Goal: Use online tool/utility: Use online tool/utility

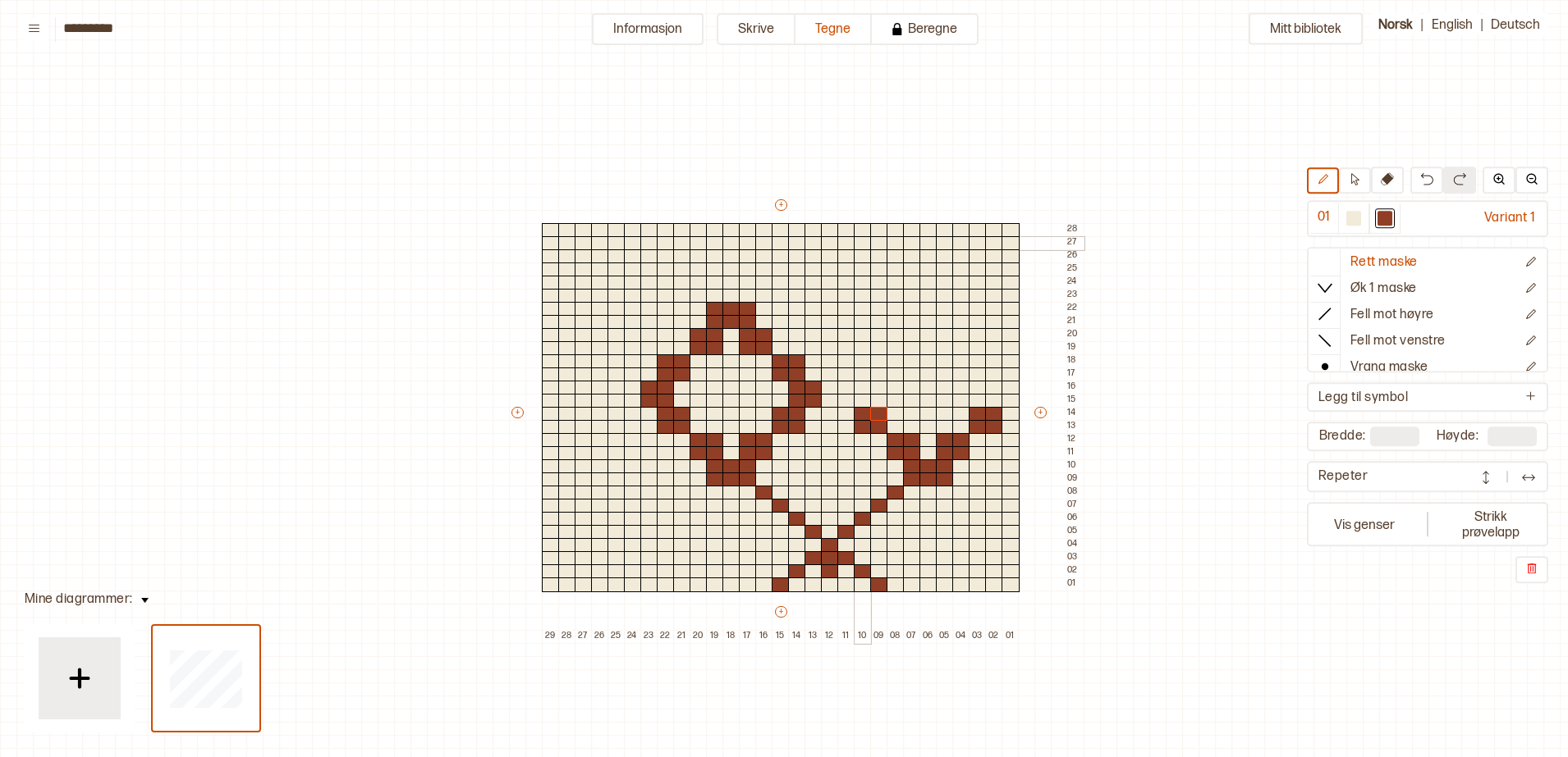
scroll to position [51, 22]
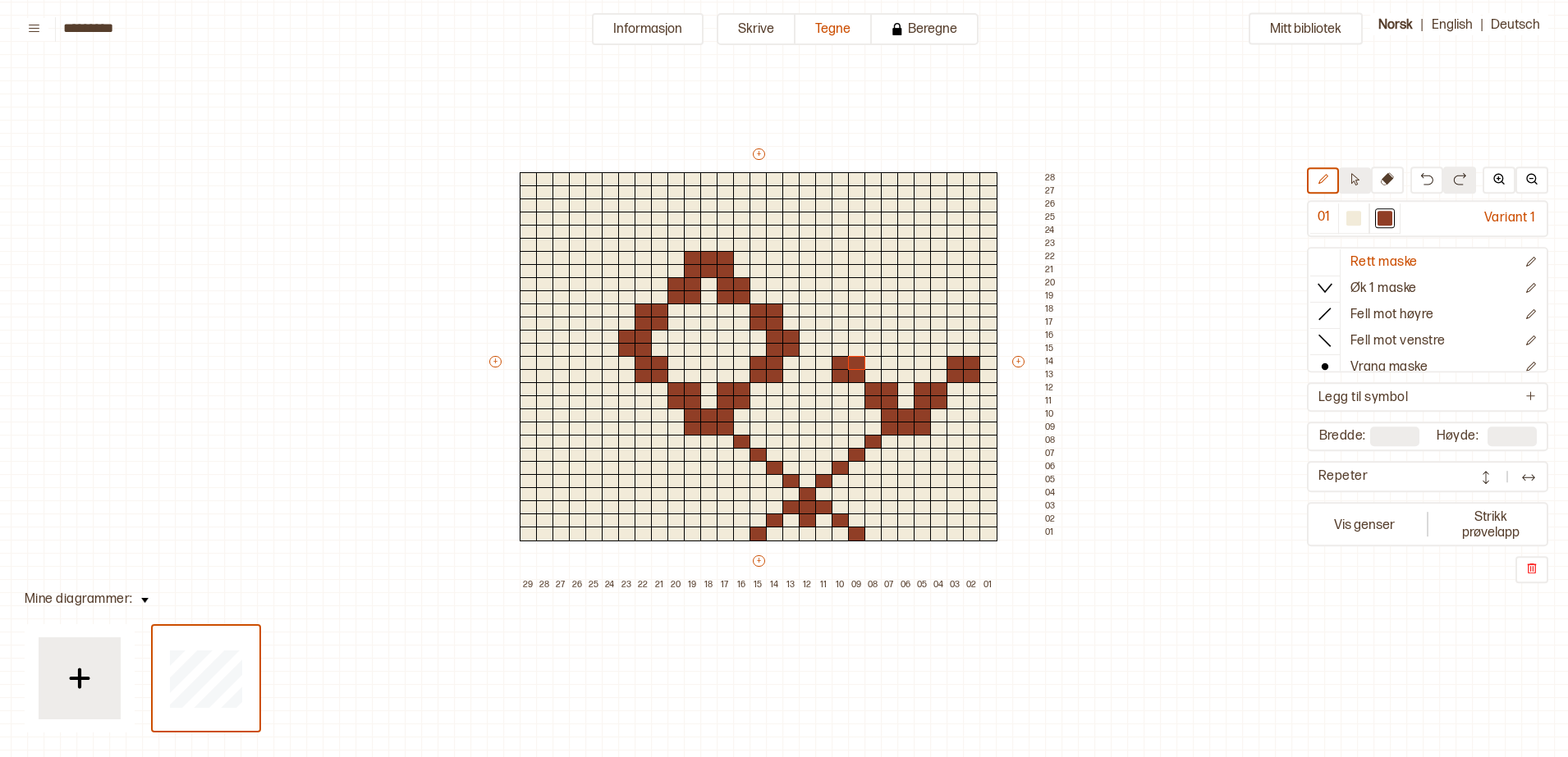
click at [1357, 185] on button at bounding box center [1355, 180] width 32 height 26
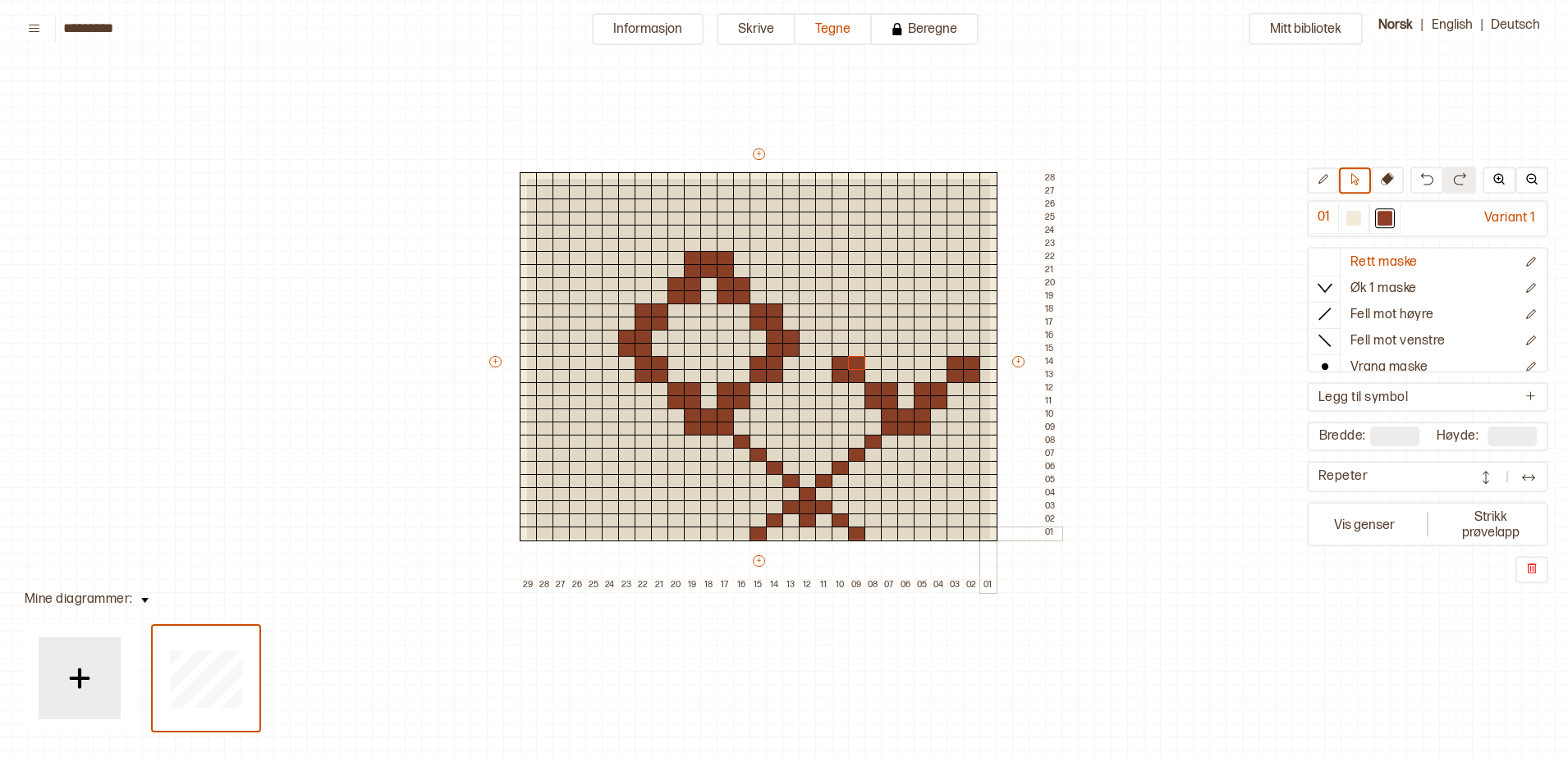
drag, startPoint x: 526, startPoint y: 177, endPoint x: 991, endPoint y: 535, distance: 586.8
click at [991, 535] on div "+ + + + 29 28 27 26 25 24 23 22 21 20 19 18 17 16 15 14 13 12 11 10 09 08 07 06…" at bounding box center [774, 369] width 575 height 446
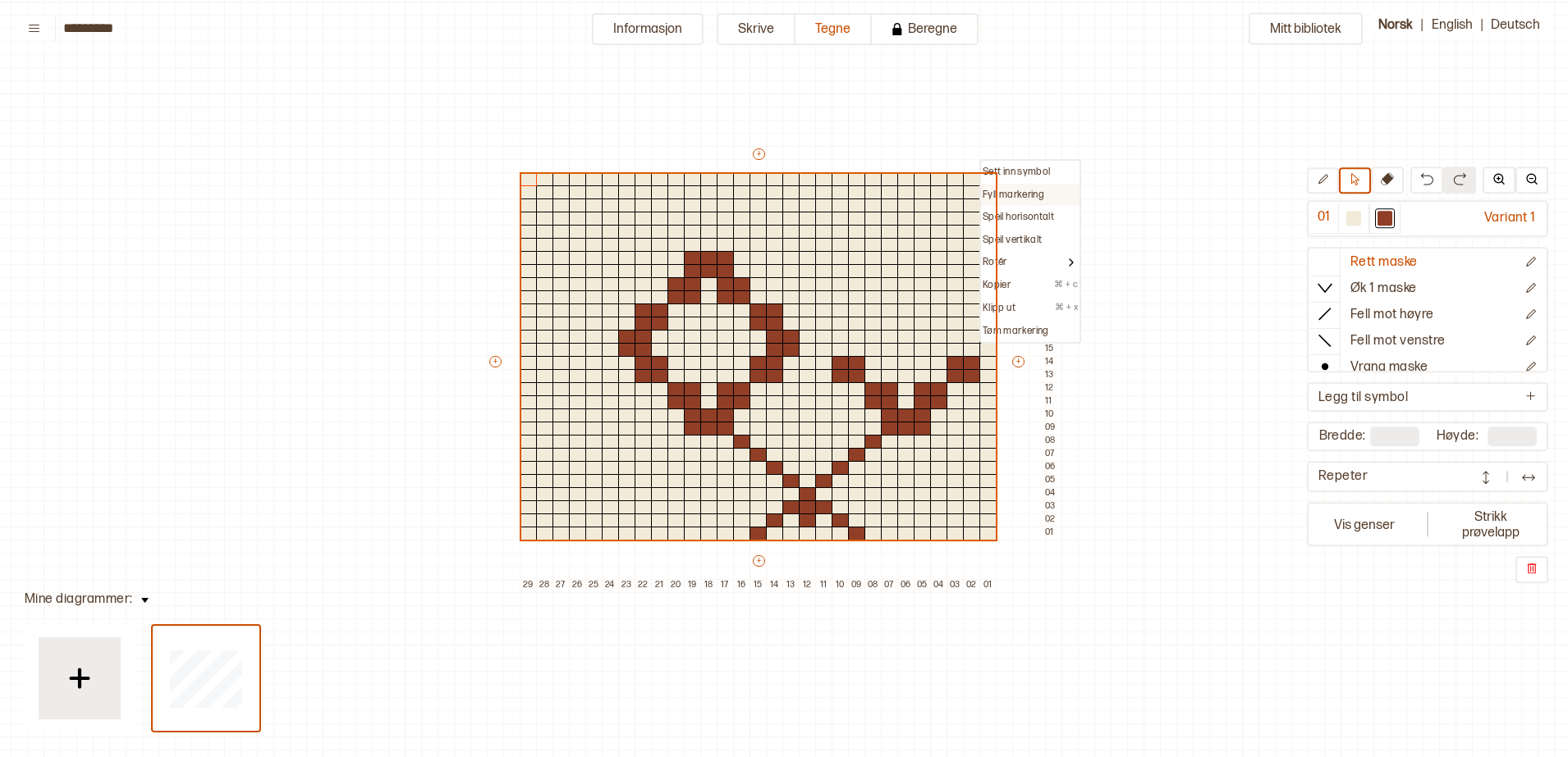
click at [1009, 193] on p "Fyll markering" at bounding box center [1013, 195] width 62 height 13
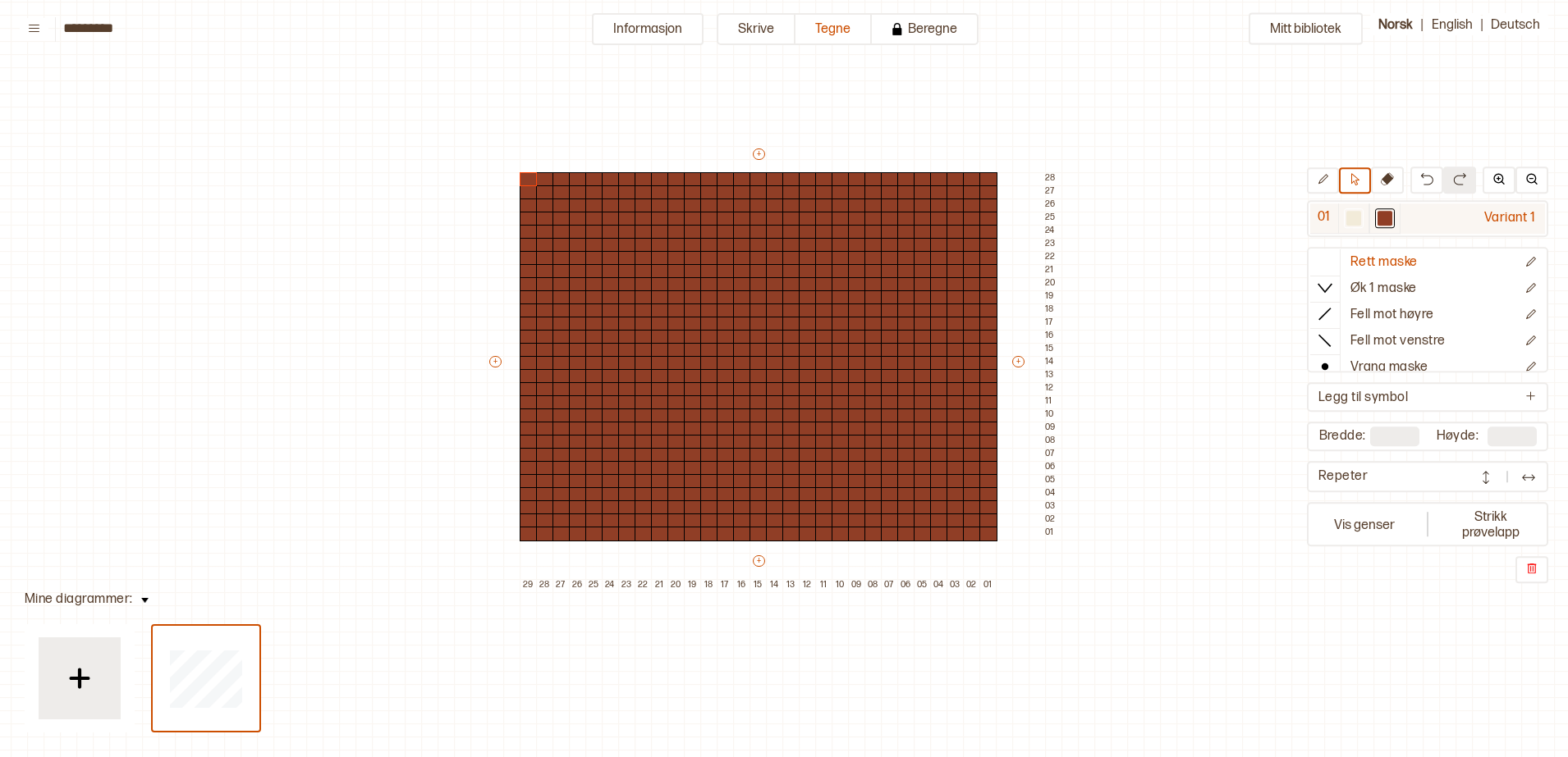
click at [1350, 226] on div at bounding box center [1353, 217] width 19 height 19
drag, startPoint x: 515, startPoint y: 169, endPoint x: 1068, endPoint y: 402, distance: 600.1
click at [891, 492] on div "+ + + + 29 28 27 26 25 24 23 22 21 20 19 18 17 16 15 14 13 12 11 10 09 08 07 06…" at bounding box center [774, 369] width 575 height 446
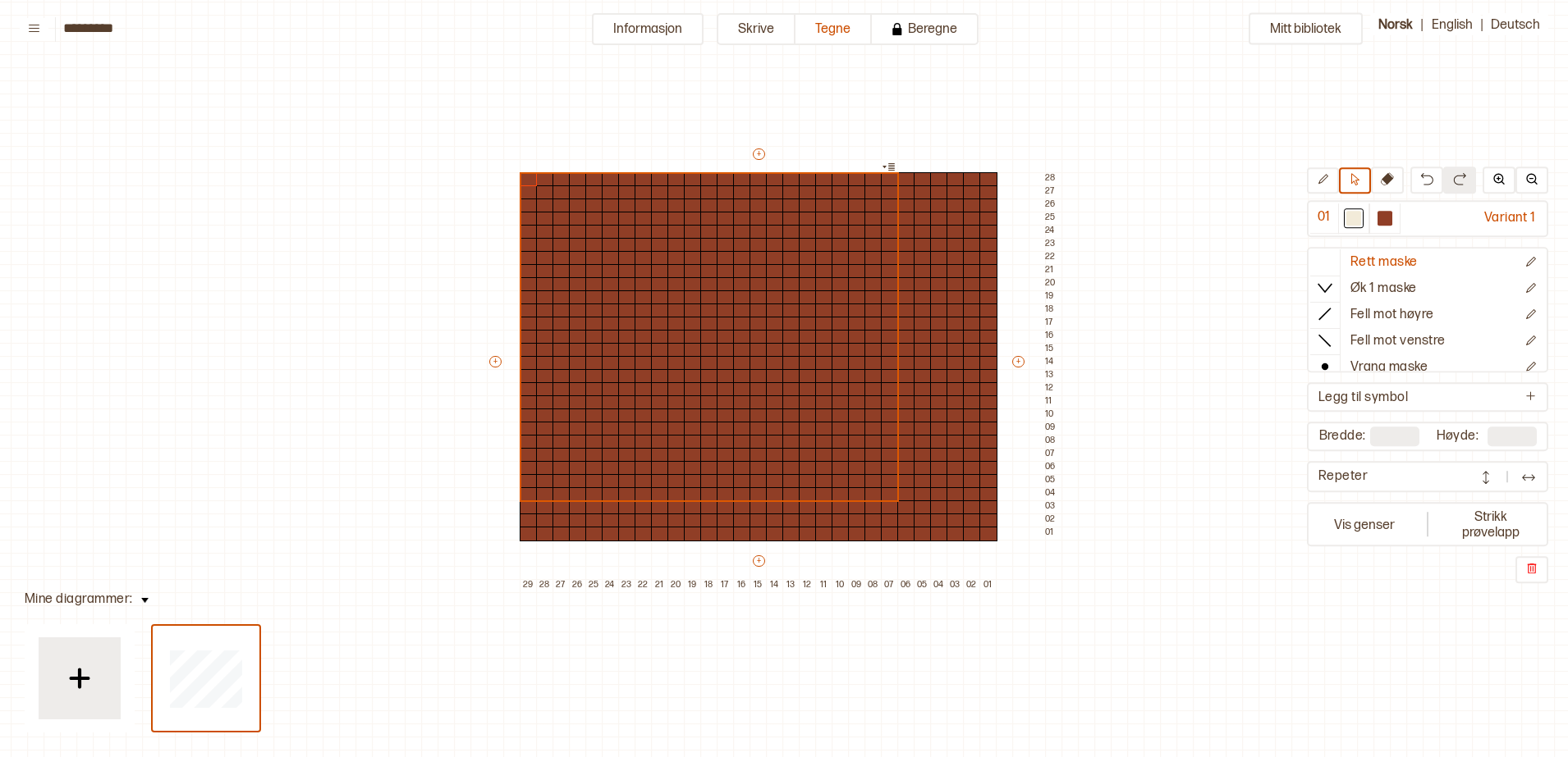
click at [499, 24] on div "Mitt bibliotek 01 Variant 1 Rett maske Øk 1 maske Fell mot høyre Fell mot venst…" at bounding box center [1546, 706] width 3136 height 1514
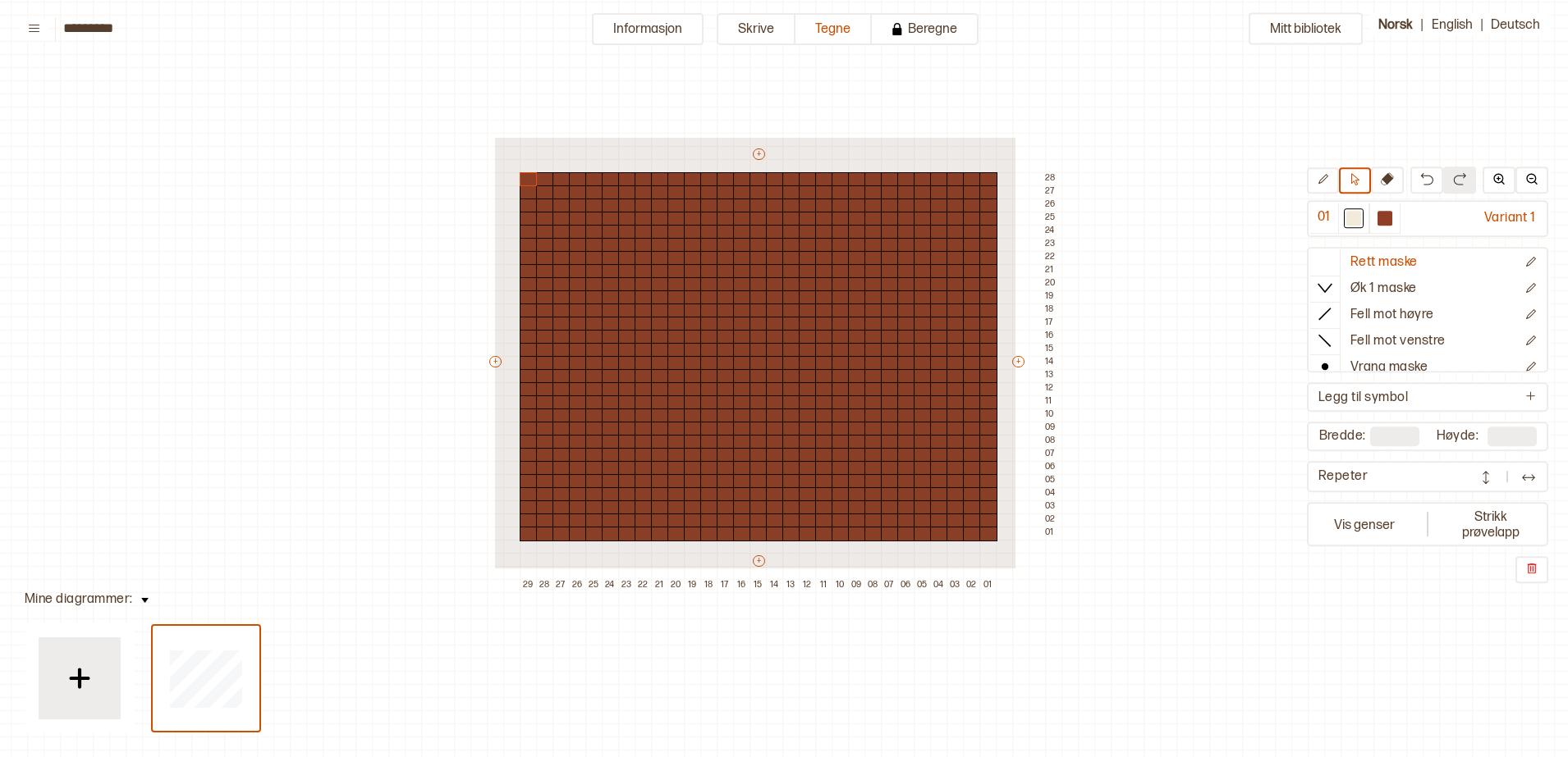
drag, startPoint x: 742, startPoint y: 365, endPoint x: 1004, endPoint y: 551, distance: 321.3
click at [1014, 566] on div "Mitt bibliotek 01 Variant 1 Rett maske Øk 1 maske Fell mot høyre Fell mot venst…" at bounding box center [1546, 706] width 3136 height 1514
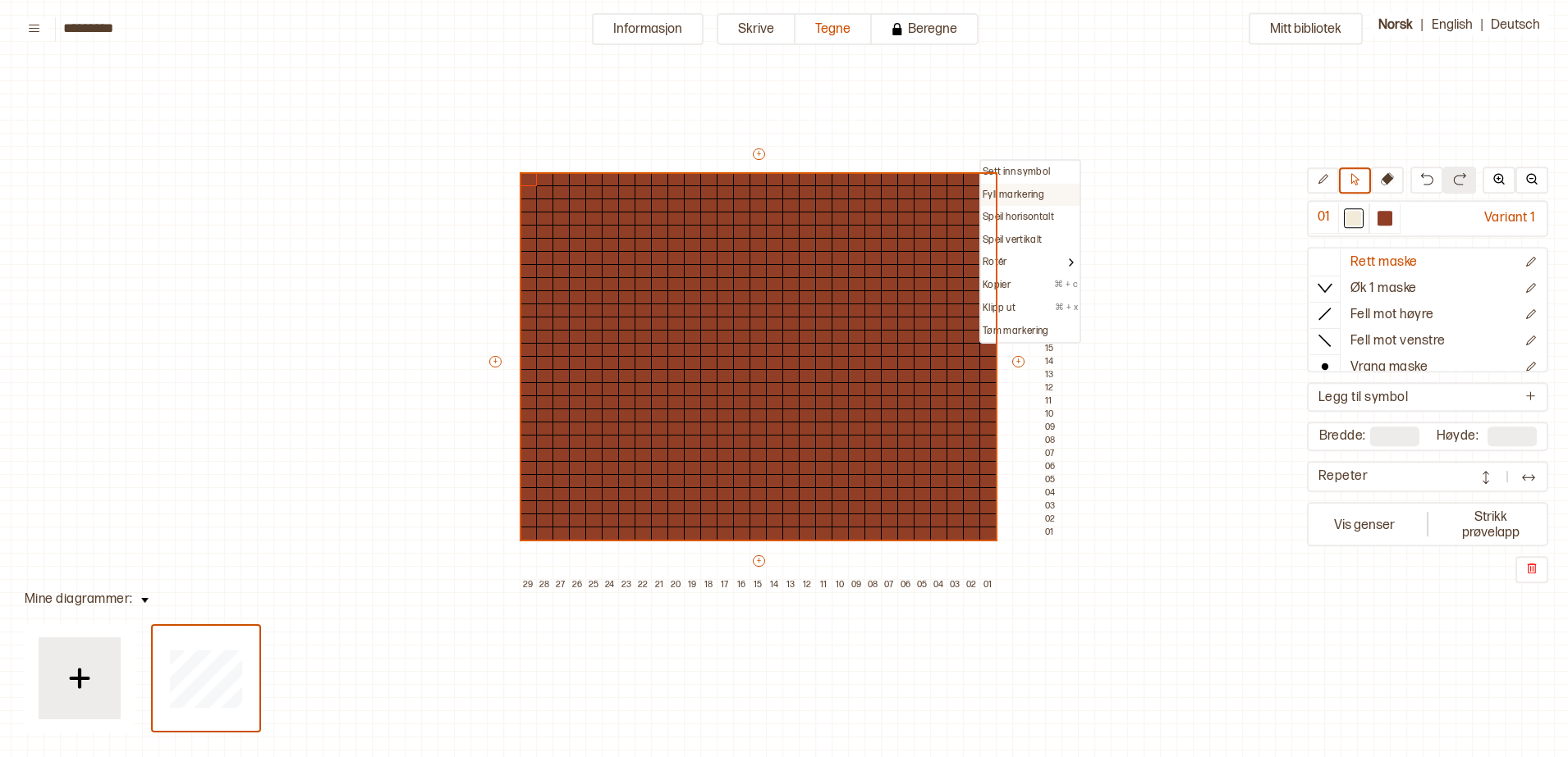
click at [1016, 198] on p "Fyll markering" at bounding box center [1013, 195] width 62 height 13
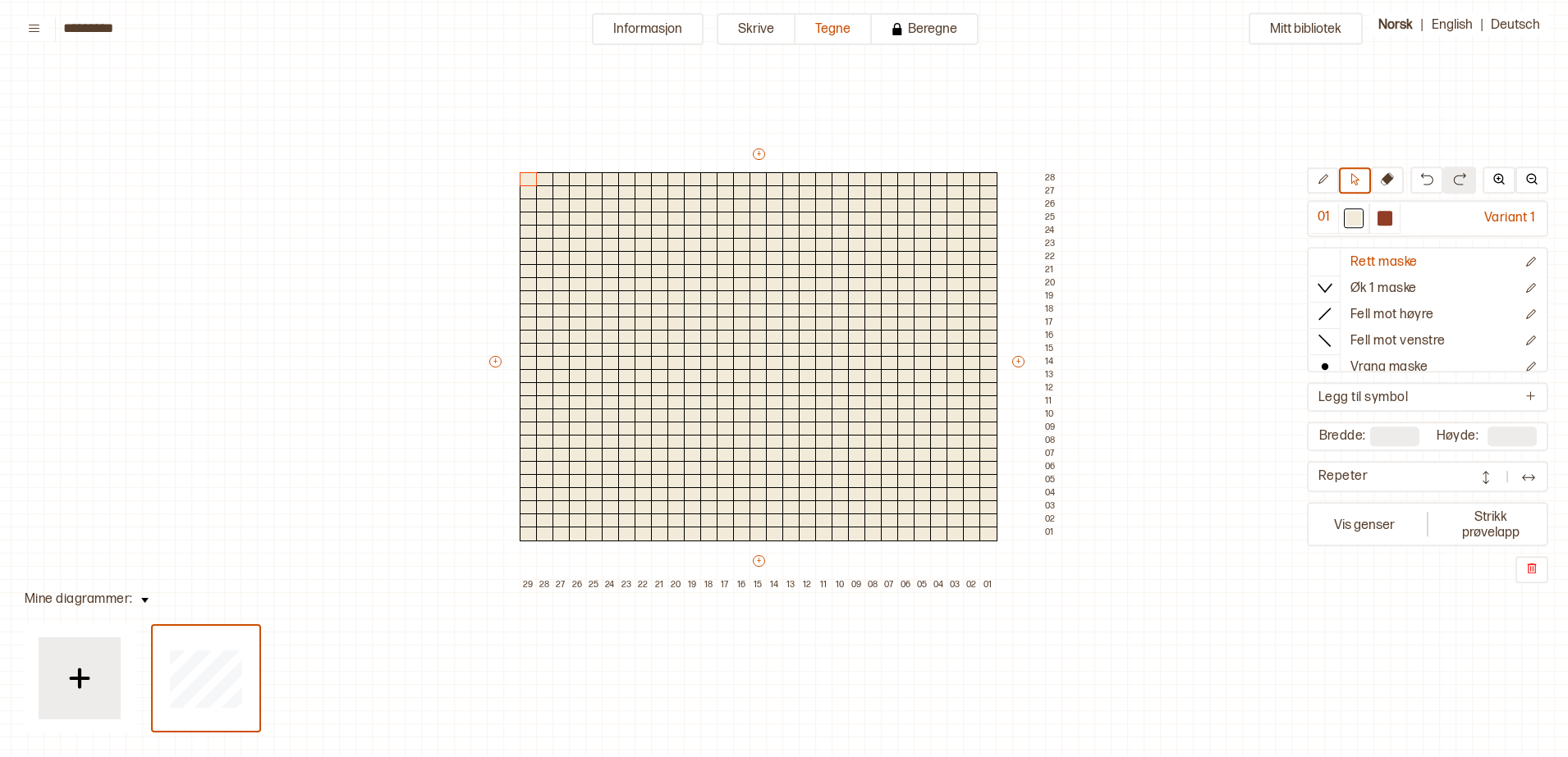
click at [351, 76] on div "Mitt bibliotek 01 Variant 1 Rett maske Øk 1 maske Fell mot høyre Fell mot venst…" at bounding box center [1546, 706] width 3136 height 1514
drag, startPoint x: 612, startPoint y: 56, endPoint x: 624, endPoint y: 48, distance: 14.4
click at [618, 54] on div "Mitt bibliotek 01 Variant 1 Rett maske Øk 1 maske Fell mot høyre Fell mot venst…" at bounding box center [1546, 706] width 3136 height 1514
click at [624, 47] on div "Mitt bibliotek 01 Variant 1 Rett maske Øk 1 maske Fell mot høyre Fell mot venst…" at bounding box center [1546, 706] width 3136 height 1514
click at [634, 29] on button "Informasjon" at bounding box center [647, 29] width 111 height 32
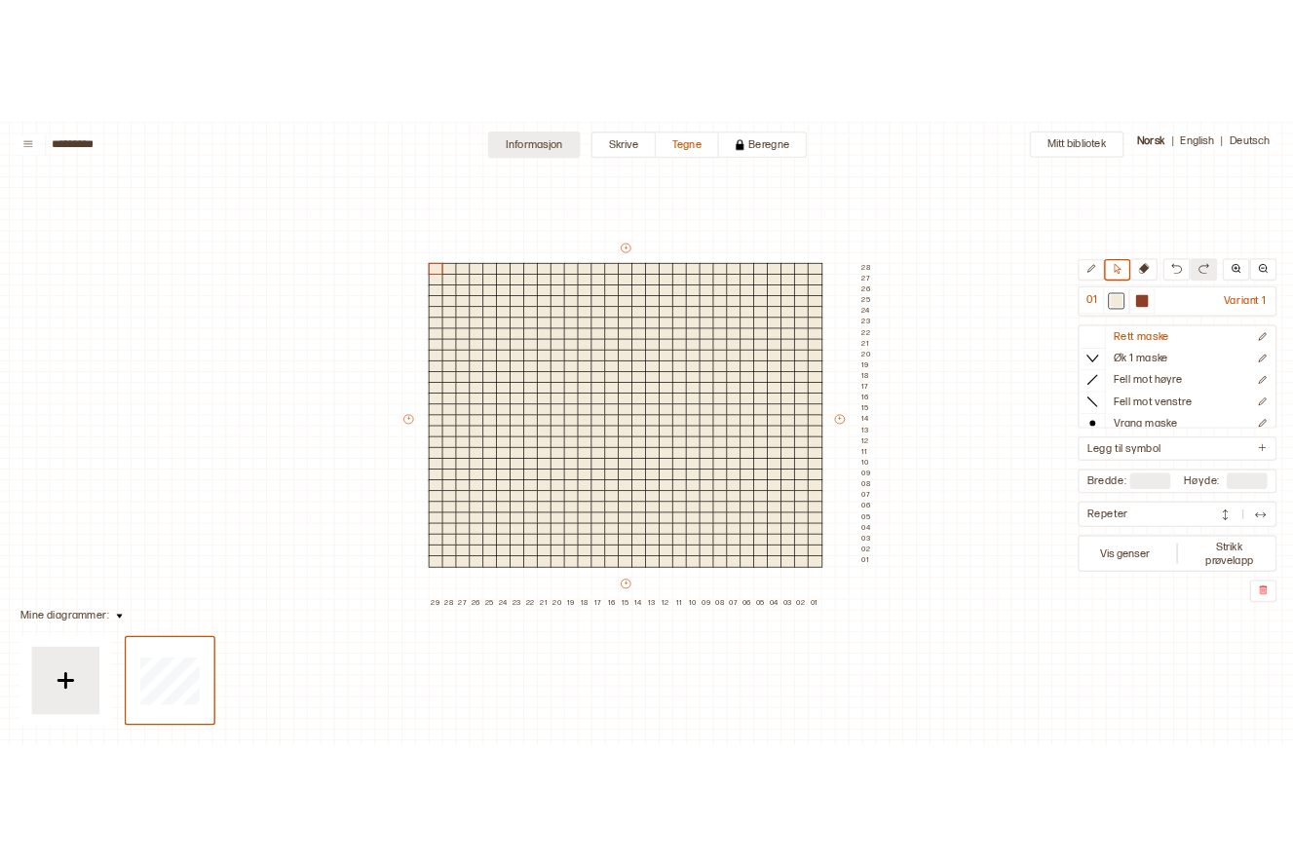
scroll to position [19, 19]
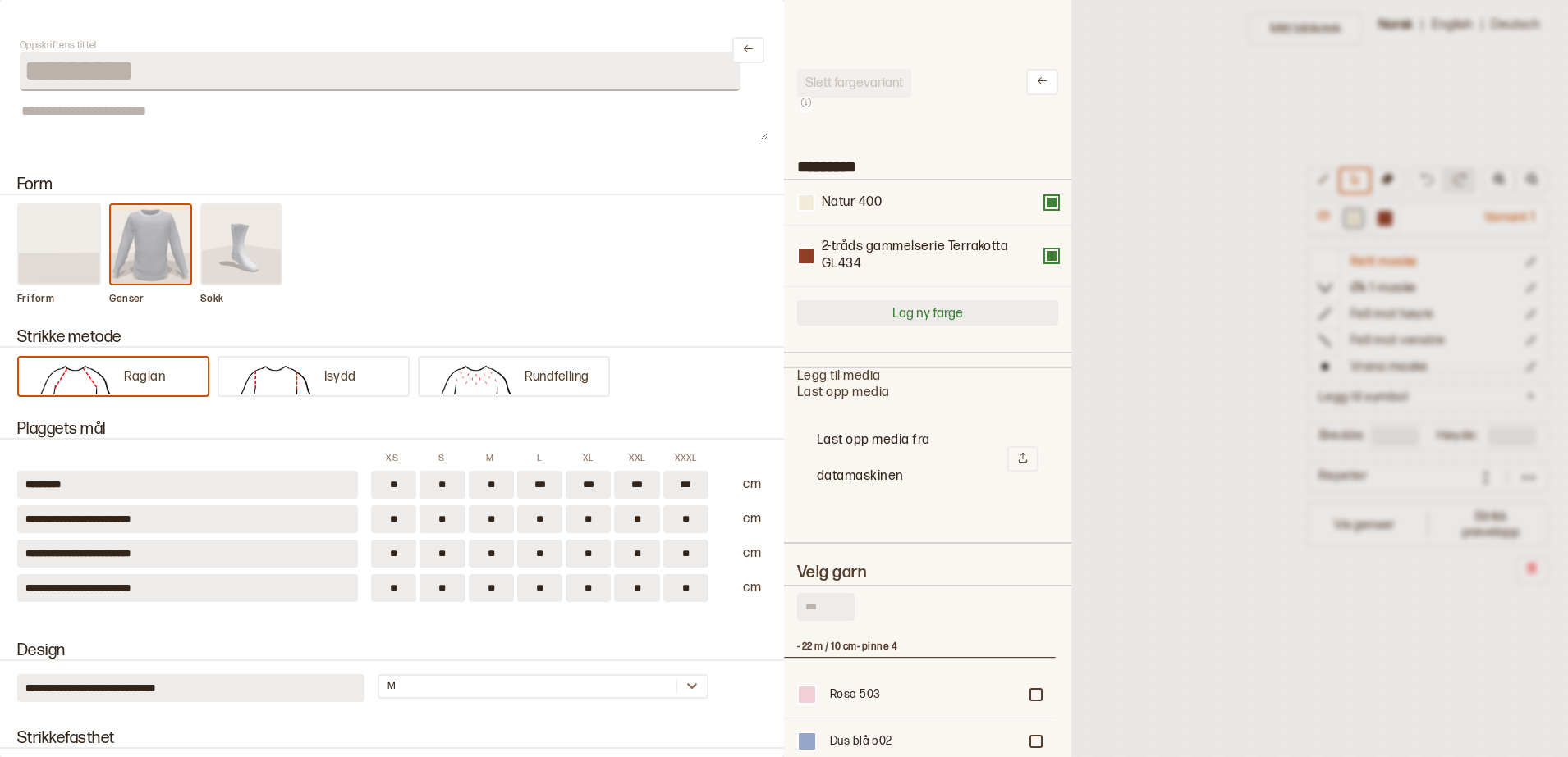
click at [886, 307] on button "Lag ny farge" at bounding box center [928, 313] width 261 height 25
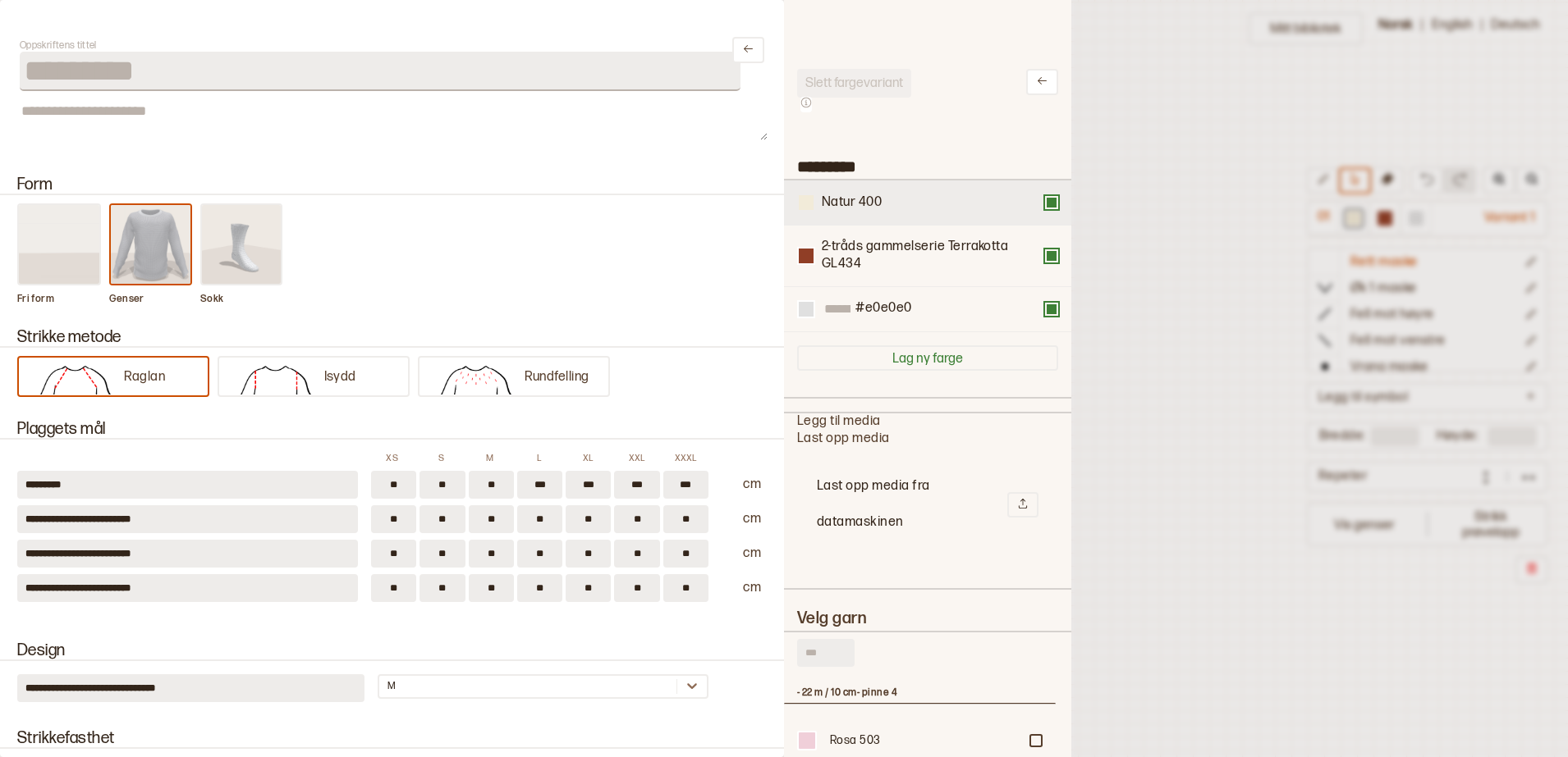
click at [809, 204] on div at bounding box center [806, 203] width 15 height 15
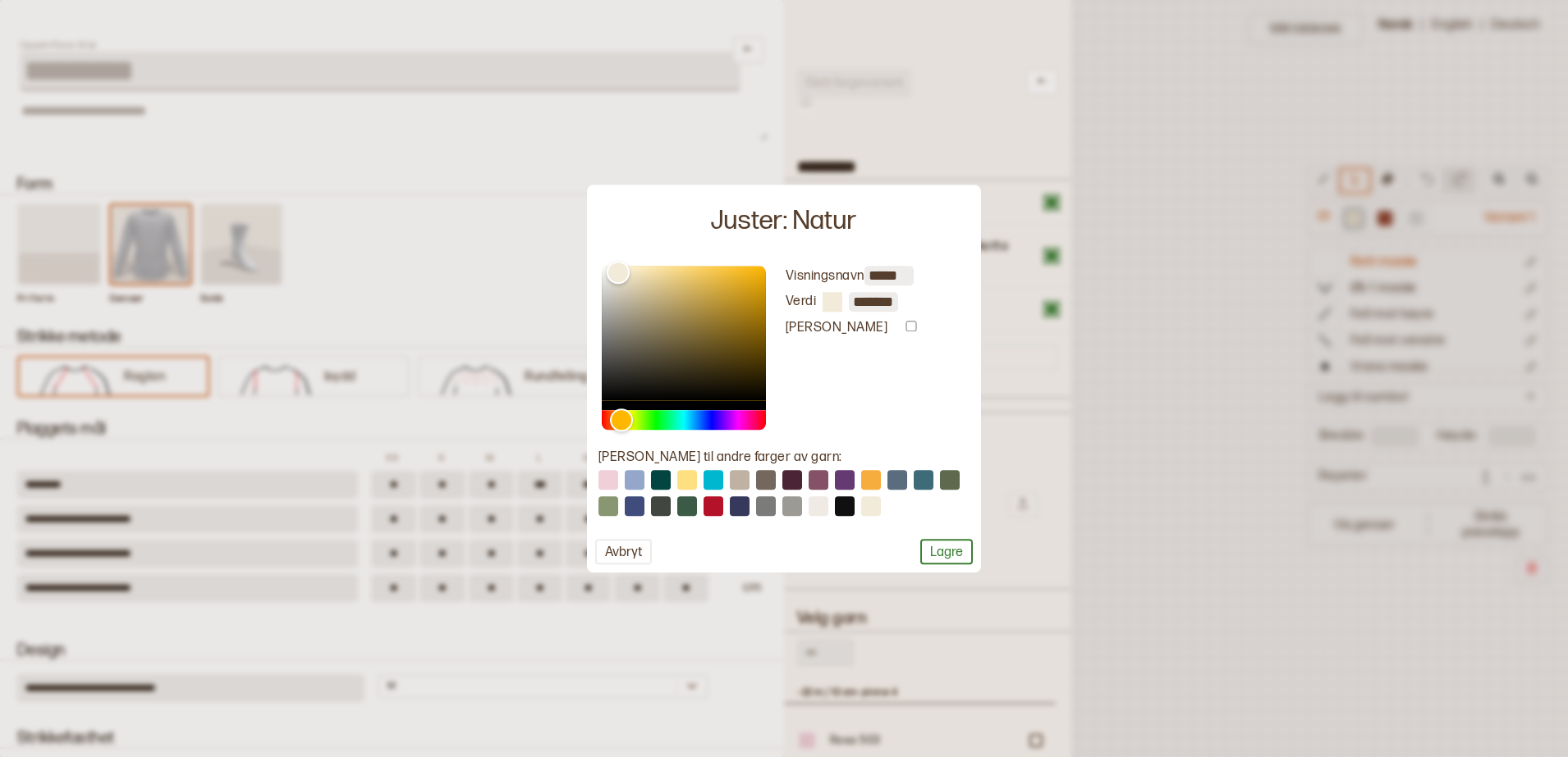
click at [609, 474] on button at bounding box center [607, 479] width 19 height 19
type input "****"
type input "*******"
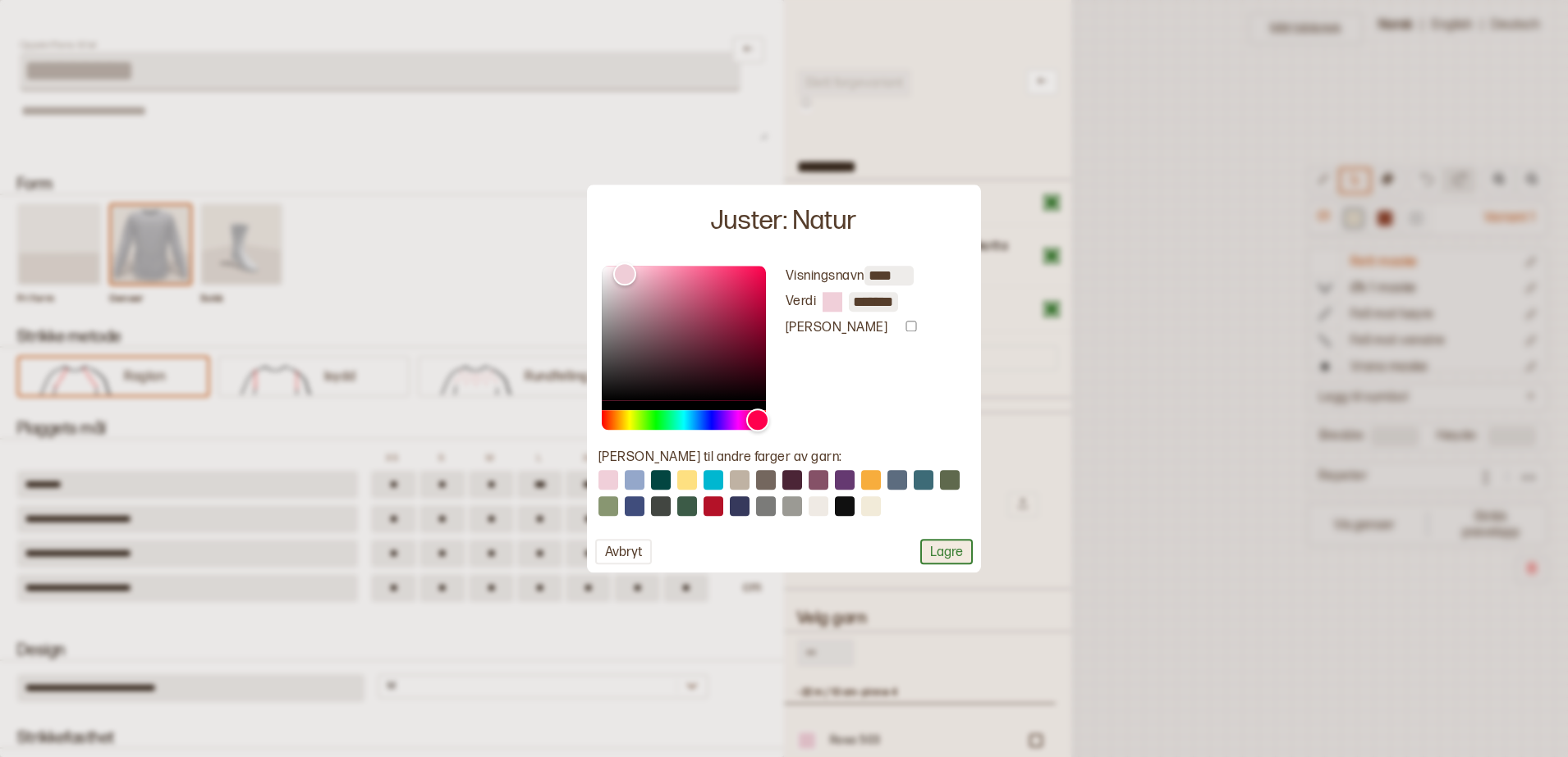
click at [943, 551] on button "Lagre" at bounding box center [946, 552] width 52 height 25
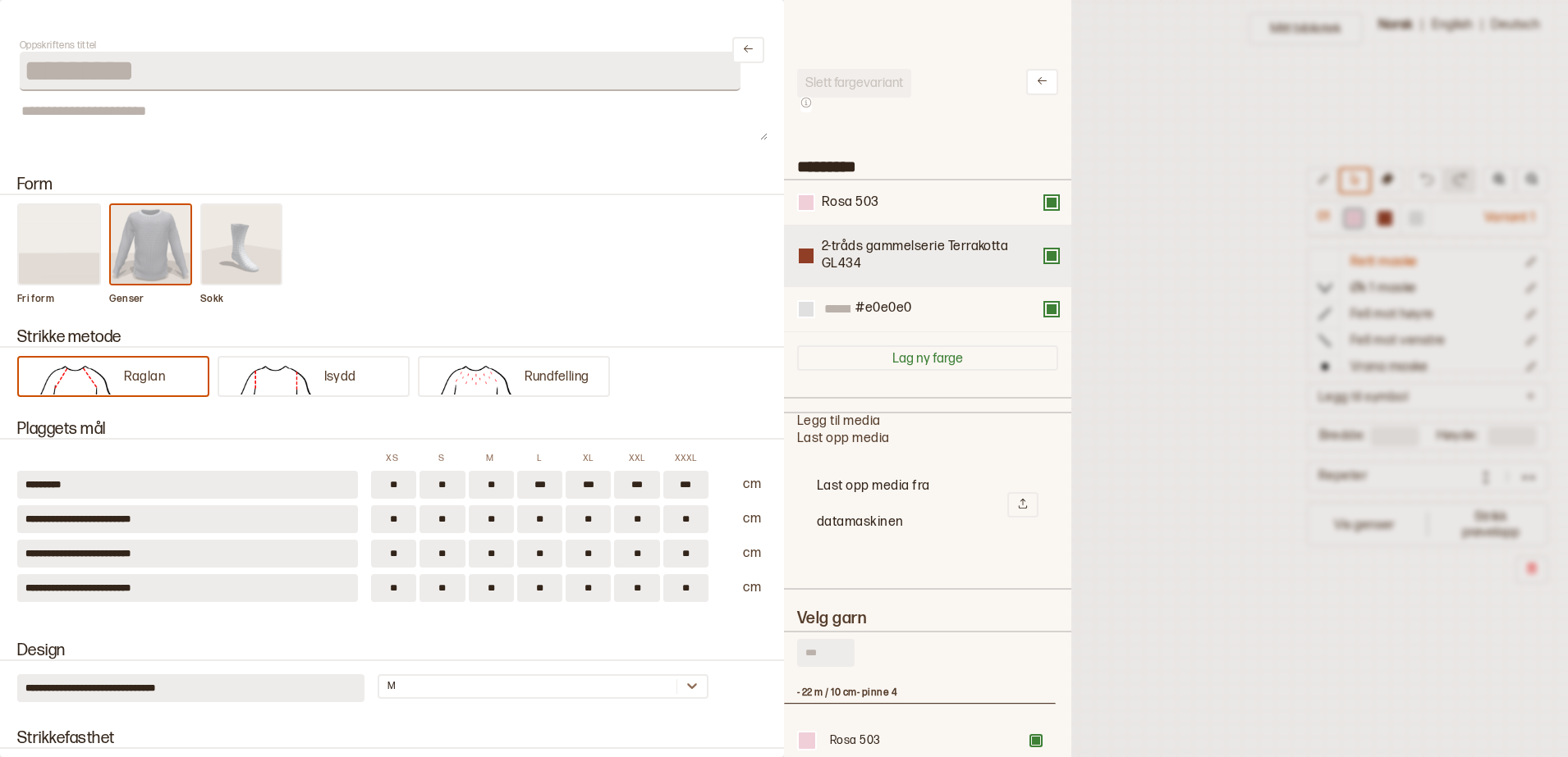
click at [805, 262] on div at bounding box center [806, 256] width 15 height 15
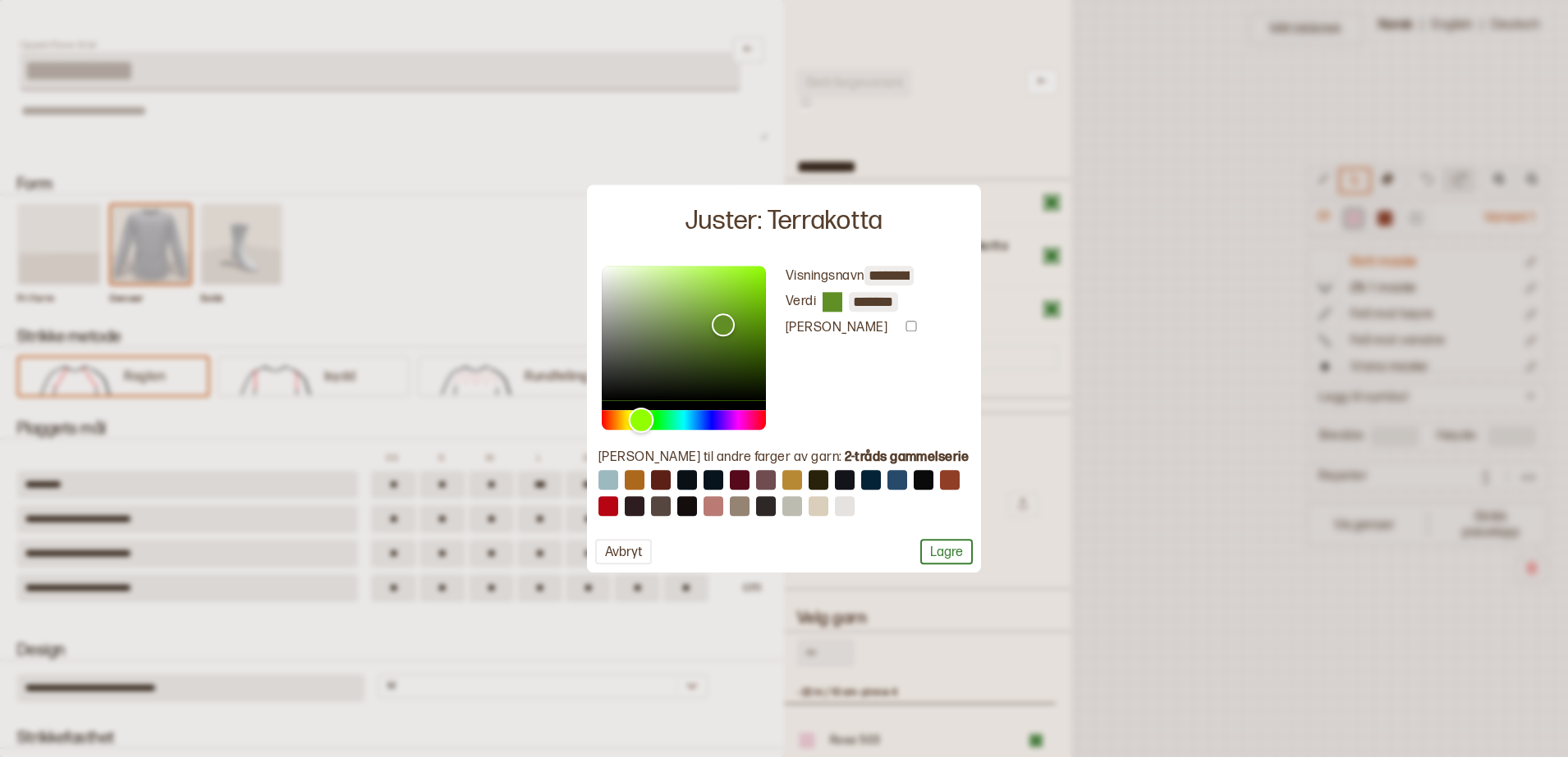
drag, startPoint x: 607, startPoint y: 418, endPoint x: 641, endPoint y: 418, distance: 34.0
click at [641, 418] on div "Hue" at bounding box center [641, 420] width 25 height 25
click at [647, 418] on div "Hue" at bounding box center [641, 420] width 25 height 25
click at [673, 419] on div "Hue" at bounding box center [683, 419] width 164 height 19
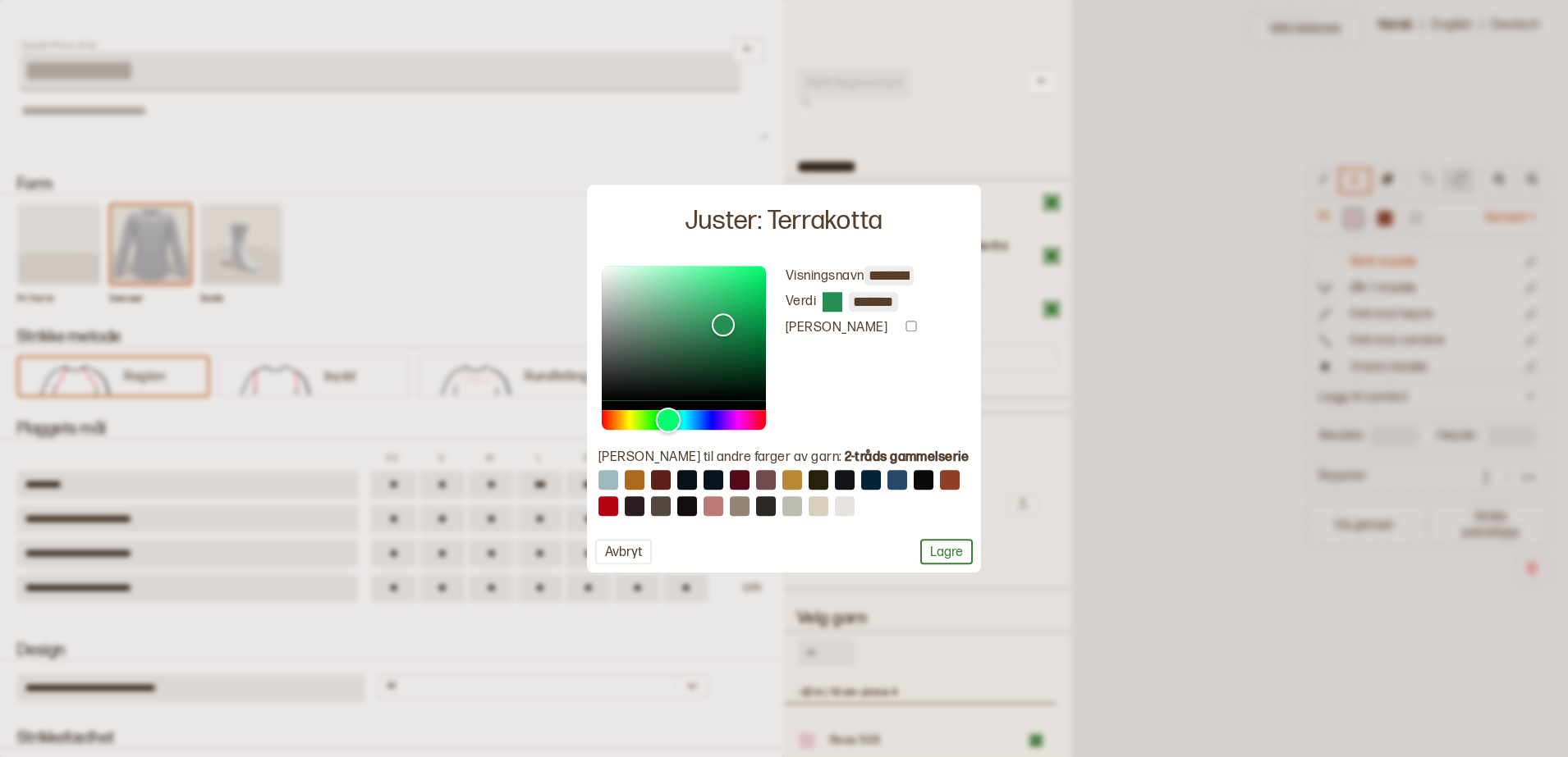
click at [668, 417] on div "Hue" at bounding box center [668, 420] width 25 height 25
click at [666, 418] on div "Hue" at bounding box center [666, 420] width 25 height 25
drag, startPoint x: 666, startPoint y: 413, endPoint x: 677, endPoint y: 416, distance: 11.4
click at [677, 416] on div "Hue" at bounding box center [677, 420] width 25 height 25
click at [732, 296] on div "Color" at bounding box center [683, 333] width 164 height 135
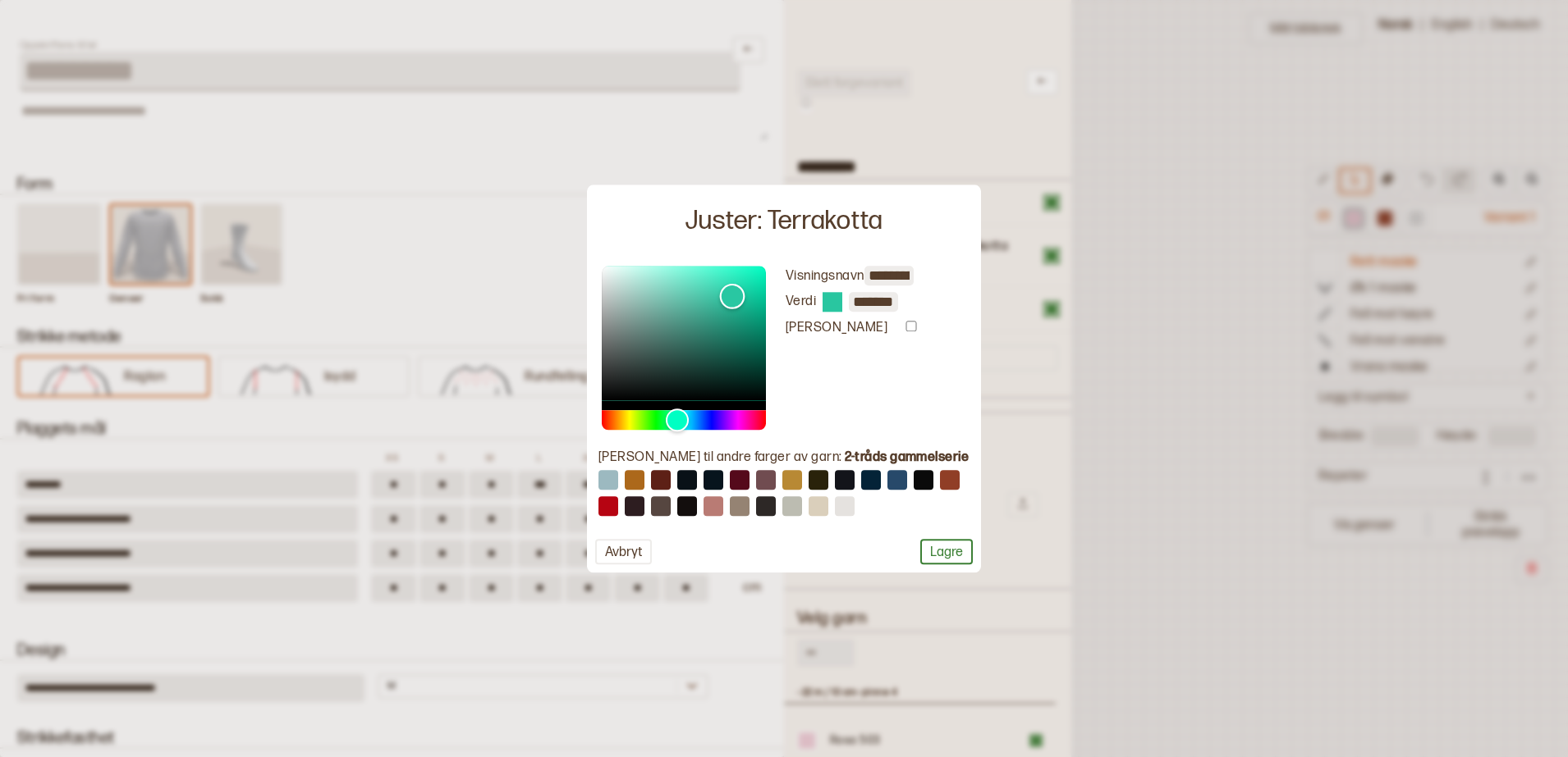
click at [702, 292] on div "Color" at bounding box center [683, 333] width 164 height 135
click at [685, 275] on div "Color" at bounding box center [683, 333] width 164 height 135
click at [675, 291] on div "Color" at bounding box center [683, 333] width 164 height 135
type input "*******"
click at [654, 286] on div "Color" at bounding box center [683, 333] width 164 height 135
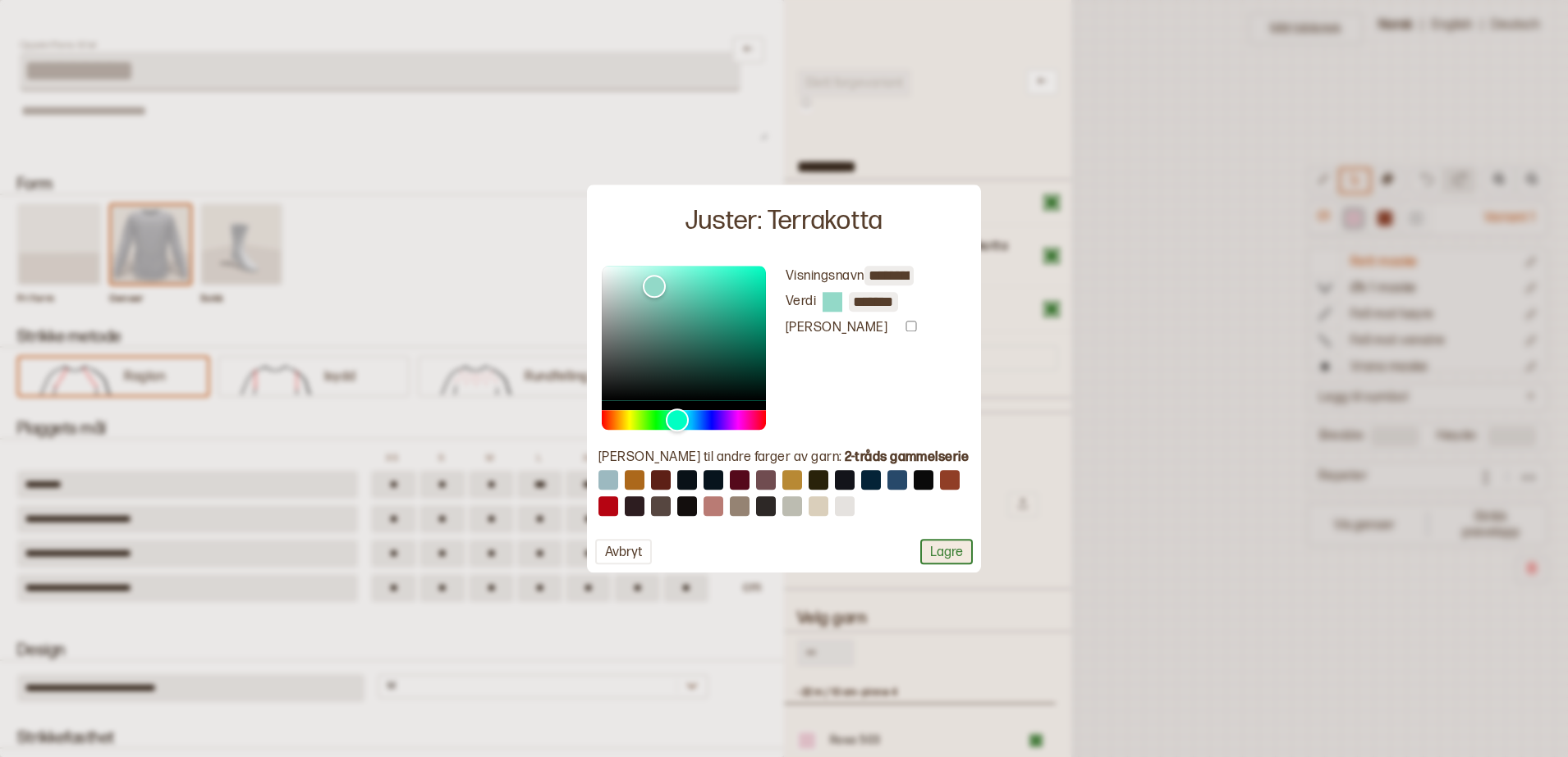
click at [952, 552] on button "Lagre" at bounding box center [946, 552] width 52 height 25
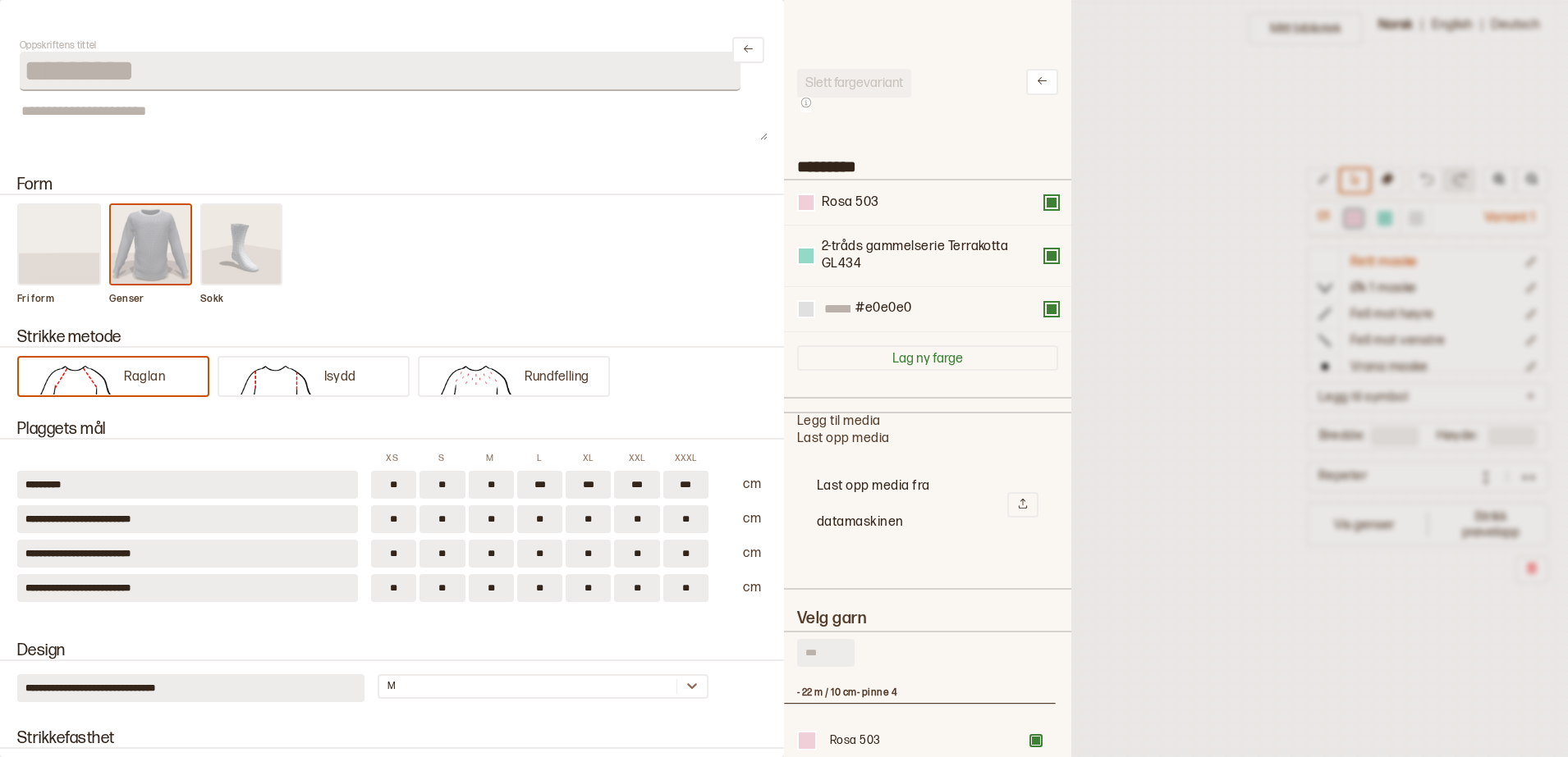
click at [1212, 292] on div at bounding box center [784, 378] width 1568 height 757
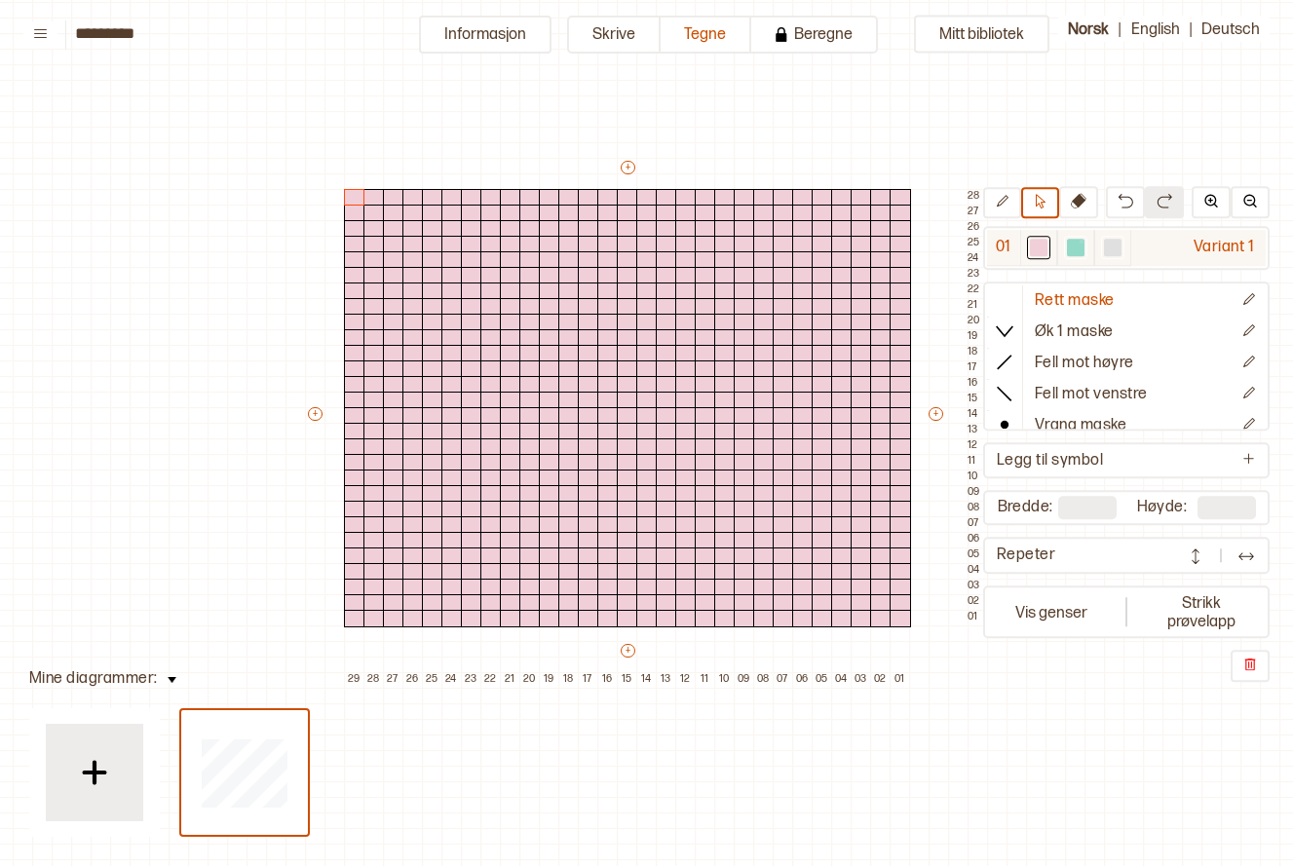
click at [1079, 240] on div at bounding box center [1076, 249] width 18 height 18
drag, startPoint x: 568, startPoint y: 613, endPoint x: 591, endPoint y: 613, distance: 23.4
click at [591, 613] on div "+ + + + 29 28 27 26 25 24 23 22 21 20 19 18 17 16 15 14 13 12 11 10 09 08 07 06…" at bounding box center [646, 423] width 682 height 530
click at [1010, 208] on button at bounding box center [1002, 203] width 38 height 31
drag, startPoint x: 591, startPoint y: 614, endPoint x: 645, endPoint y: 619, distance: 53.8
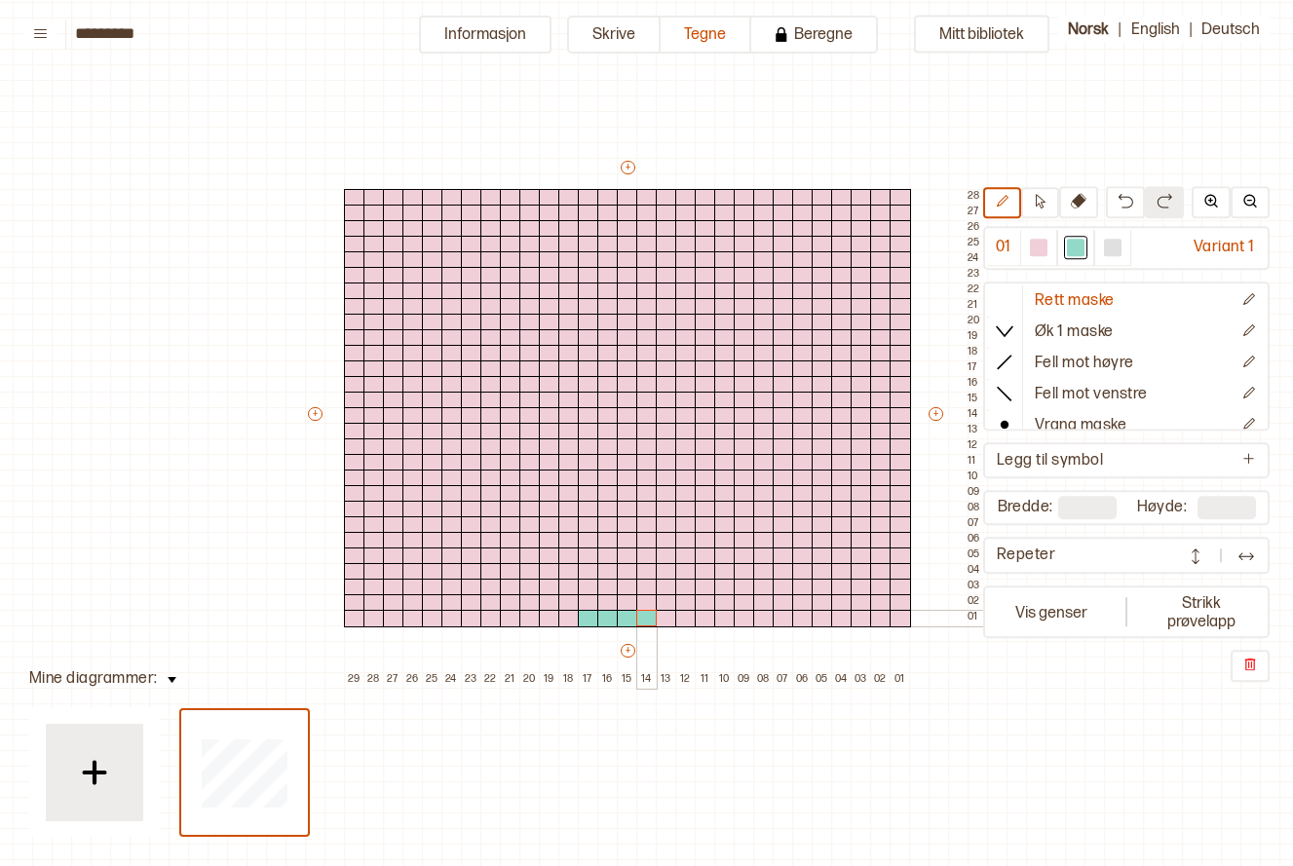
click at [645, 619] on div "+ + + + 29 28 27 26 25 24 23 22 21 20 19 18 17 16 15 14 13 12 11 10 09 08 07 06…" at bounding box center [646, 423] width 682 height 530
drag, startPoint x: 587, startPoint y: 597, endPoint x: 638, endPoint y: 606, distance: 52.4
click at [638, 606] on div "+ + + + 29 28 27 26 25 24 23 22 21 20 19 18 17 16 15 14 13 12 11 10 09 08 07 06…" at bounding box center [646, 423] width 682 height 530
drag, startPoint x: 665, startPoint y: 609, endPoint x: 669, endPoint y: 596, distance: 13.3
click at [669, 596] on div "+ + + + 29 28 27 26 25 24 23 22 21 20 19 18 17 16 15 14 13 12 11 10 09 08 07 06…" at bounding box center [646, 423] width 682 height 530
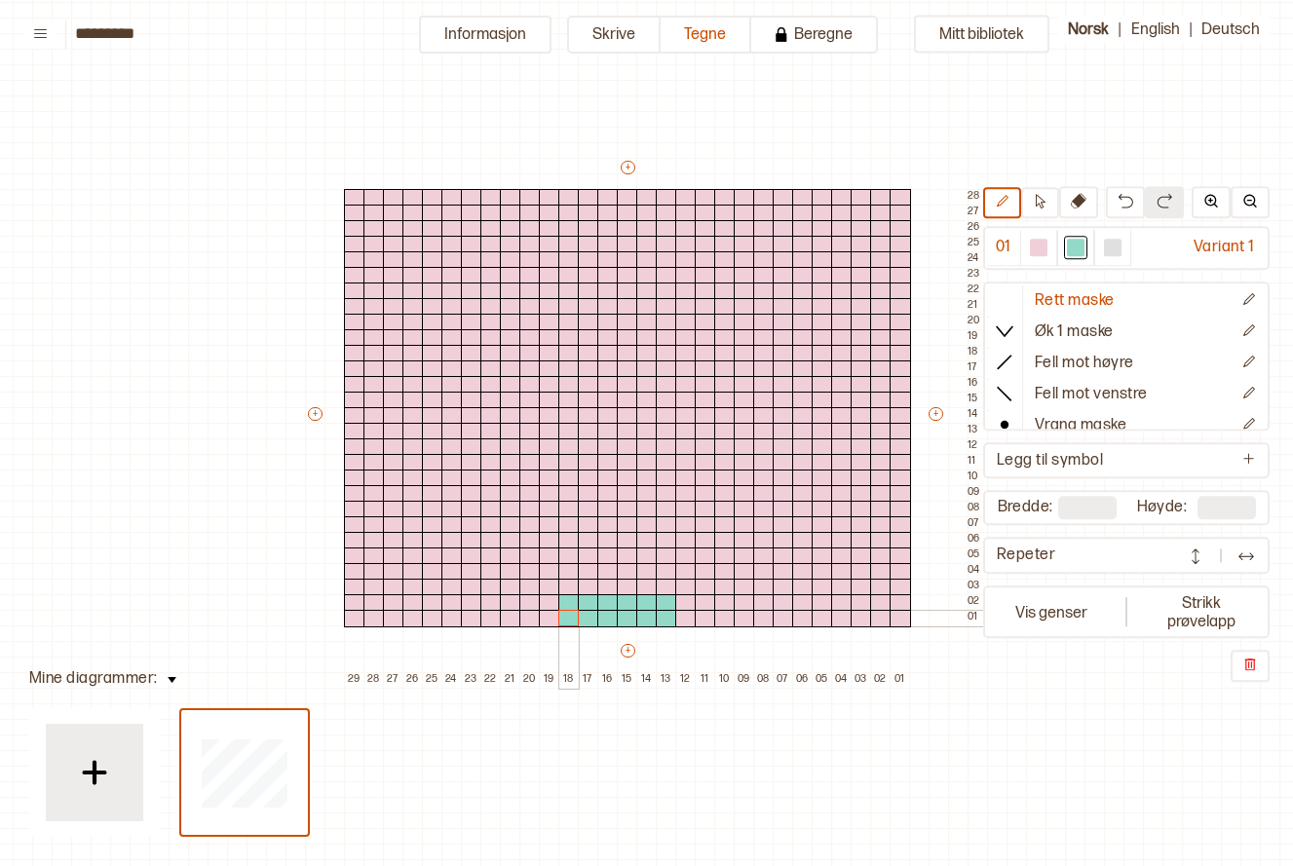
drag, startPoint x: 562, startPoint y: 597, endPoint x: 562, endPoint y: 610, distance: 12.7
click at [562, 610] on div "+ + + + 29 28 27 26 25 24 23 22 21 20 19 18 17 16 15 14 13 12 11 10 09 08 07 06…" at bounding box center [646, 423] width 682 height 530
drag, startPoint x: 584, startPoint y: 589, endPoint x: 595, endPoint y: 571, distance: 21.9
click at [589, 571] on div "+ + + + 29 28 27 26 25 24 23 22 21 20 19 18 17 16 15 14 13 12 11 10 09 08 07 06…" at bounding box center [646, 423] width 682 height 530
drag, startPoint x: 643, startPoint y: 590, endPoint x: 643, endPoint y: 572, distance: 18.5
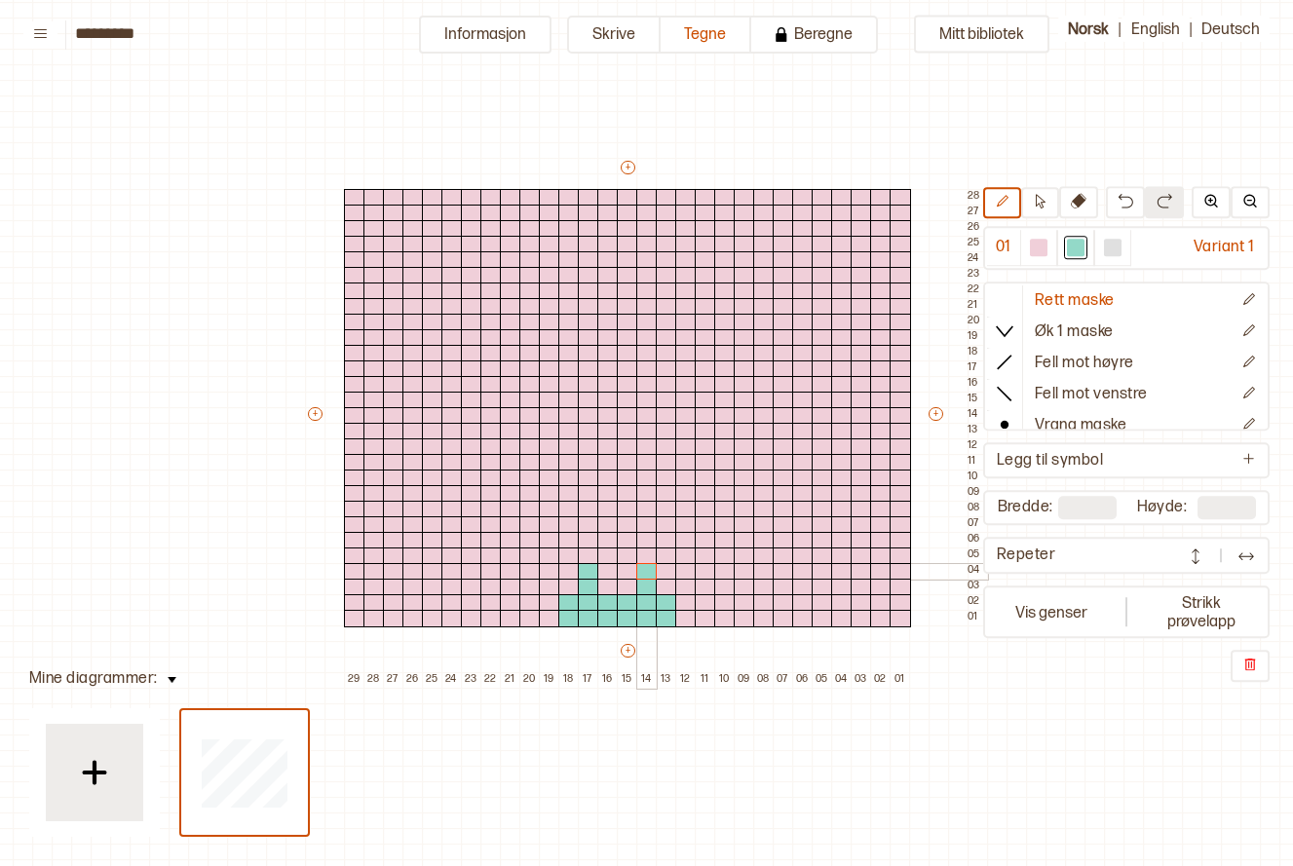
click at [643, 572] on div "+ + + + 29 28 27 26 25 24 23 22 21 20 19 18 17 16 15 14 13 12 11 10 09 08 07 06…" at bounding box center [646, 423] width 682 height 530
drag, startPoint x: 547, startPoint y: 581, endPoint x: 571, endPoint y: 577, distance: 24.7
click at [571, 577] on div "+ + + + 29 28 27 26 25 24 23 22 21 20 19 18 17 16 15 14 13 12 11 10 09 08 07 06…" at bounding box center [646, 423] width 682 height 530
click at [558, 580] on div at bounding box center [568, 588] width 21 height 18
click at [542, 569] on div at bounding box center [549, 572] width 21 height 18
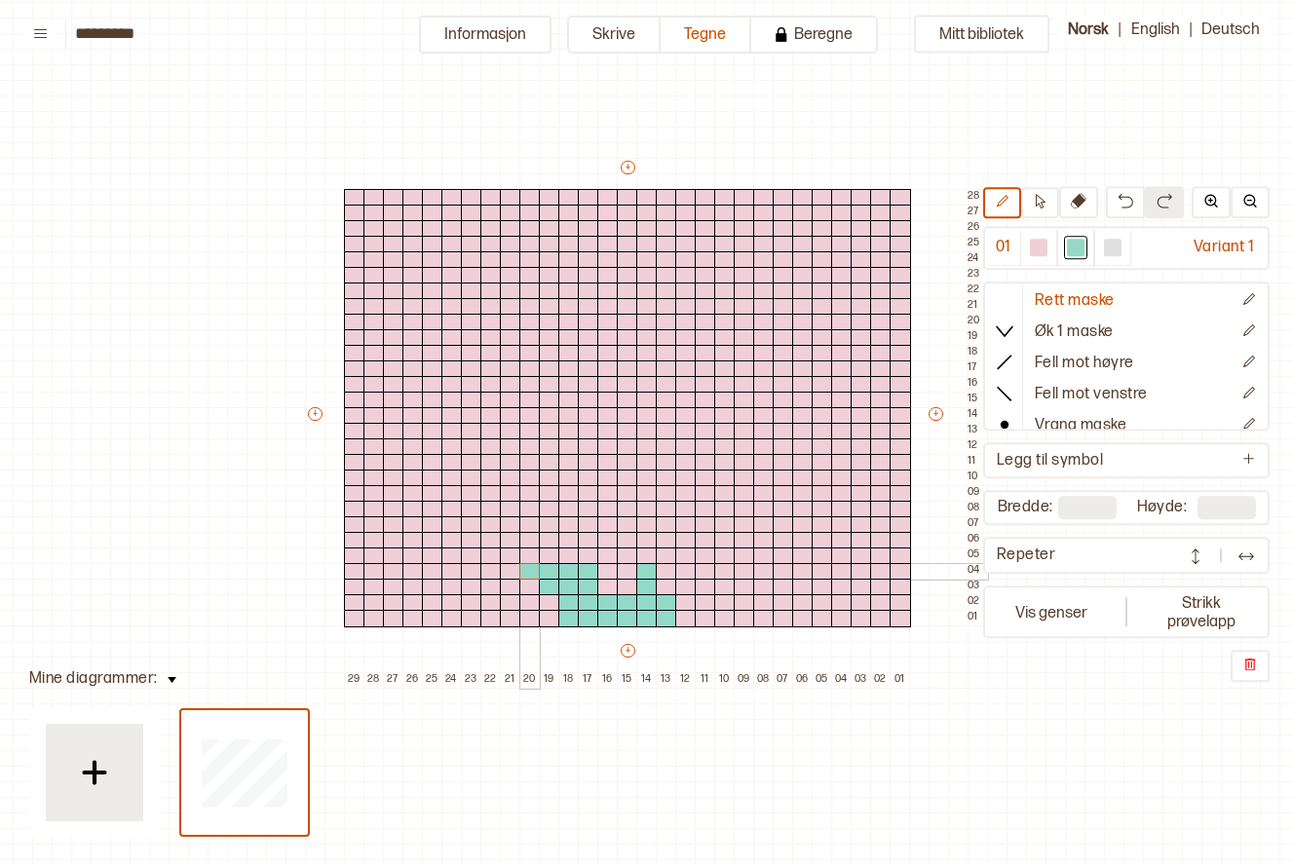
click at [527, 573] on div at bounding box center [529, 572] width 21 height 18
click at [516, 555] on div at bounding box center [510, 557] width 21 height 18
click at [494, 541] on div at bounding box center [490, 541] width 21 height 18
drag, startPoint x: 468, startPoint y: 527, endPoint x: 477, endPoint y: 428, distance: 99.9
click at [477, 428] on div "+ + + + 29 28 27 26 25 24 23 22 21 20 19 18 17 16 15 14 13 12 11 10 09 08 07 06…" at bounding box center [646, 423] width 682 height 530
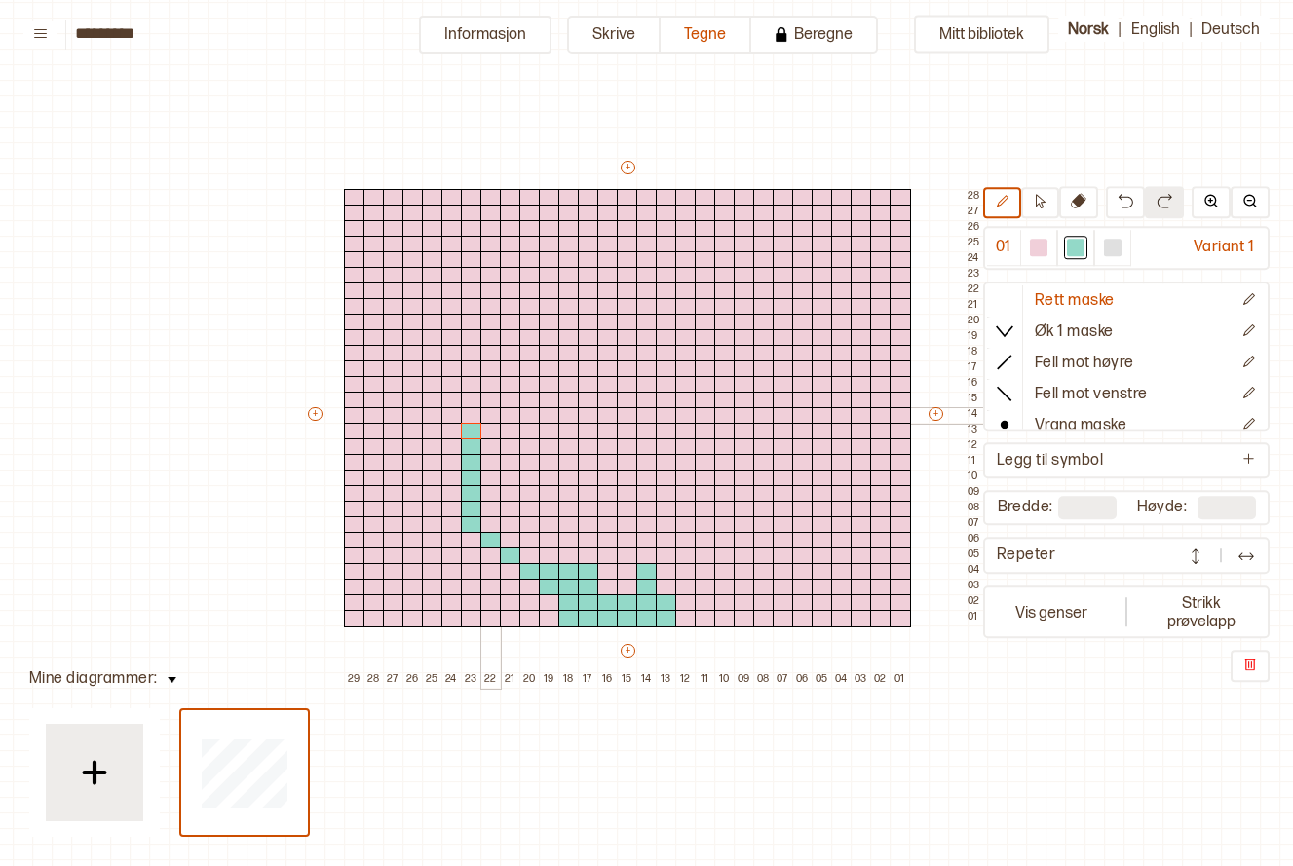
click at [490, 418] on div at bounding box center [490, 416] width 21 height 18
click at [515, 400] on div at bounding box center [510, 401] width 21 height 18
click at [526, 382] on div at bounding box center [529, 385] width 21 height 18
click at [545, 381] on div at bounding box center [549, 385] width 21 height 18
click at [525, 555] on div at bounding box center [529, 557] width 21 height 18
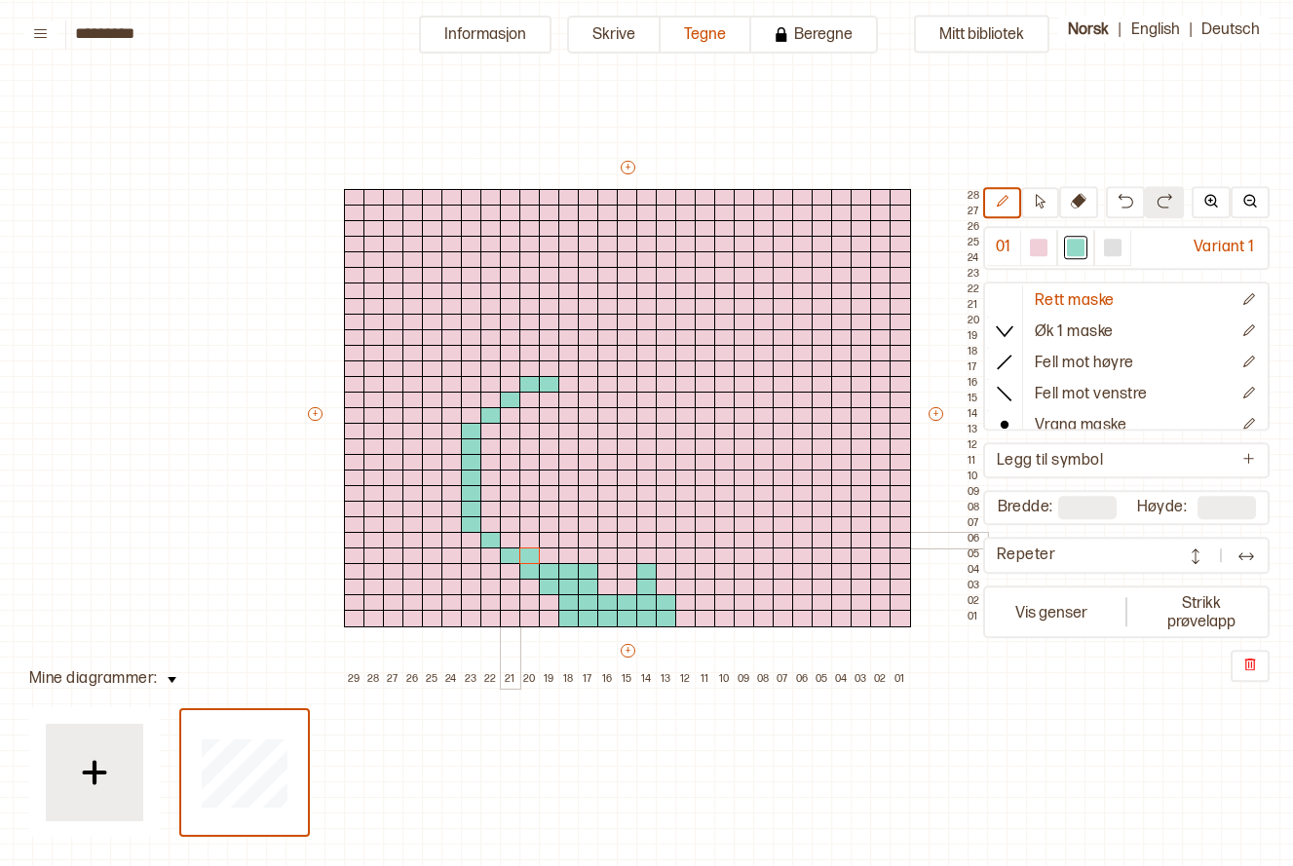
click at [515, 537] on div at bounding box center [510, 541] width 21 height 18
click at [493, 519] on div at bounding box center [490, 525] width 21 height 18
drag, startPoint x: 482, startPoint y: 437, endPoint x: 501, endPoint y: 433, distance: 19.1
click at [491, 451] on div "+ + + + 29 28 27 26 25 24 23 22 21 20 19 18 17 16 15 14 13 12 11 10 09 08 07 06…" at bounding box center [646, 423] width 682 height 530
click at [509, 414] on div at bounding box center [510, 416] width 21 height 18
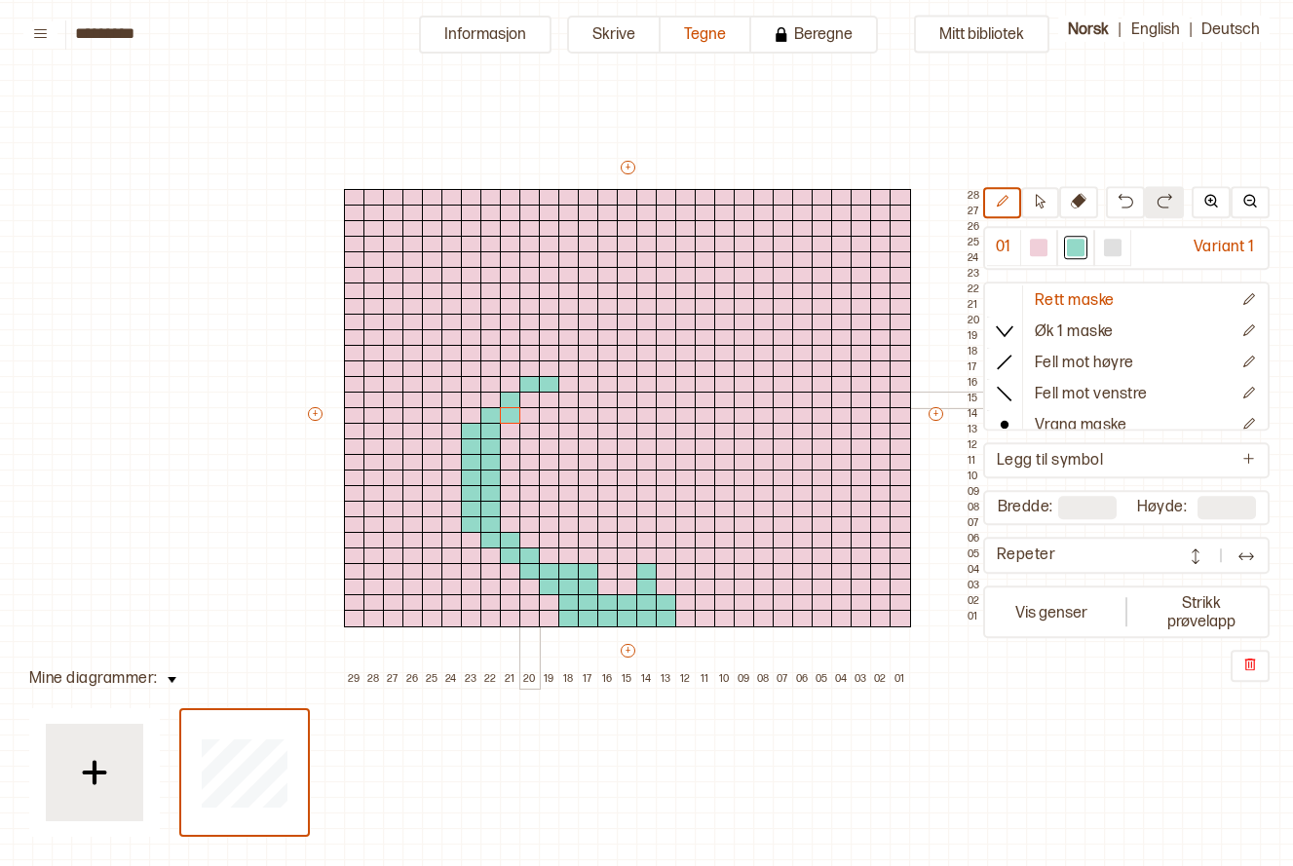
click at [528, 397] on div at bounding box center [529, 401] width 21 height 18
click at [562, 382] on div at bounding box center [568, 385] width 21 height 18
click at [550, 368] on div at bounding box center [549, 369] width 21 height 18
click at [550, 351] on div at bounding box center [549, 354] width 21 height 18
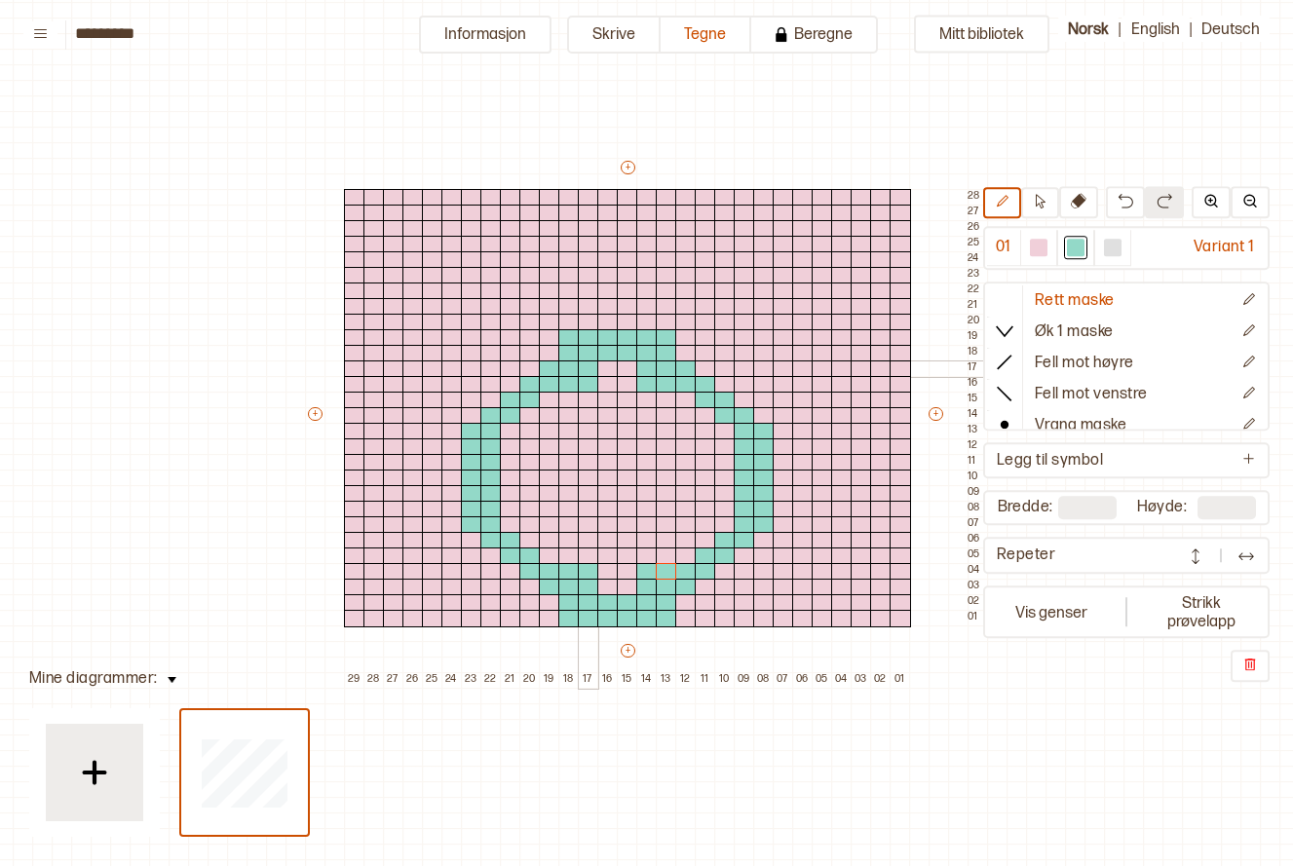
click at [590, 370] on div at bounding box center [588, 369] width 21 height 18
click at [595, 575] on div at bounding box center [588, 572] width 21 height 18
drag, startPoint x: 806, startPoint y: 433, endPoint x: 823, endPoint y: 435, distance: 17.6
click at [819, 465] on div "+ + + + 29 28 27 26 25 24 23 22 21 20 19 18 17 16 15 14 13 12 11 10 09 08 07 06…" at bounding box center [646, 423] width 682 height 530
click at [823, 434] on div at bounding box center [822, 432] width 21 height 18
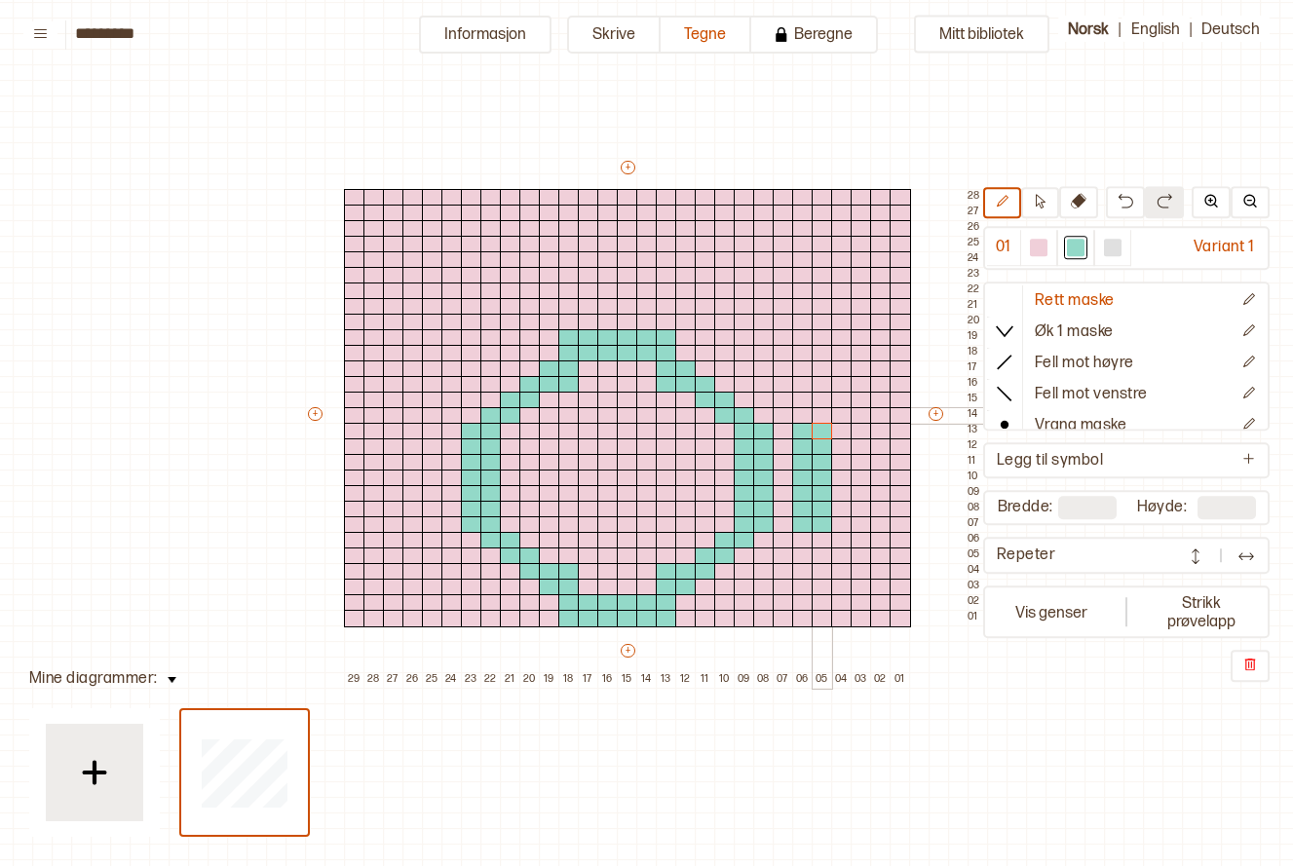
click at [824, 416] on div at bounding box center [822, 416] width 21 height 18
click at [839, 415] on div at bounding box center [841, 416] width 21 height 18
click at [842, 397] on div at bounding box center [841, 401] width 21 height 18
click at [856, 397] on div at bounding box center [861, 401] width 21 height 18
click at [858, 385] on div at bounding box center [861, 385] width 21 height 18
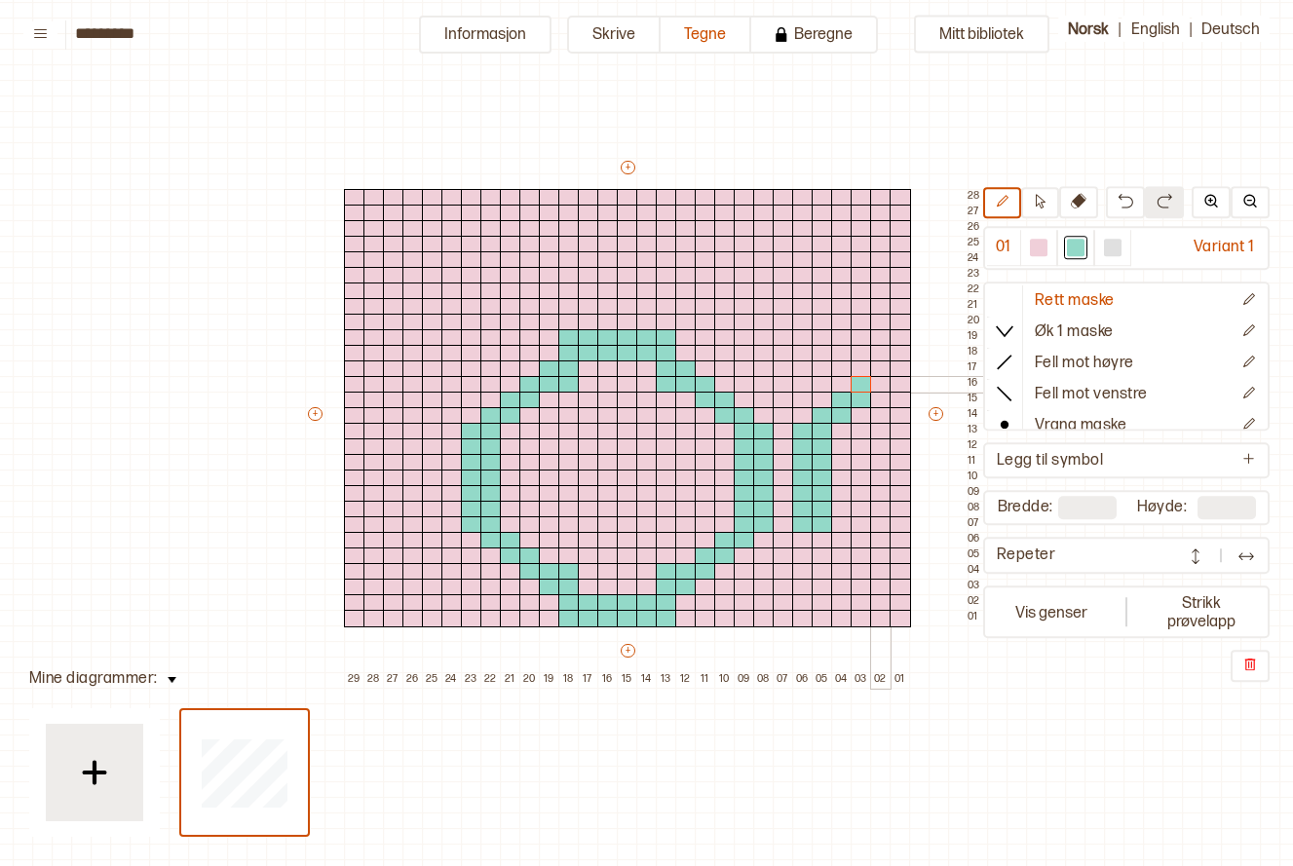
click at [882, 385] on div at bounding box center [880, 385] width 21 height 18
click at [895, 387] on div at bounding box center [899, 385] width 21 height 18
click at [885, 367] on div at bounding box center [880, 369] width 21 height 18
click at [893, 371] on div at bounding box center [899, 369] width 21 height 18
click at [591, 584] on div at bounding box center [588, 588] width 21 height 18
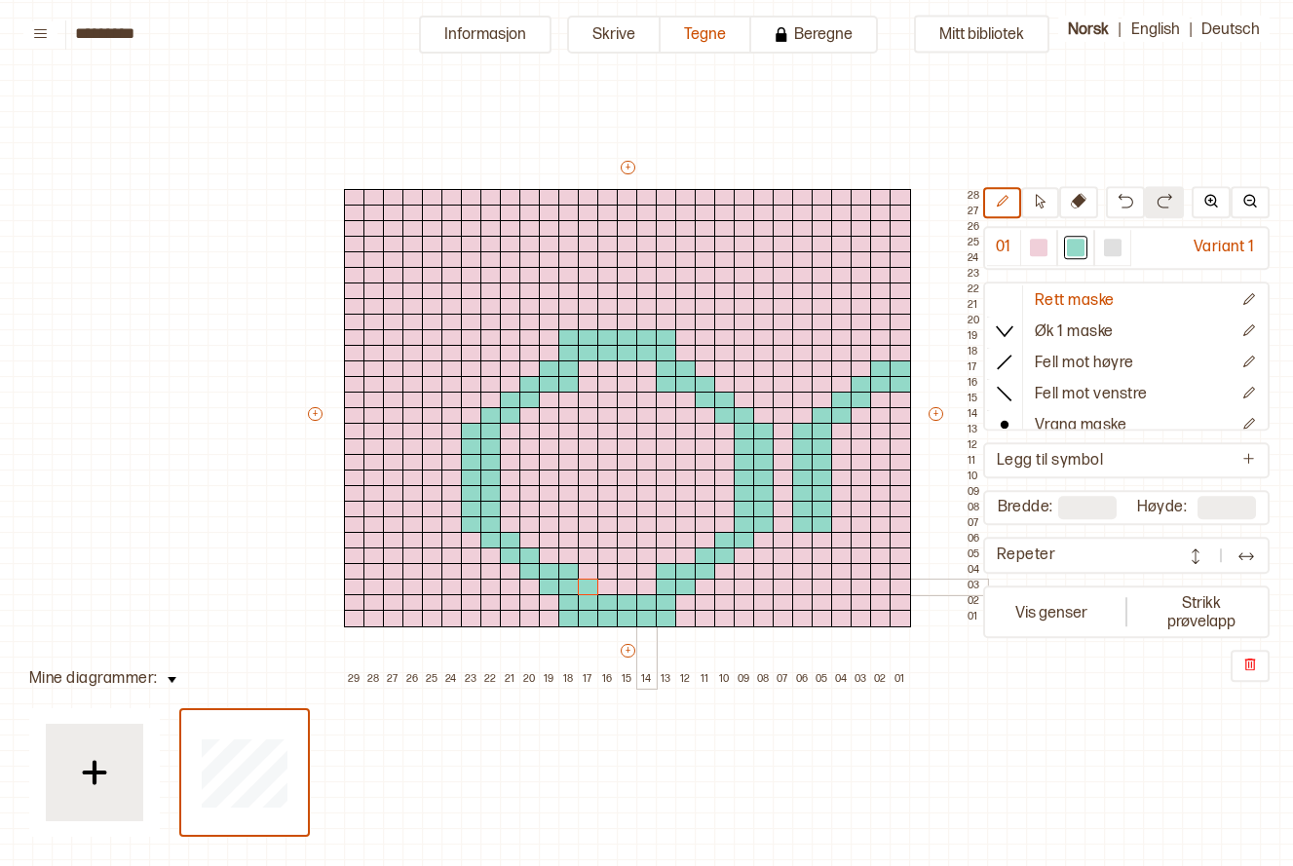
click at [647, 587] on div at bounding box center [646, 588] width 21 height 18
drag, startPoint x: 589, startPoint y: 369, endPoint x: 611, endPoint y: 365, distance: 21.8
click at [589, 367] on div at bounding box center [588, 369] width 21 height 18
click at [636, 368] on div at bounding box center [646, 369] width 21 height 18
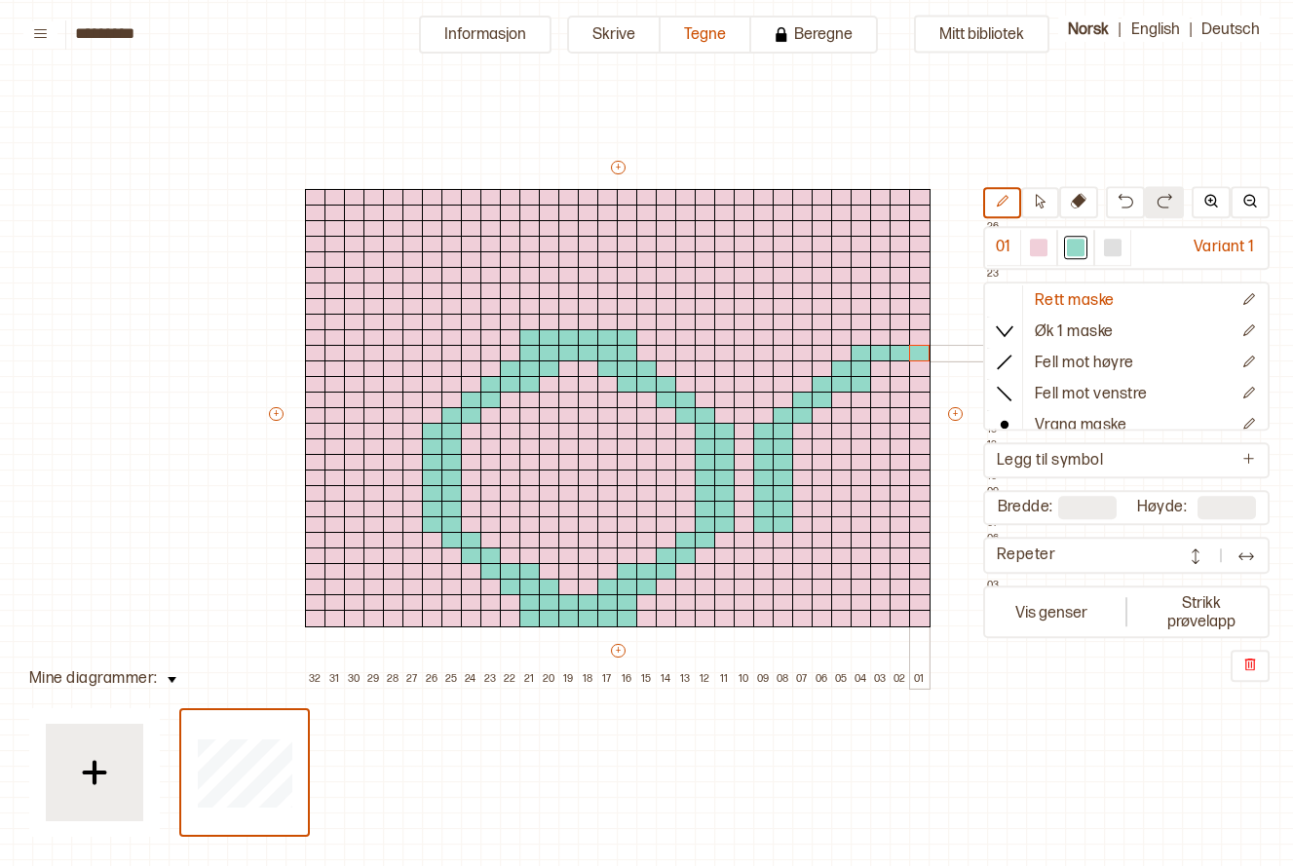
drag, startPoint x: 860, startPoint y: 355, endPoint x: 916, endPoint y: 356, distance: 55.5
click at [916, 356] on div "+ + + + 32 31 30 29 28 27 26 25 24 23 22 21 20 19 18 17 16 15 14 13 12 11 10 09…" at bounding box center [636, 423] width 740 height 530
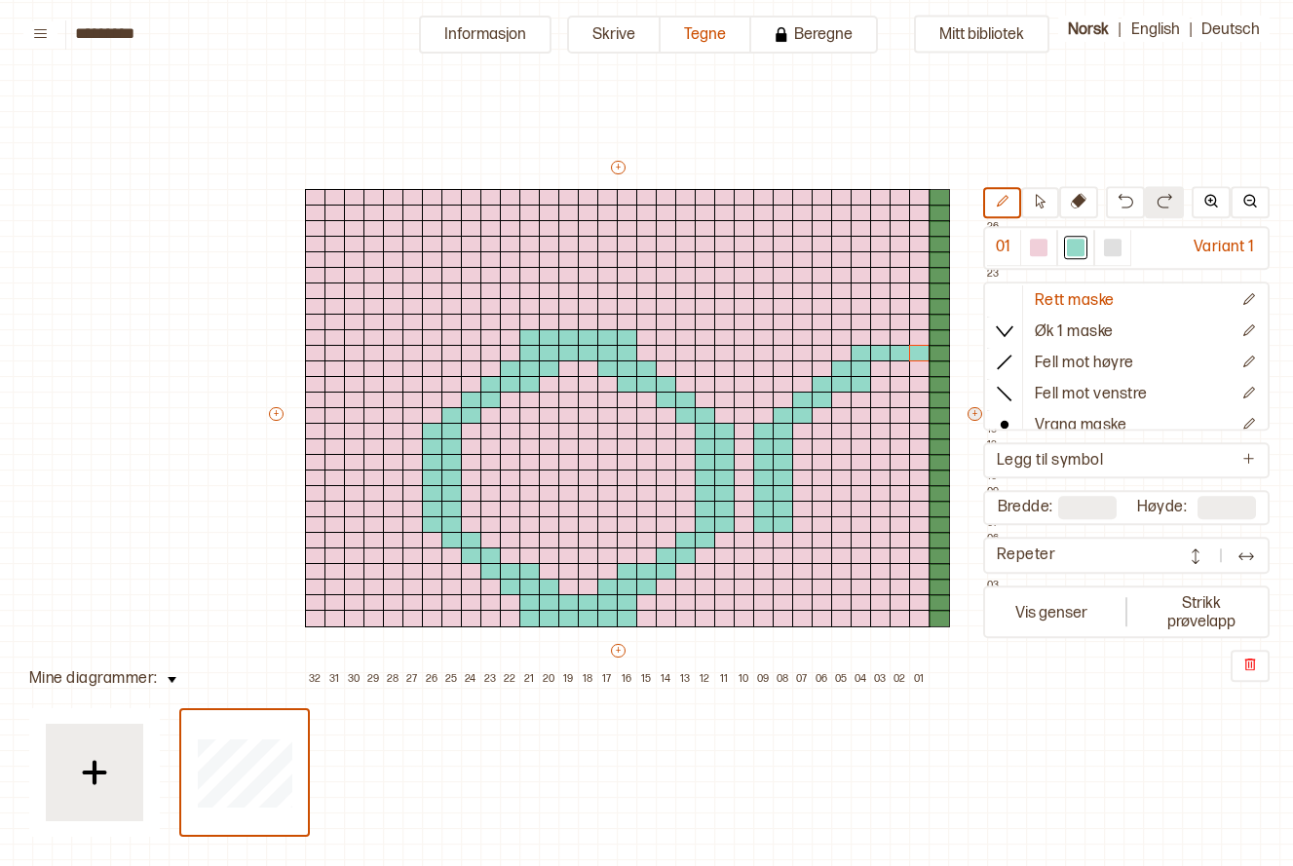
scroll to position [27, 0]
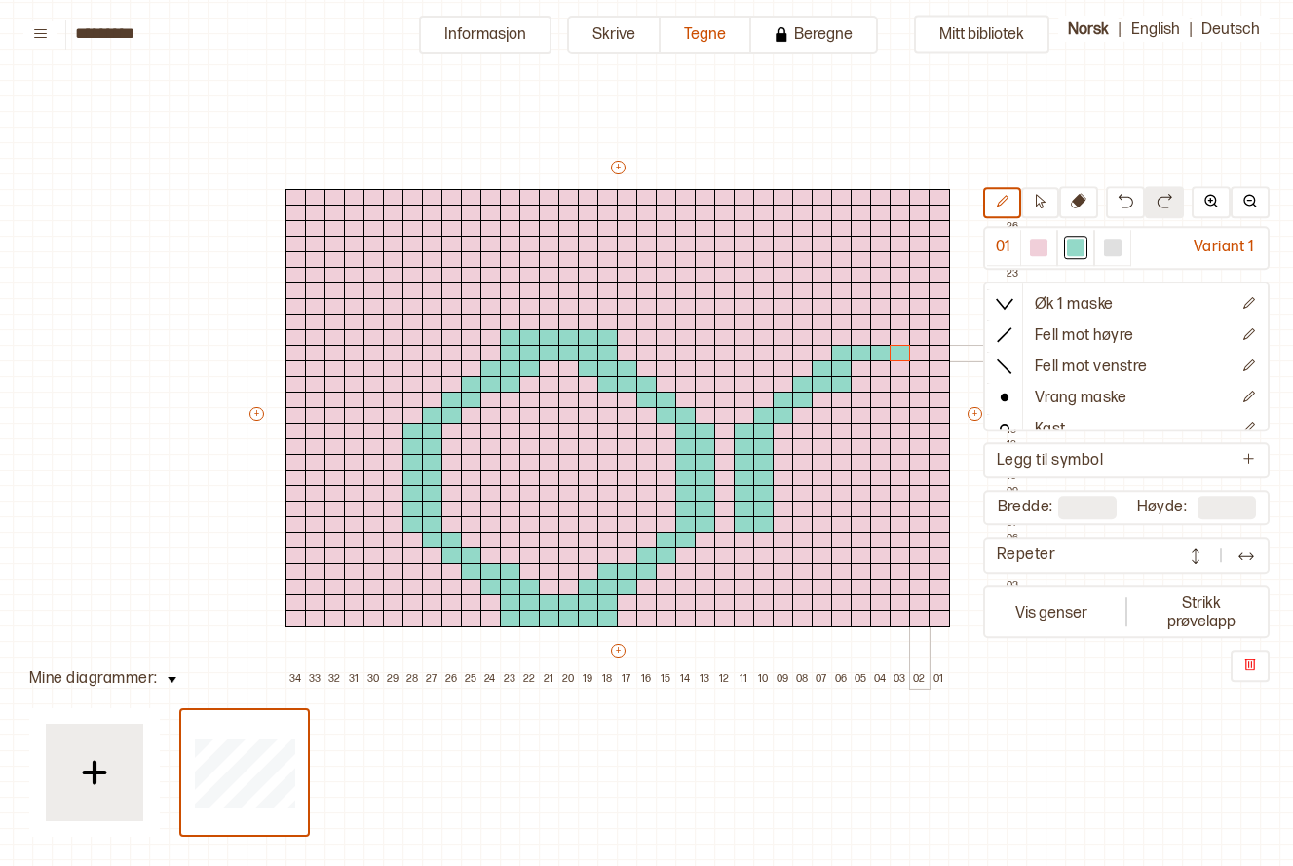
drag, startPoint x: 921, startPoint y: 355, endPoint x: 936, endPoint y: 353, distance: 15.7
click at [925, 353] on div at bounding box center [919, 354] width 21 height 18
click at [936, 353] on div at bounding box center [938, 354] width 21 height 18
drag, startPoint x: 847, startPoint y: 332, endPoint x: 935, endPoint y: 339, distance: 88.9
click at [935, 339] on div "+ + + + 34 33 32 31 30 29 28 27 26 25 24 23 22 21 20 19 18 17 16 15 14 13 12 11…" at bounding box center [635, 423] width 779 height 530
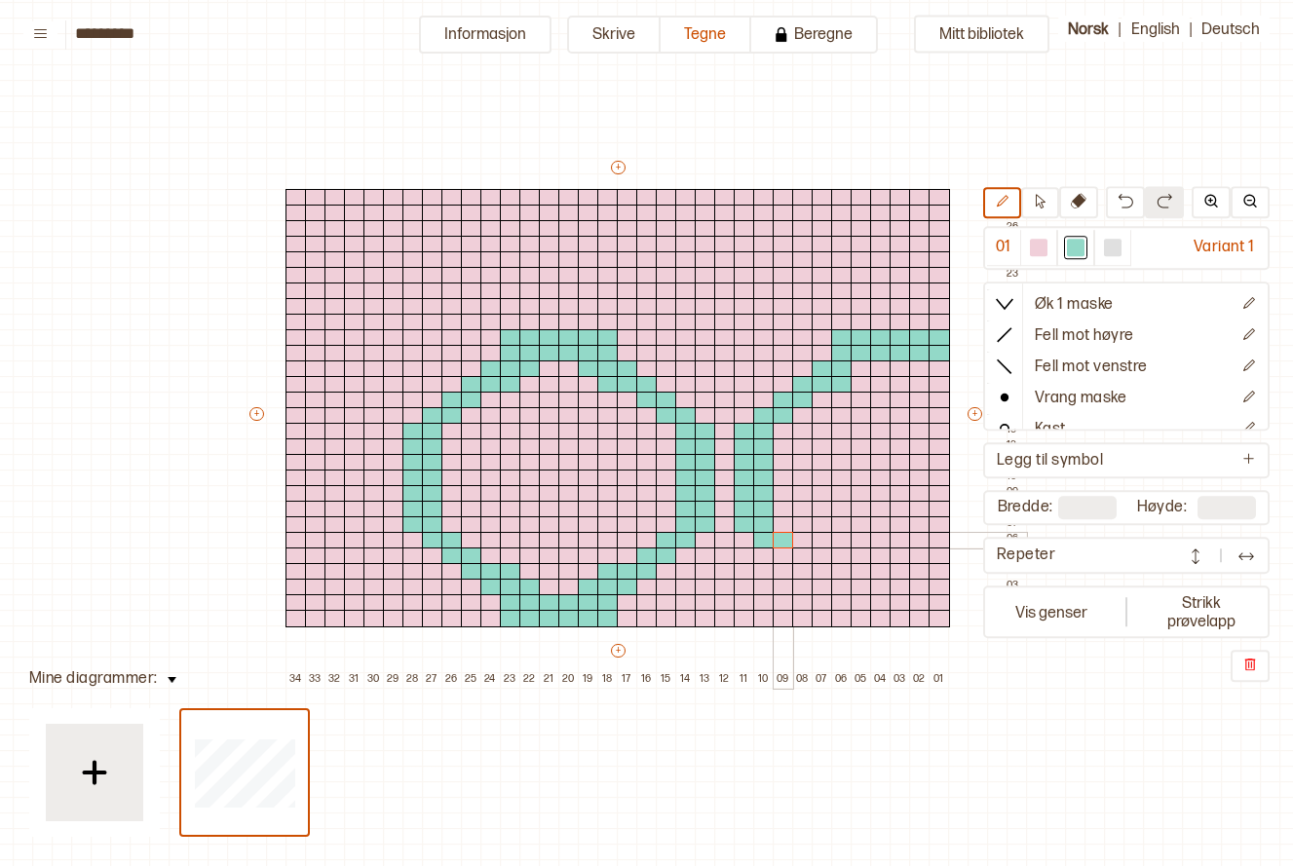
click at [777, 534] on div "+ + + + 34 33 32 31 30 29 28 27 26 25 24 23 22 21 20 19 18 17 16 15 14 13 12 11…" at bounding box center [635, 423] width 779 height 530
drag, startPoint x: 783, startPoint y: 552, endPoint x: 801, endPoint y: 554, distance: 17.6
click at [801, 554] on div "+ + + + 34 33 32 31 30 29 28 27 26 25 24 23 22 21 20 19 18 17 16 15 14 13 12 11…" at bounding box center [635, 423] width 779 height 530
drag, startPoint x: 802, startPoint y: 563, endPoint x: 815, endPoint y: 565, distance: 13.8
click at [815, 565] on div "+ + + + 34 33 32 31 30 29 28 27 26 25 24 23 22 21 20 19 18 17 16 15 14 13 12 11…" at bounding box center [635, 423] width 779 height 530
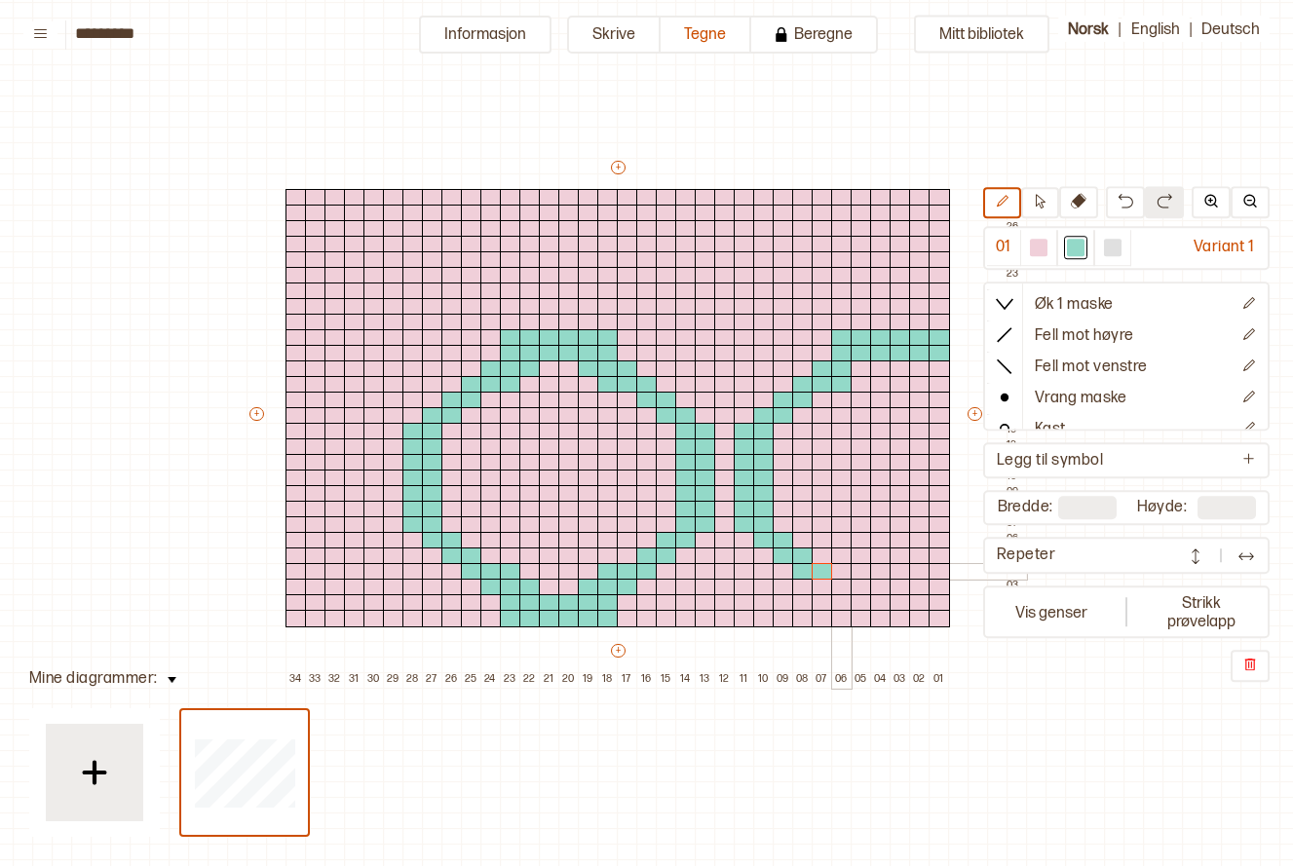
click at [831, 573] on div at bounding box center [841, 572] width 21 height 18
drag, startPoint x: 826, startPoint y: 581, endPoint x: 854, endPoint y: 584, distance: 28.4
click at [854, 584] on div "+ + + + 34 33 32 31 30 29 28 27 26 25 24 23 22 21 20 19 18 17 16 15 14 13 12 11…" at bounding box center [635, 423] width 779 height 530
drag, startPoint x: 842, startPoint y: 600, endPoint x: 949, endPoint y: 609, distance: 107.5
click at [949, 609] on div "+ + + + 34 33 32 31 30 29 28 27 26 25 24 23 22 21 20 19 18 17 16 15 14 13 12 11…" at bounding box center [635, 423] width 779 height 530
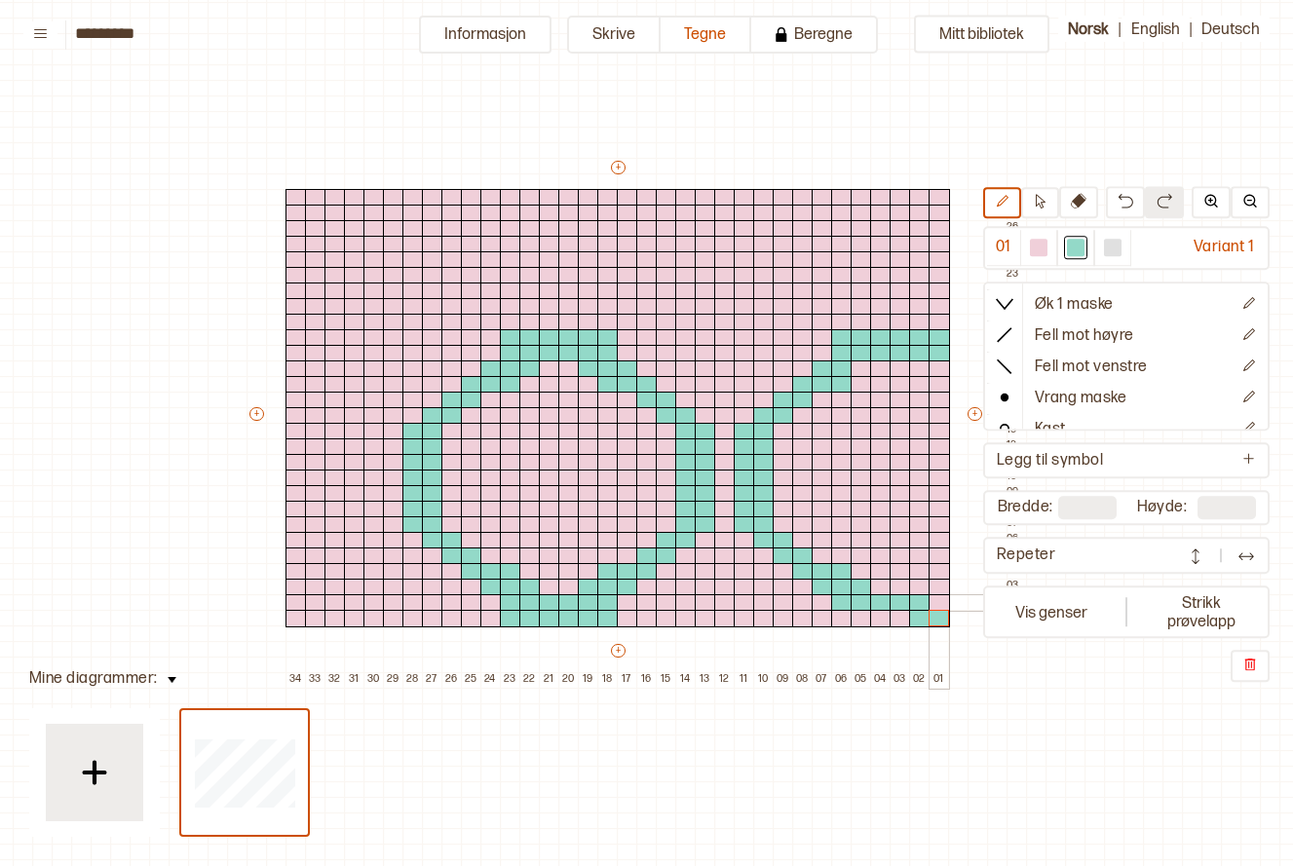
click at [937, 603] on div at bounding box center [938, 603] width 21 height 18
drag, startPoint x: 900, startPoint y: 612, endPoint x: 849, endPoint y: 614, distance: 51.7
click at [849, 614] on div "+ + + + 34 33 32 31 30 29 28 27 26 25 24 23 22 21 20 19 18 17 16 15 14 13 12 11…" at bounding box center [635, 423] width 779 height 530
drag, startPoint x: 922, startPoint y: 588, endPoint x: 942, endPoint y: 587, distance: 20.5
click at [942, 587] on div "+ + + + 34 33 32 31 30 29 28 27 26 25 24 23 22 21 20 19 18 17 16 15 14 13 12 11…" at bounding box center [635, 423] width 779 height 530
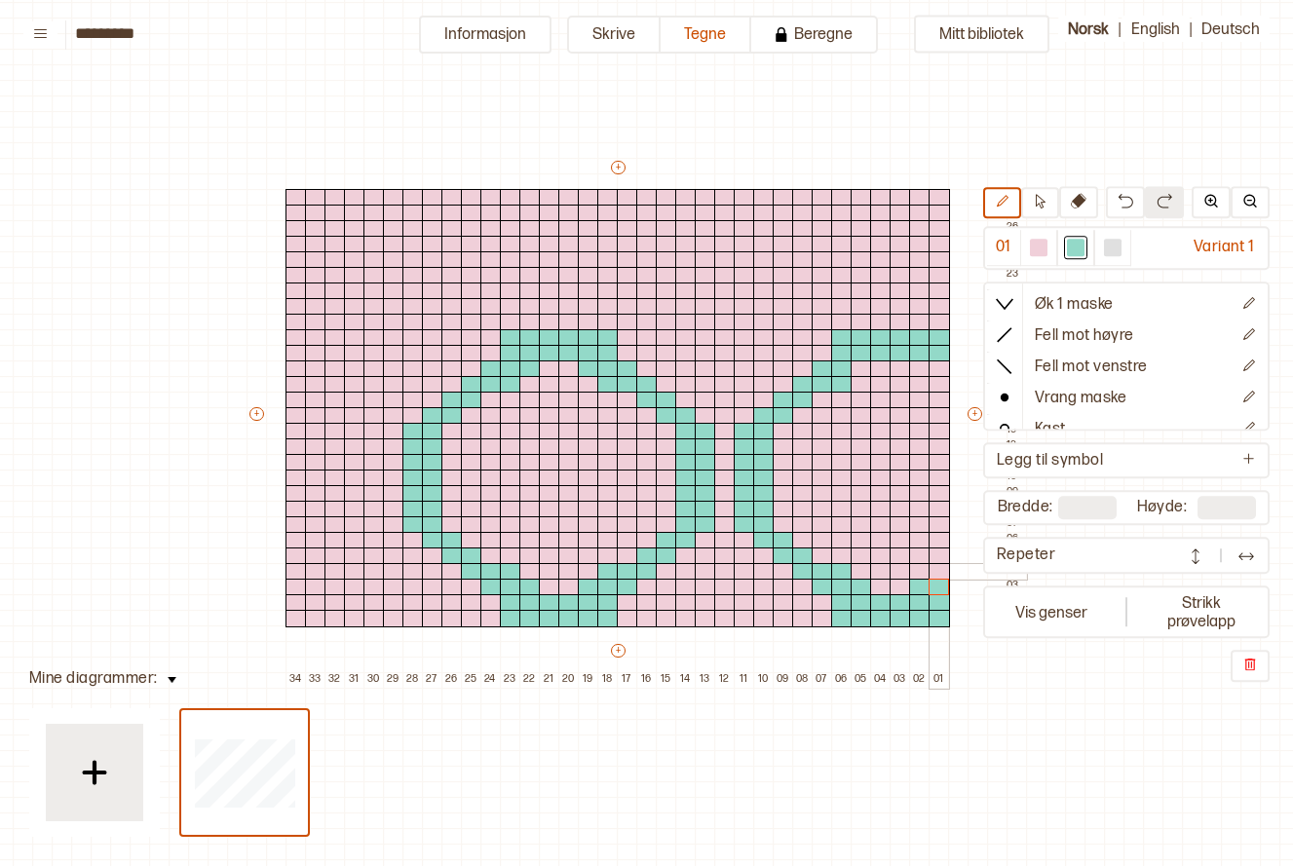
click at [939, 568] on div at bounding box center [938, 572] width 21 height 18
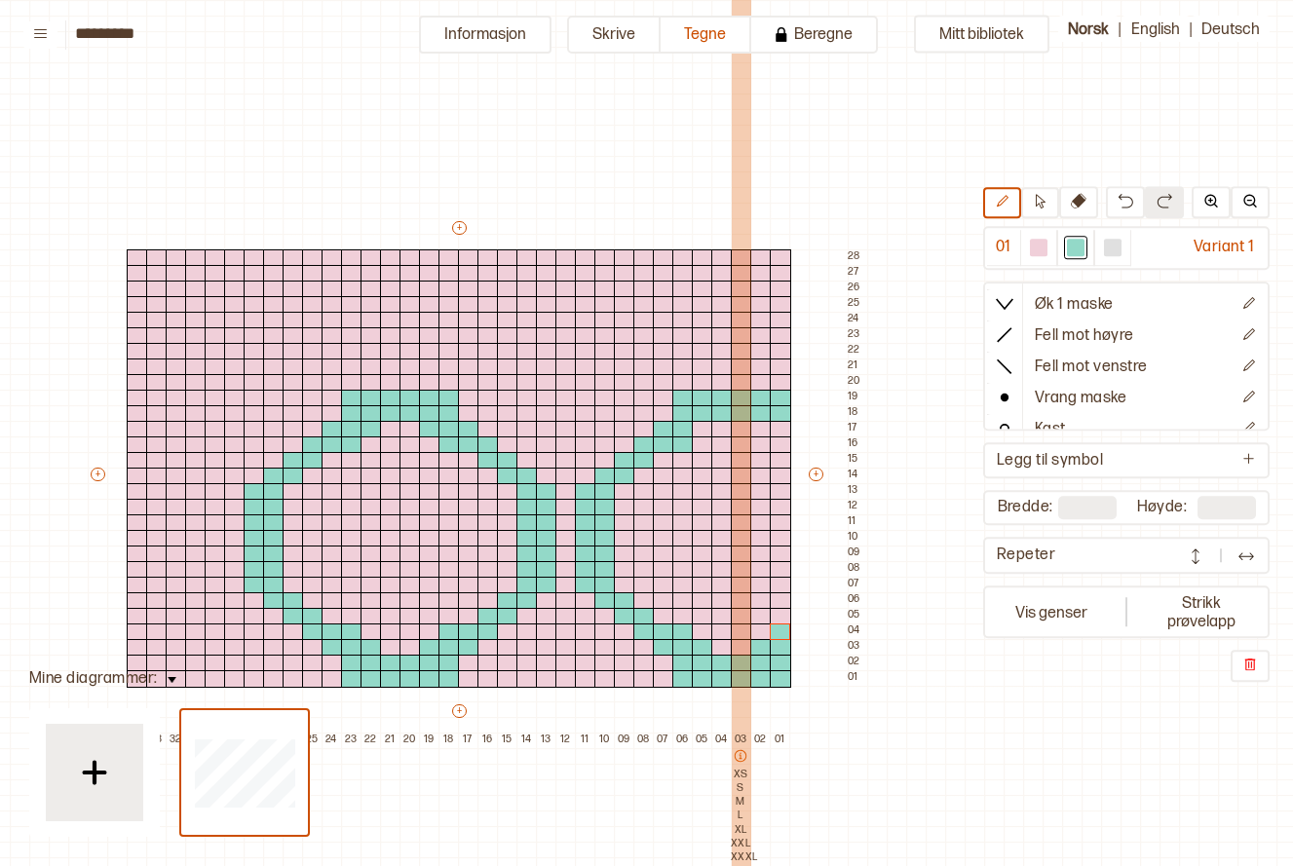
scroll to position [0, 194]
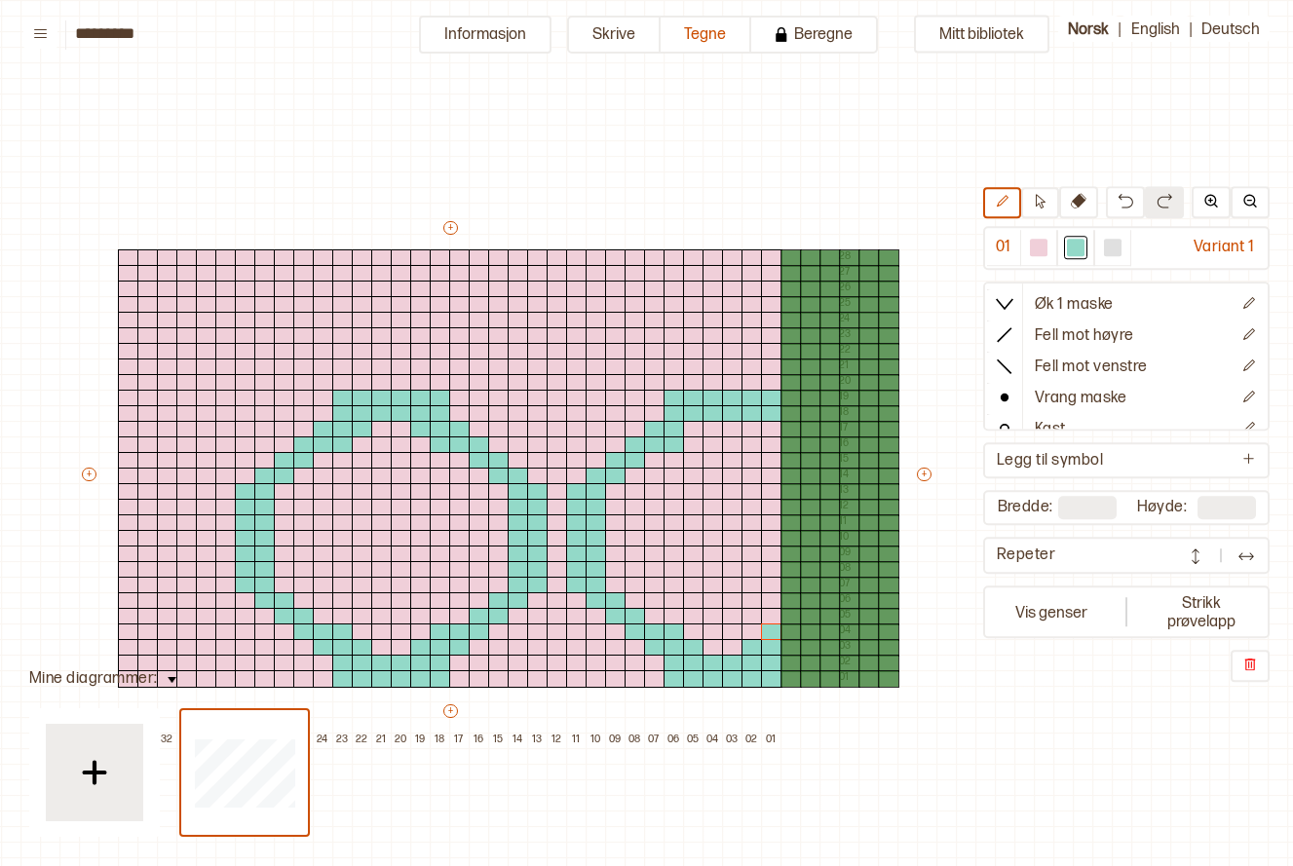
type input "**"
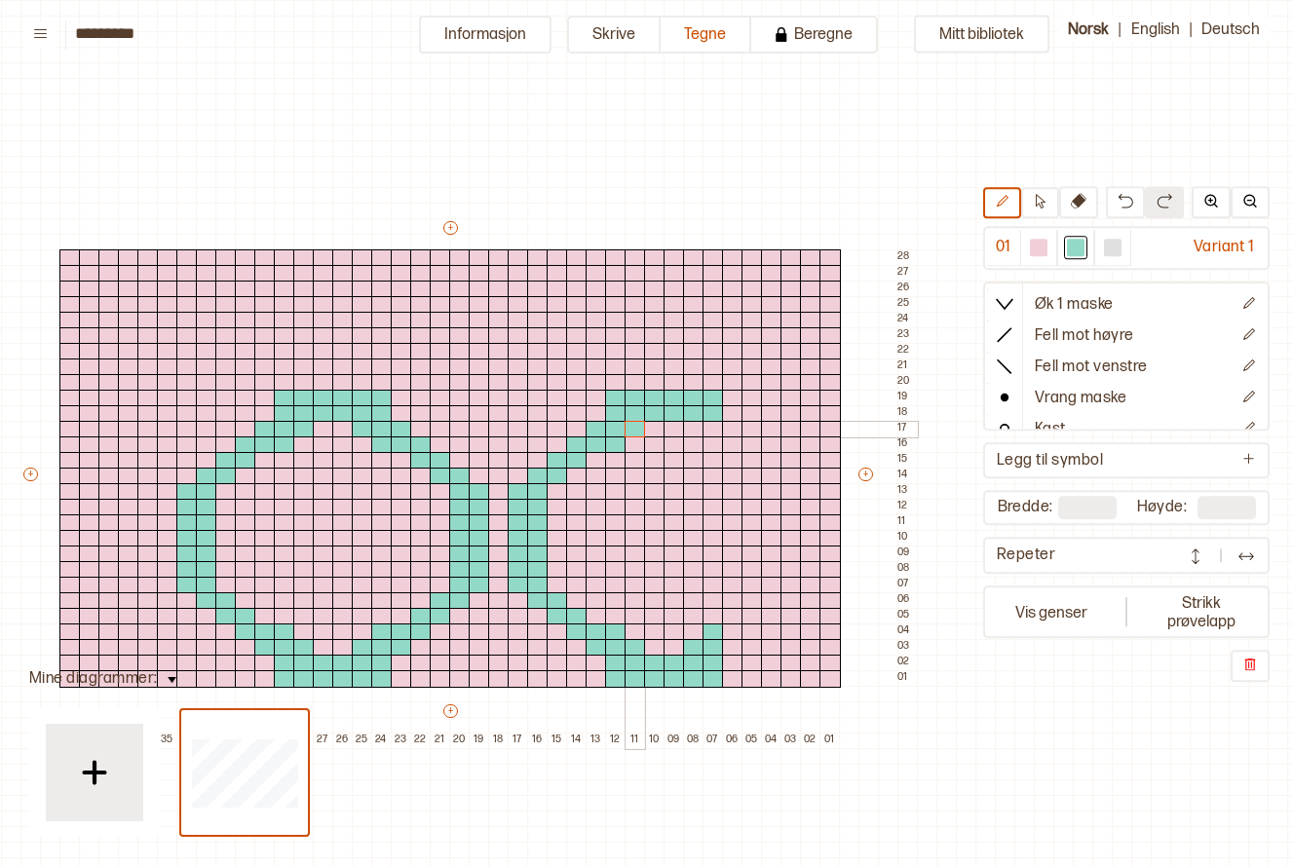
click at [627, 429] on div at bounding box center [634, 430] width 21 height 18
drag, startPoint x: 688, startPoint y: 427, endPoint x: 730, endPoint y: 427, distance: 41.9
click at [730, 427] on div "+ + + + 40 39 38 37 36 35 34 33 32 31 30 29 28 27 26 25 24 23 22 21 20 19 18 17…" at bounding box center [468, 483] width 896 height 530
drag, startPoint x: 714, startPoint y: 440, endPoint x: 746, endPoint y: 438, distance: 32.2
click at [746, 438] on div "+ + + + 40 39 38 37 36 35 34 33 32 31 30 29 28 27 26 25 24 23 22 21 20 19 18 17…" at bounding box center [468, 483] width 896 height 530
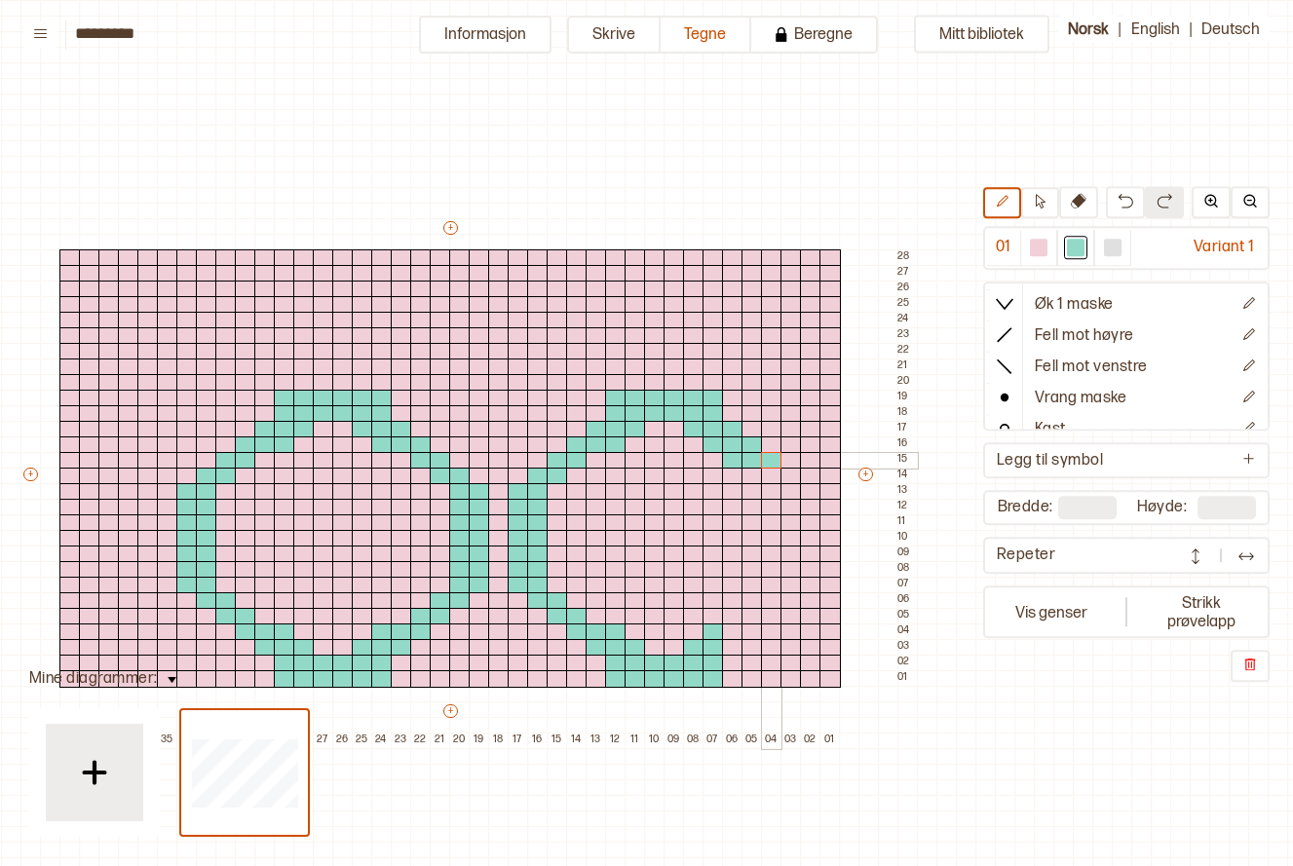
drag, startPoint x: 729, startPoint y: 459, endPoint x: 763, endPoint y: 459, distance: 34.1
click at [763, 459] on div "+ + + + 40 39 38 37 36 35 34 33 32 31 30 29 28 27 26 25 24 23 22 21 20 19 18 17…" at bounding box center [468, 483] width 896 height 530
drag, startPoint x: 611, startPoint y: 384, endPoint x: 673, endPoint y: 382, distance: 62.4
click at [673, 382] on div "+ + + + 40 39 38 37 36 35 34 33 32 31 30 29 28 27 26 25 24 23 22 21 20 19 18 17…" at bounding box center [468, 483] width 896 height 530
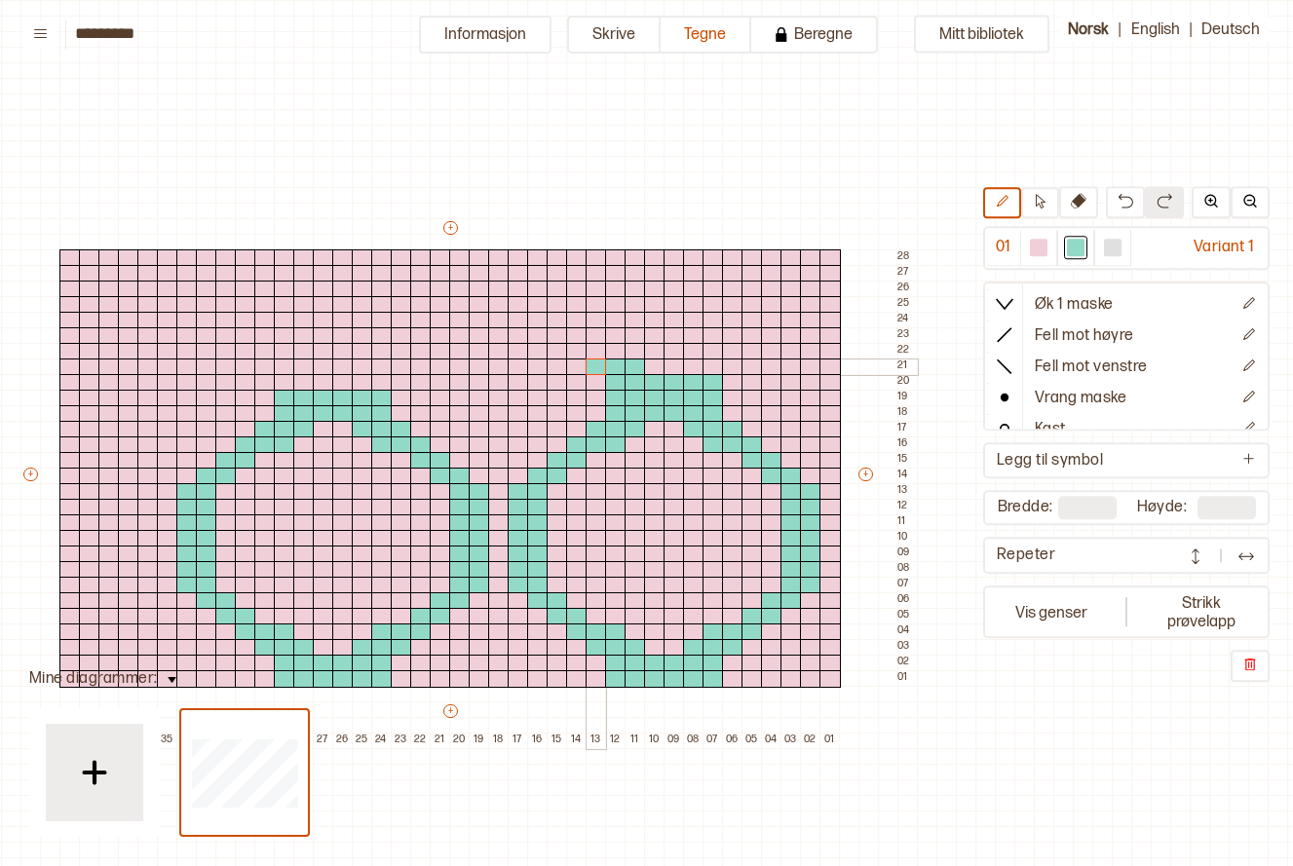
drag, startPoint x: 634, startPoint y: 369, endPoint x: 595, endPoint y: 364, distance: 39.3
click at [595, 364] on div "+ + + + 40 39 38 37 36 35 34 33 32 31 30 29 28 27 26 25 24 23 22 21 20 19 18 17…" at bounding box center [468, 483] width 896 height 530
drag, startPoint x: 692, startPoint y: 368, endPoint x: 726, endPoint y: 368, distance: 34.1
click at [726, 368] on div "+ + + + 40 39 38 37 36 35 34 33 32 31 30 29 28 27 26 25 24 23 22 21 20 19 18 17…" at bounding box center [468, 483] width 896 height 530
drag, startPoint x: 615, startPoint y: 351, endPoint x: 578, endPoint y: 350, distance: 37.0
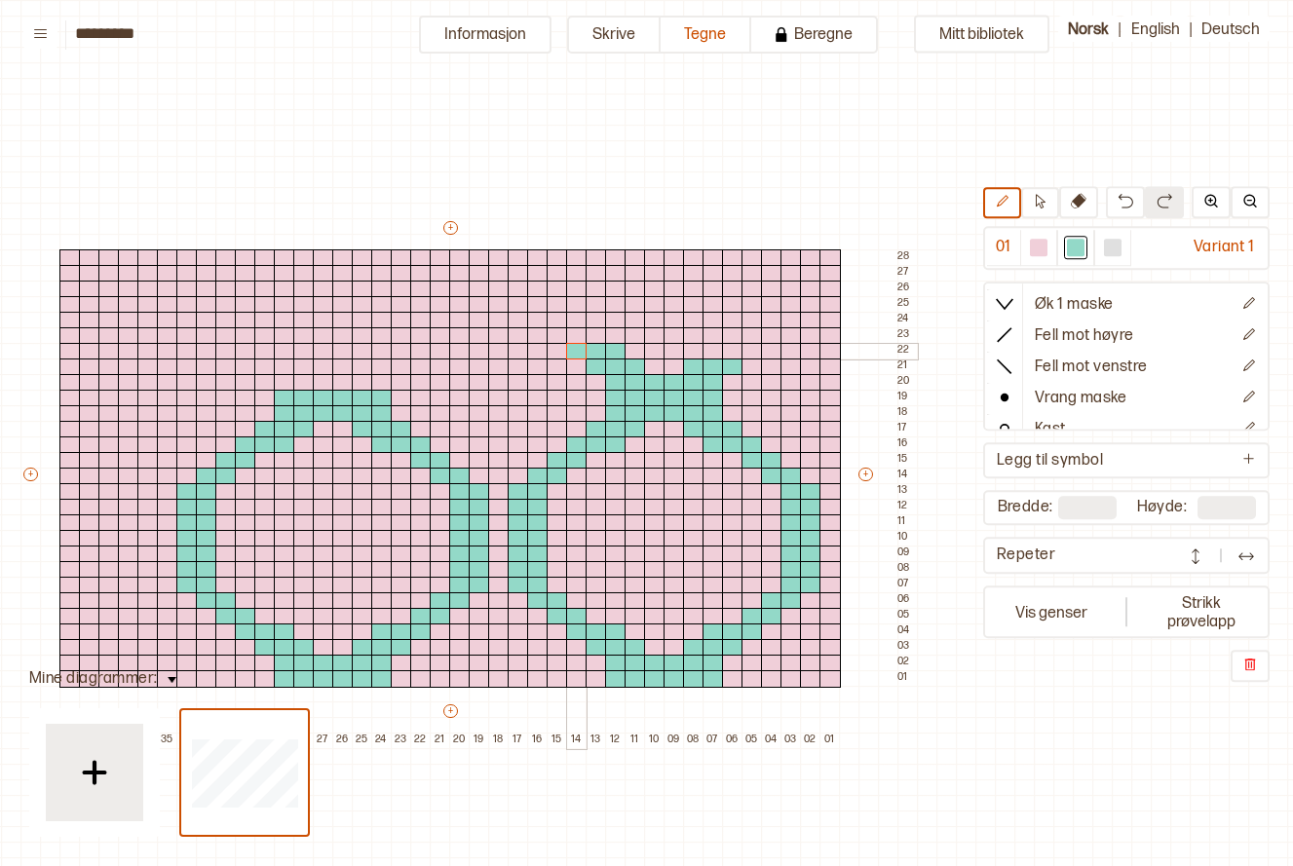
click at [578, 350] on div "+ + + + 40 39 38 37 36 35 34 33 32 31 30 29 28 27 26 25 24 23 22 21 20 19 18 17…" at bounding box center [468, 483] width 896 height 530
drag, startPoint x: 710, startPoint y: 351, endPoint x: 749, endPoint y: 353, distance: 39.0
click at [749, 353] on div "+ + + + 40 39 38 37 36 35 34 33 32 31 30 29 28 27 26 25 24 23 22 21 20 19 18 17…" at bounding box center [468, 483] width 896 height 530
drag, startPoint x: 581, startPoint y: 334, endPoint x: 552, endPoint y: 333, distance: 28.3
click at [552, 333] on div "+ + + + 40 39 38 37 36 35 34 33 32 31 30 29 28 27 26 25 24 23 22 21 20 19 18 17…" at bounding box center [468, 483] width 896 height 530
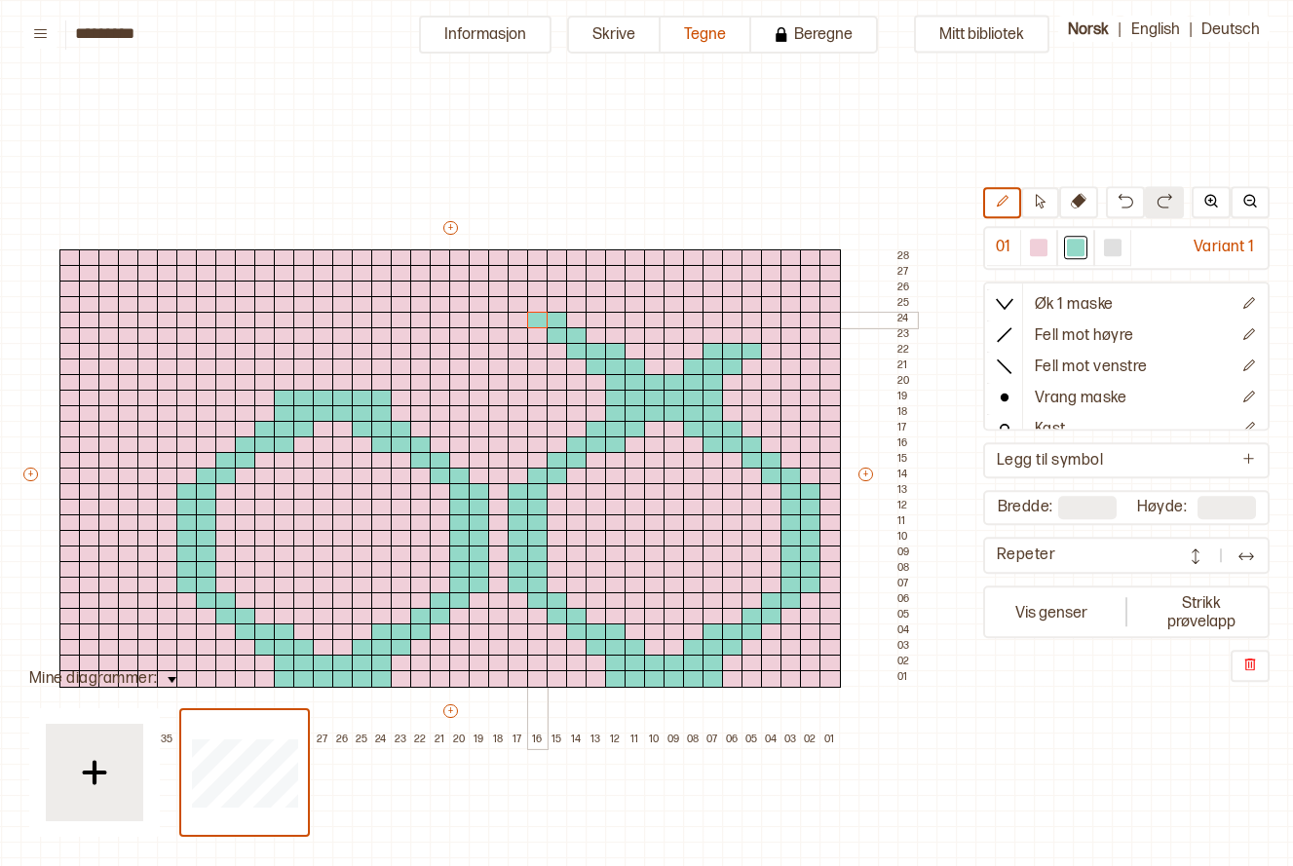
drag, startPoint x: 558, startPoint y: 317, endPoint x: 538, endPoint y: 319, distance: 20.6
click at [538, 319] on div "+ + + + 40 39 38 37 36 35 34 33 32 31 30 29 28 27 26 25 24 23 22 21 20 19 18 17…" at bounding box center [468, 483] width 896 height 530
drag, startPoint x: 538, startPoint y: 319, endPoint x: 548, endPoint y: 255, distance: 64.1
click at [548, 255] on div "+ + + + 40 39 38 37 36 35 34 33 32 31 30 29 28 27 26 25 24 23 22 21 20 19 18 17…" at bounding box center [468, 483] width 896 height 530
click at [535, 256] on div at bounding box center [537, 258] width 21 height 18
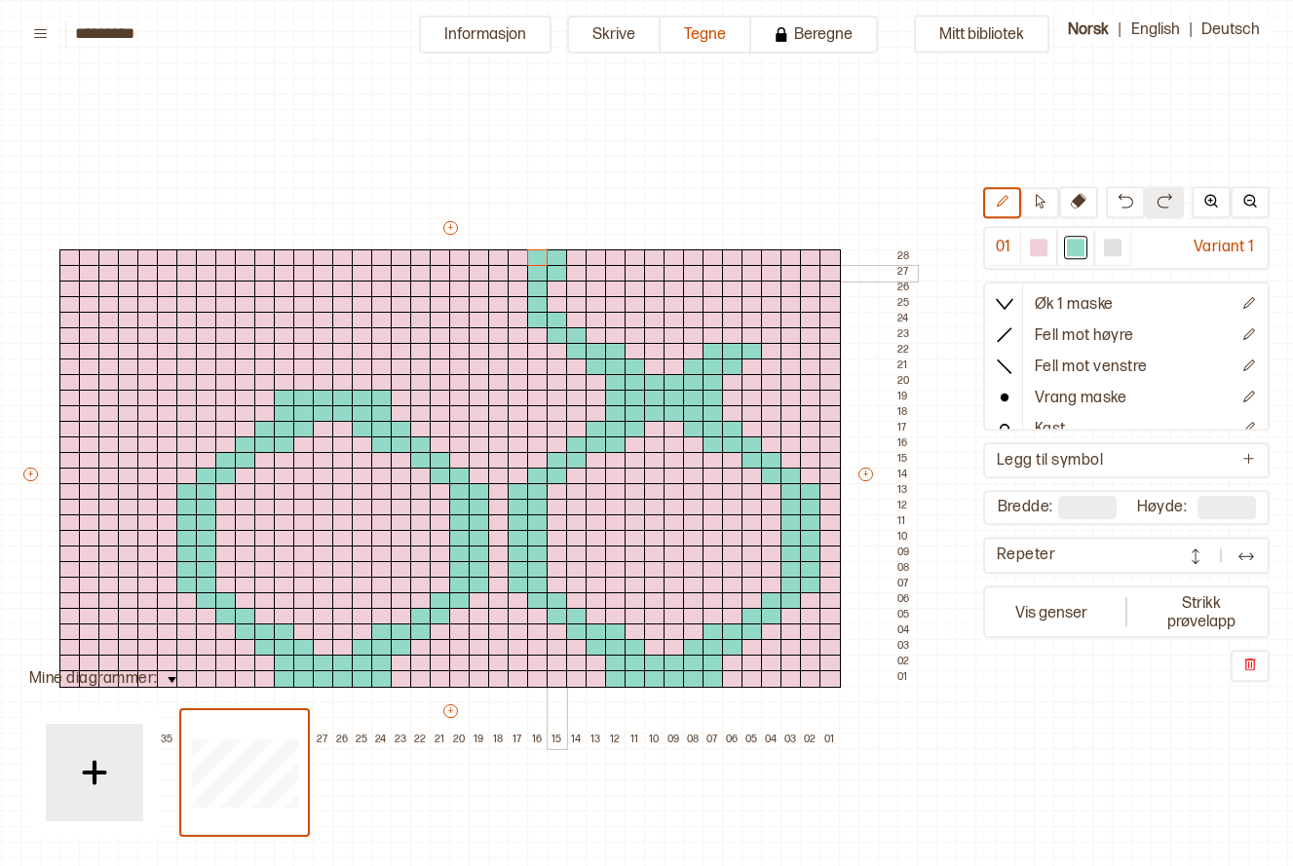
click at [552, 271] on div at bounding box center [557, 274] width 21 height 18
click at [447, 219] on div "+ + + + 40 39 38 37 36 35 34 33 32 31 30 29 28 27 26 25 24 23 22 21 20 19 18 17…" at bounding box center [468, 483] width 896 height 530
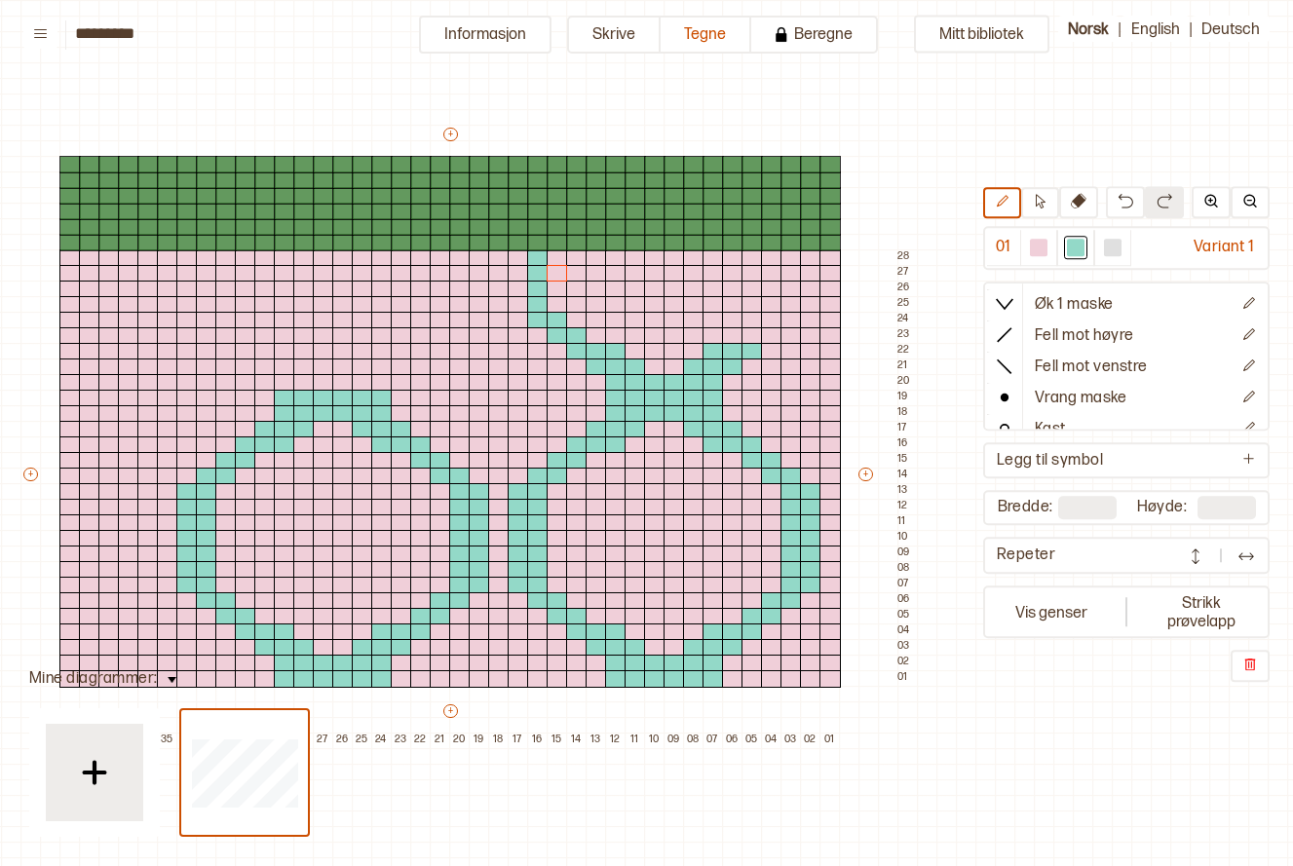
type input "**"
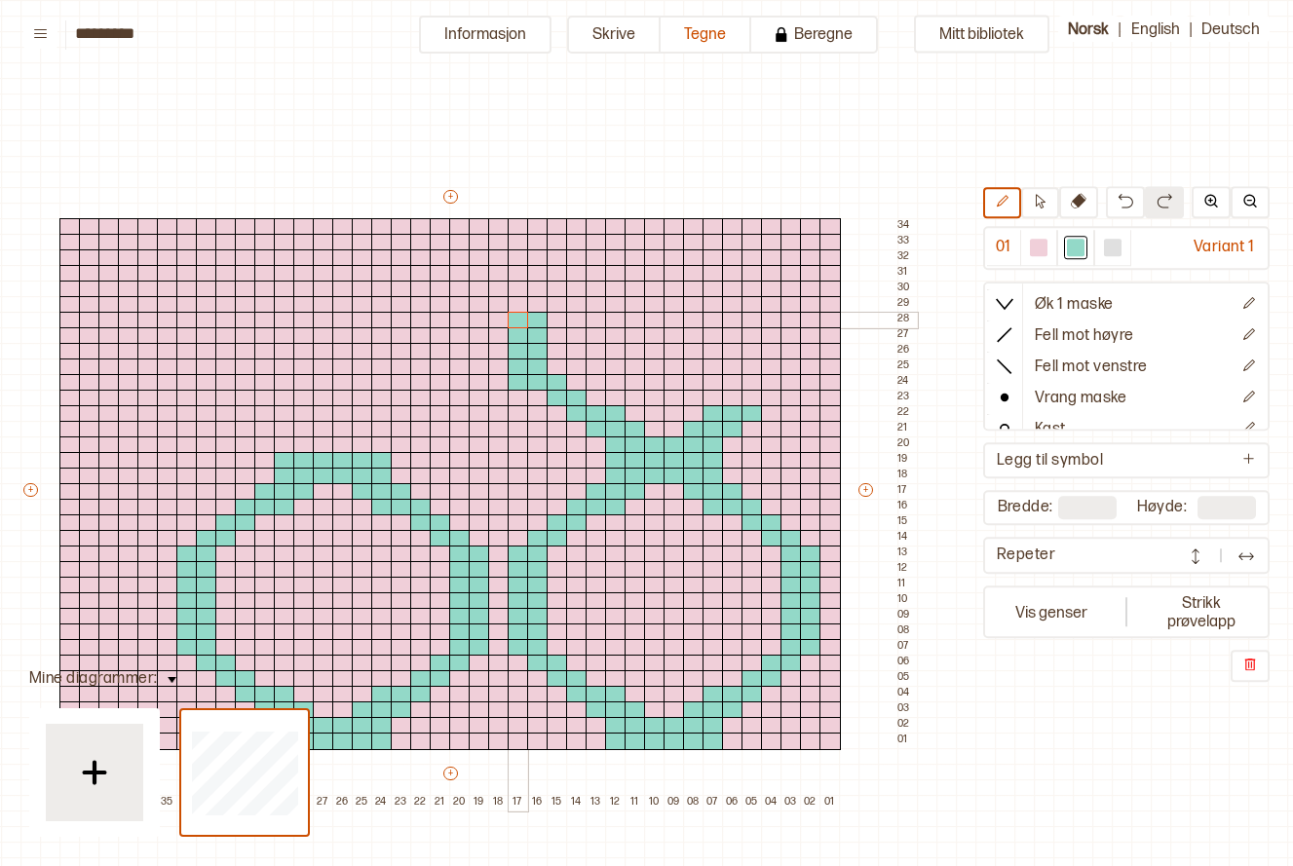
drag, startPoint x: 515, startPoint y: 378, endPoint x: 512, endPoint y: 313, distance: 65.3
click at [512, 313] on div "+ + + + 40 39 38 37 36 35 34 33 32 31 30 29 28 27 26 25 24 23 22 21 20 19 18 17…" at bounding box center [468, 499] width 896 height 624
click at [517, 302] on div at bounding box center [518, 305] width 21 height 18
click at [517, 285] on div at bounding box center [518, 290] width 21 height 18
click at [518, 267] on div at bounding box center [518, 274] width 21 height 18
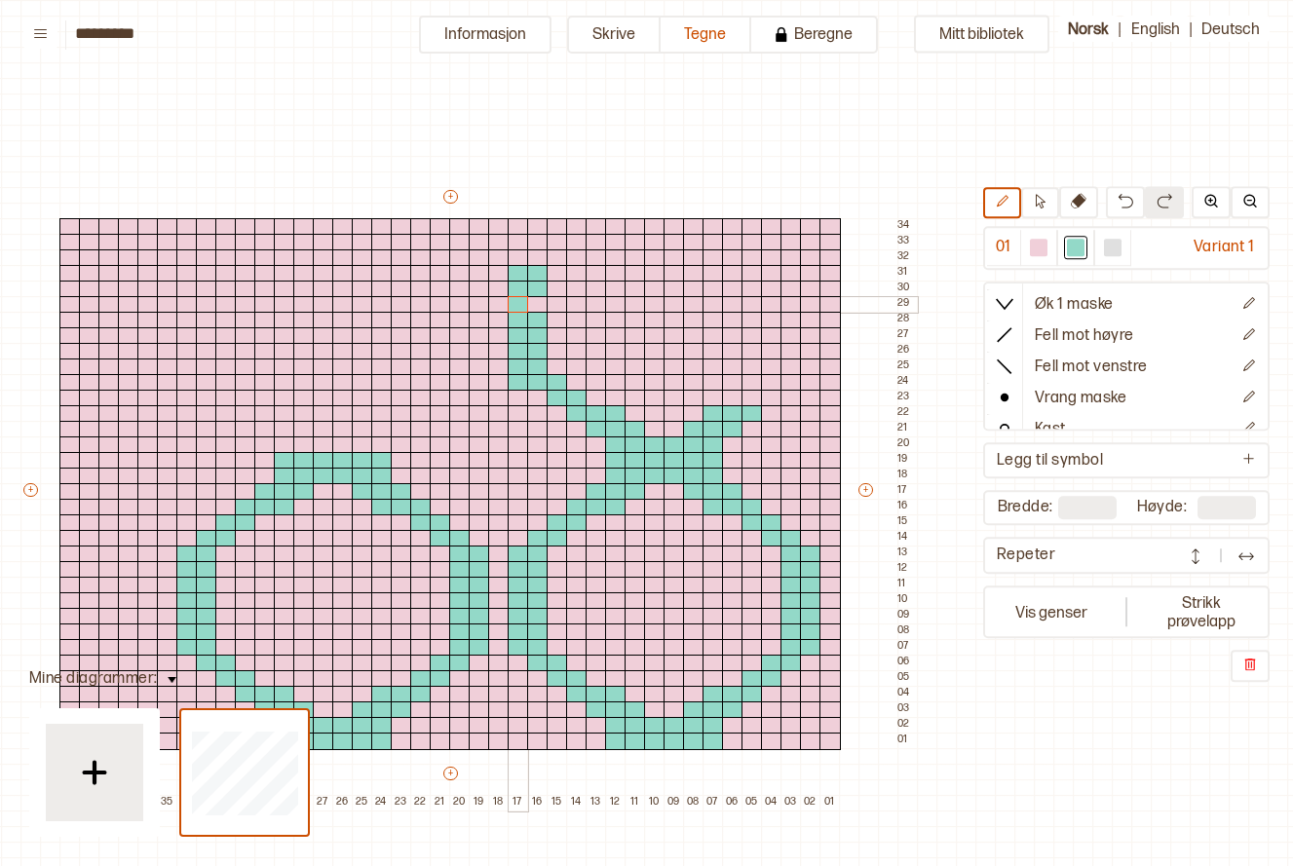
drag, startPoint x: 529, startPoint y: 276, endPoint x: 525, endPoint y: 298, distance: 22.7
click at [525, 298] on div "+ + + + 40 39 38 37 36 35 34 33 32 31 30 29 28 27 26 25 24 23 22 21 20 19 18 17…" at bounding box center [468, 499] width 896 height 624
click at [533, 293] on div at bounding box center [537, 290] width 21 height 18
click at [533, 303] on div at bounding box center [537, 305] width 21 height 18
click at [549, 274] on div at bounding box center [557, 274] width 21 height 18
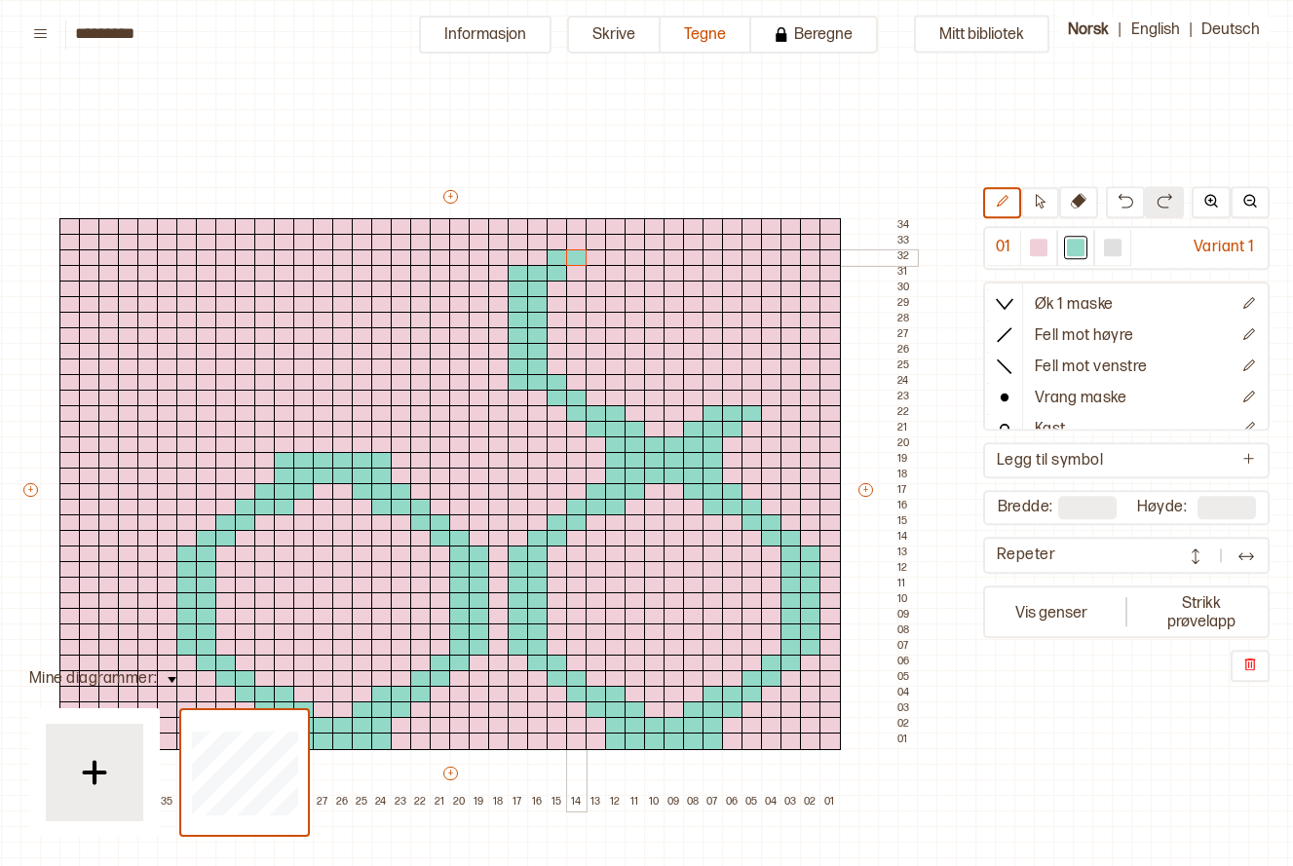
drag, startPoint x: 551, startPoint y: 255, endPoint x: 571, endPoint y: 255, distance: 19.5
click at [571, 255] on div "+ + + + 40 39 38 37 36 35 34 33 32 31 30 29 28 27 26 25 24 23 22 21 20 19 18 17…" at bounding box center [468, 499] width 896 height 624
drag, startPoint x: 582, startPoint y: 242, endPoint x: 593, endPoint y: 242, distance: 11.7
click at [593, 242] on div "+ + + + 40 39 38 37 36 35 34 33 32 31 30 29 28 27 26 25 24 23 22 21 20 19 18 17…" at bounding box center [468, 499] width 896 height 624
drag, startPoint x: 751, startPoint y: 397, endPoint x: 773, endPoint y: 397, distance: 21.4
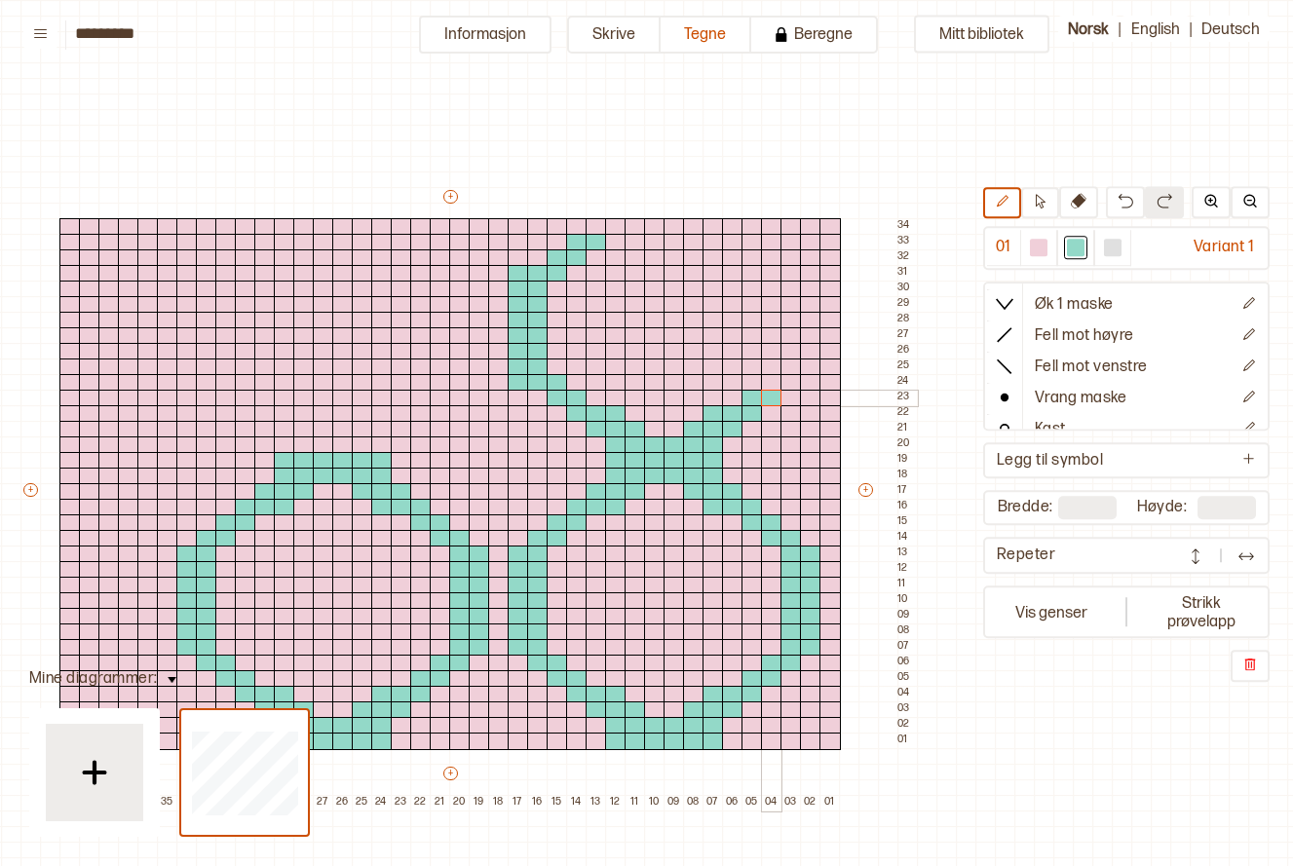
click at [773, 397] on div "+ + + + 40 39 38 37 36 35 34 33 32 31 30 29 28 27 26 25 24 23 22 21 20 19 18 17…" at bounding box center [468, 499] width 896 height 624
drag, startPoint x: 771, startPoint y: 384, endPoint x: 790, endPoint y: 383, distance: 19.5
click at [790, 383] on div "+ + + + 40 39 38 37 36 35 34 33 32 31 30 29 28 27 26 25 24 23 22 21 20 19 18 17…" at bounding box center [468, 499] width 896 height 624
click at [799, 383] on div at bounding box center [790, 383] width 21 height 18
click at [805, 382] on div at bounding box center [810, 383] width 21 height 18
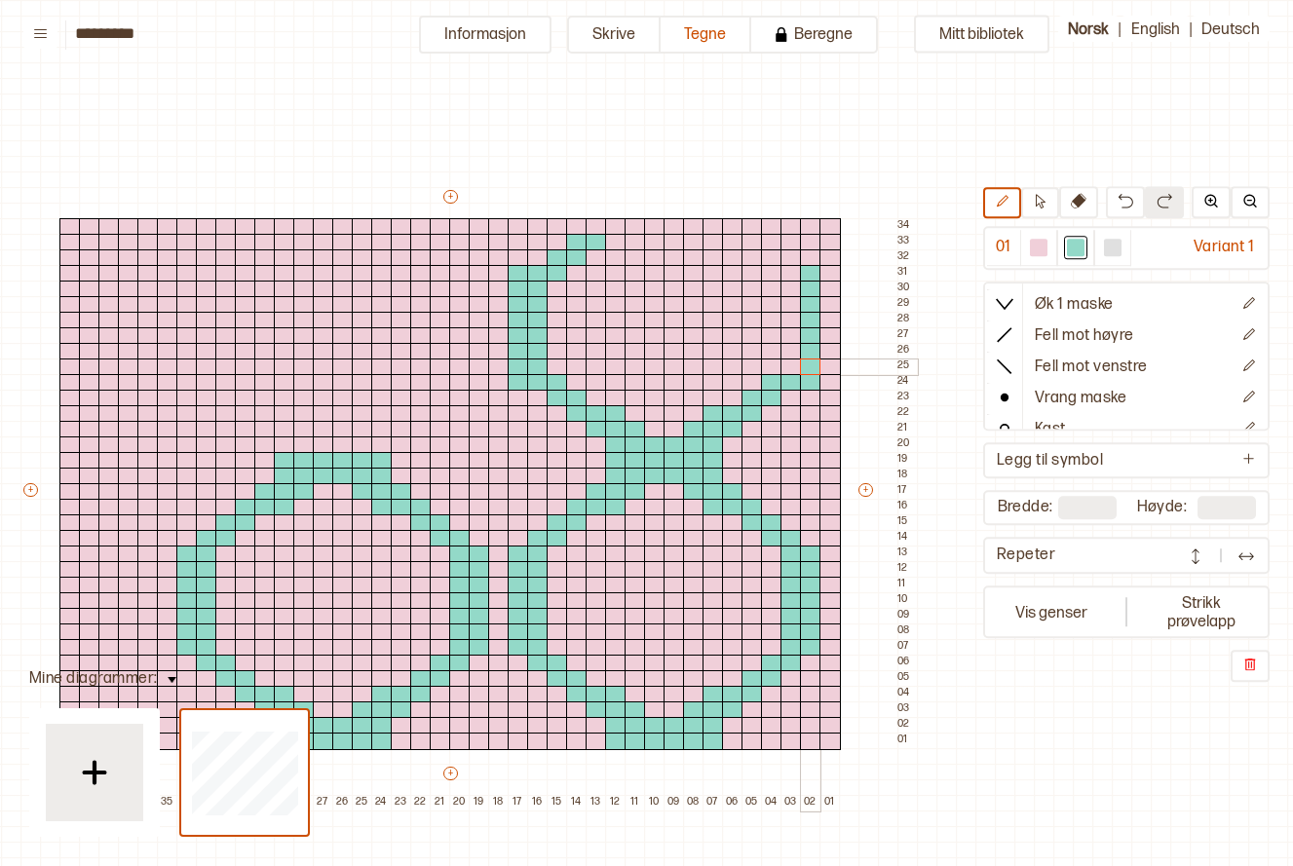
drag, startPoint x: 815, startPoint y: 275, endPoint x: 803, endPoint y: 363, distance: 89.6
click at [803, 363] on div "+ + + + 40 39 38 37 36 35 34 33 32 31 30 29 28 27 26 25 24 23 22 21 20 19 18 17…" at bounding box center [468, 499] width 896 height 624
drag, startPoint x: 791, startPoint y: 275, endPoint x: 779, endPoint y: 367, distance: 93.3
click at [779, 367] on div "+ + + + 40 39 38 37 36 35 34 33 32 31 30 29 28 27 26 25 24 23 22 21 20 19 18 17…" at bounding box center [468, 499] width 896 height 624
drag, startPoint x: 277, startPoint y: 445, endPoint x: 379, endPoint y: 445, distance: 102.3
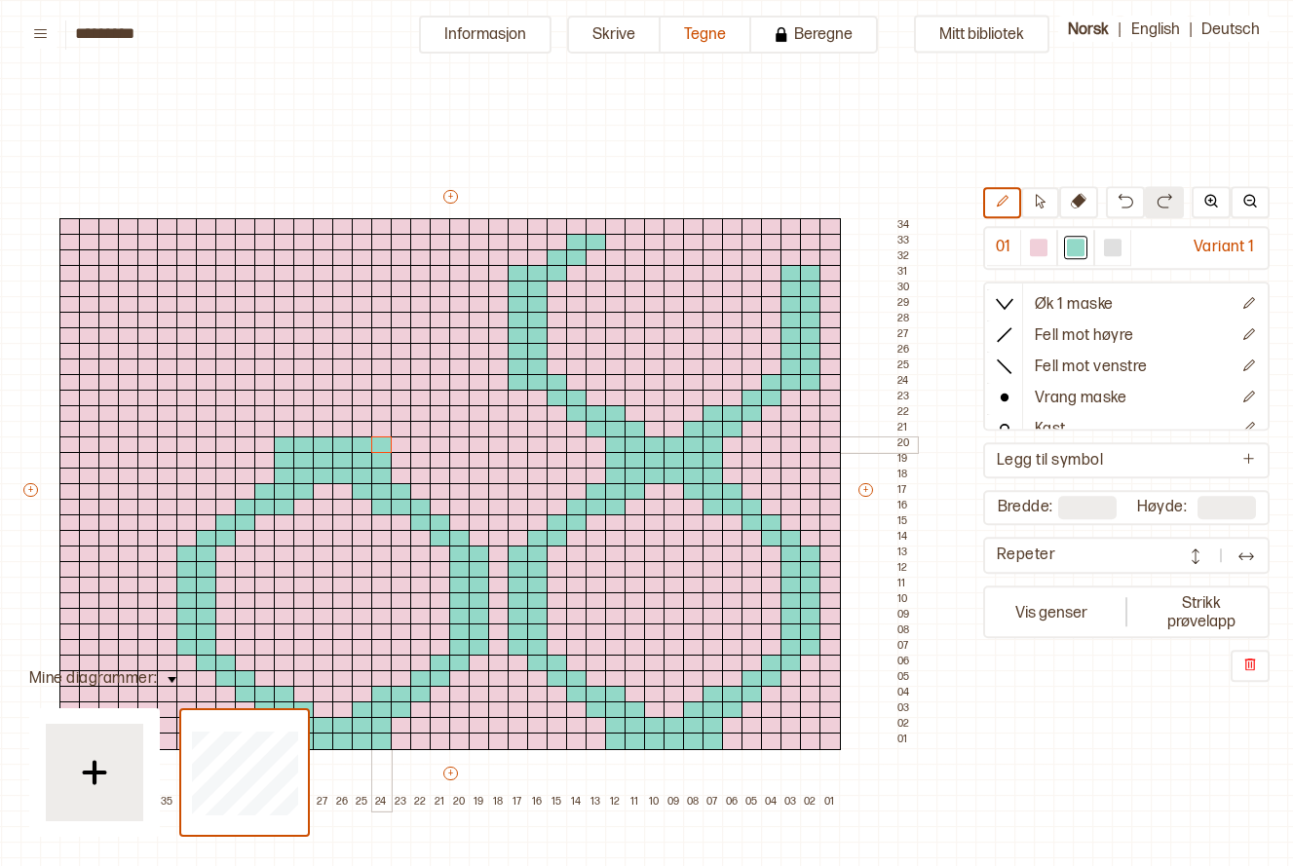
click at [379, 445] on div "+ + + + 40 39 38 37 36 35 34 33 32 31 30 29 28 27 26 25 24 23 22 21 20 19 18 17…" at bounding box center [468, 499] width 896 height 624
drag, startPoint x: 366, startPoint y: 431, endPoint x: 397, endPoint y: 428, distance: 30.3
click at [401, 429] on div "+ + + + 40 39 38 37 36 35 34 33 32 31 30 29 28 27 26 25 24 23 22 21 20 19 18 17…" at bounding box center [468, 499] width 896 height 624
drag, startPoint x: 287, startPoint y: 432, endPoint x: 264, endPoint y: 433, distance: 23.4
click at [264, 433] on div "+ + + + 40 39 38 37 36 35 34 33 32 31 30 29 28 27 26 25 24 23 22 21 20 19 18 17…" at bounding box center [468, 499] width 896 height 624
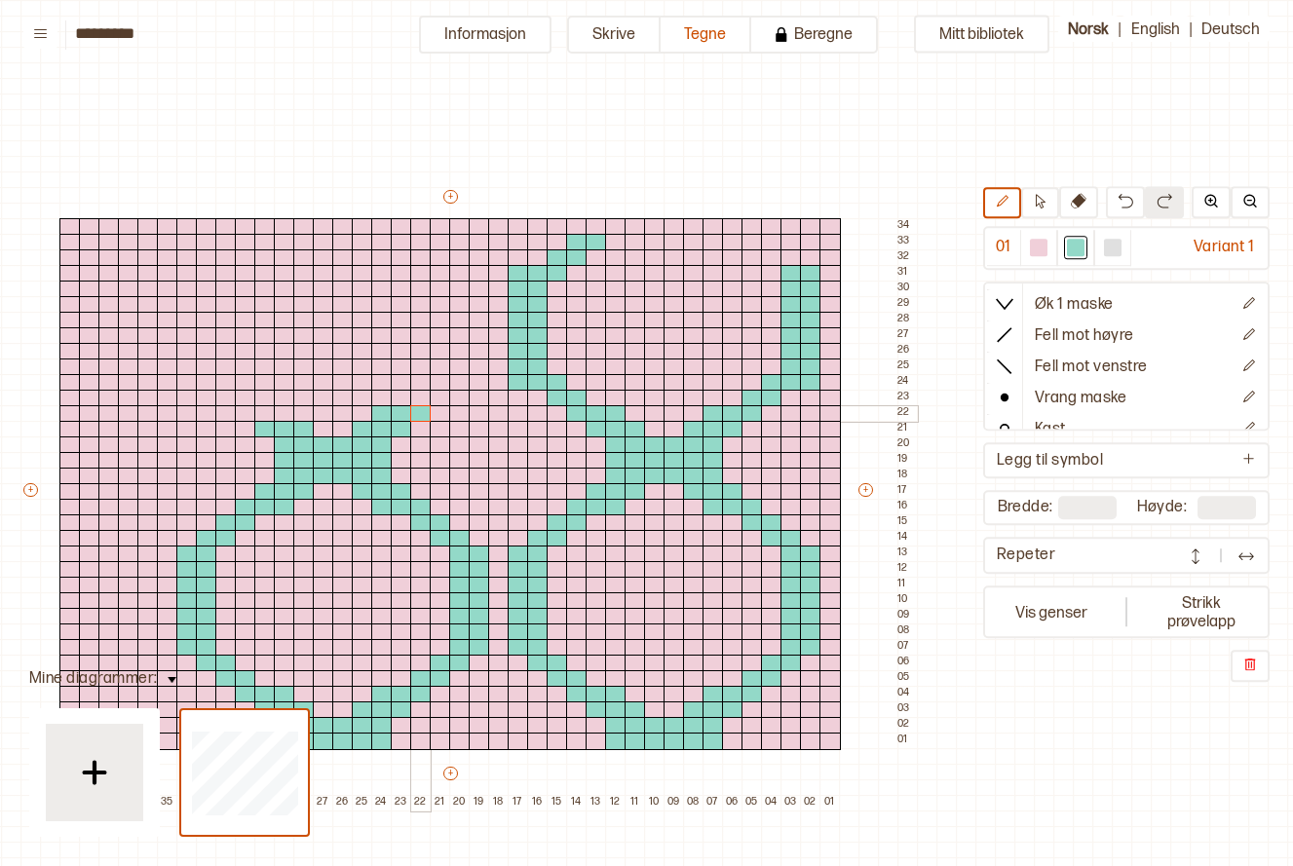
drag, startPoint x: 378, startPoint y: 414, endPoint x: 416, endPoint y: 414, distance: 38.0
click at [416, 414] on div "+ + + + 40 39 38 37 36 35 34 33 32 31 30 29 28 27 26 25 24 23 22 21 20 19 18 17…" at bounding box center [468, 499] width 896 height 624
drag, startPoint x: 278, startPoint y: 413, endPoint x: 241, endPoint y: 412, distance: 37.0
click at [241, 412] on div "+ + + + 40 39 38 37 36 35 34 33 32 31 30 29 28 27 26 25 24 23 22 21 20 19 18 17…" at bounding box center [468, 499] width 896 height 624
drag, startPoint x: 263, startPoint y: 396, endPoint x: 246, endPoint y: 398, distance: 16.8
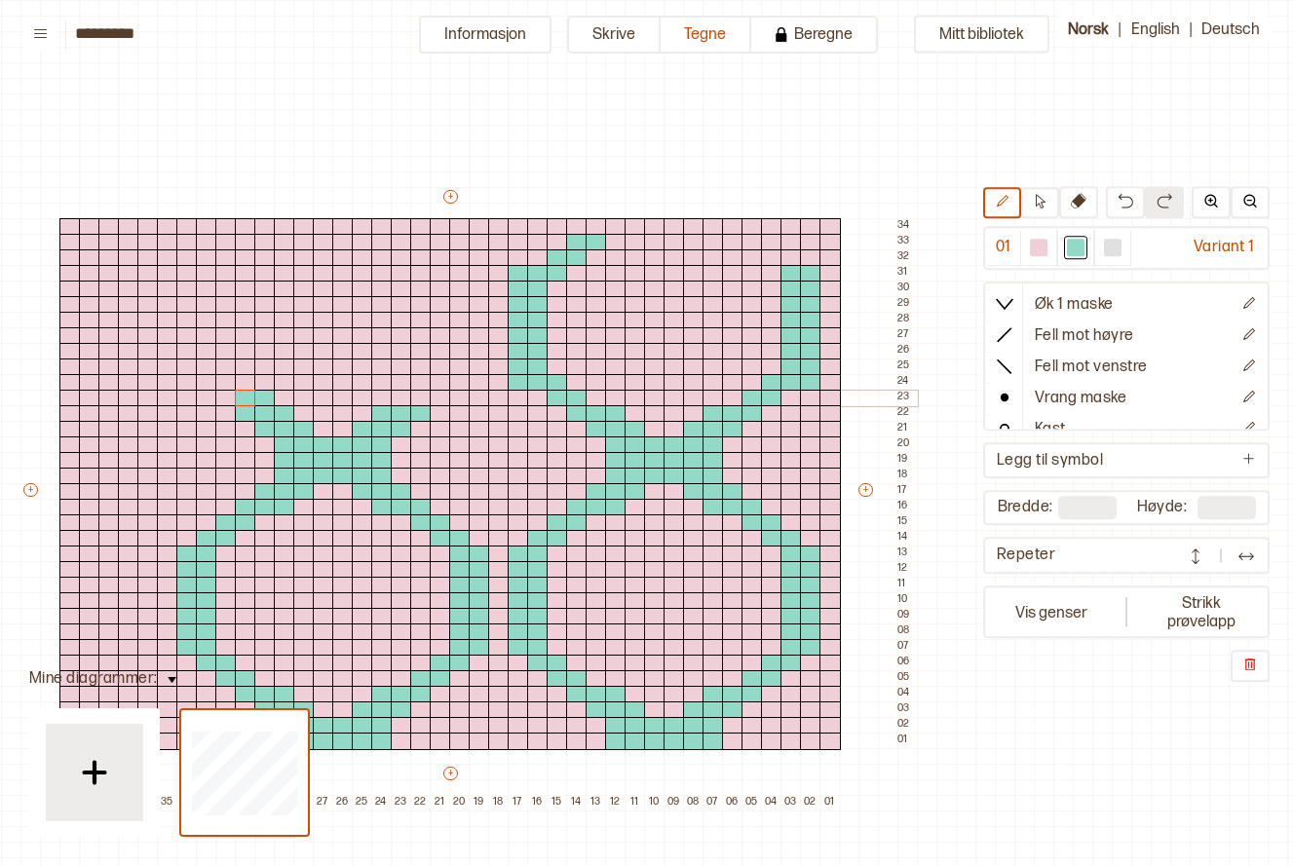
click at [246, 398] on div "+ + + + 40 39 38 37 36 35 34 33 32 31 30 29 28 27 26 25 24 23 22 21 20 19 18 17…" at bounding box center [468, 499] width 896 height 624
click at [262, 398] on div at bounding box center [264, 399] width 21 height 18
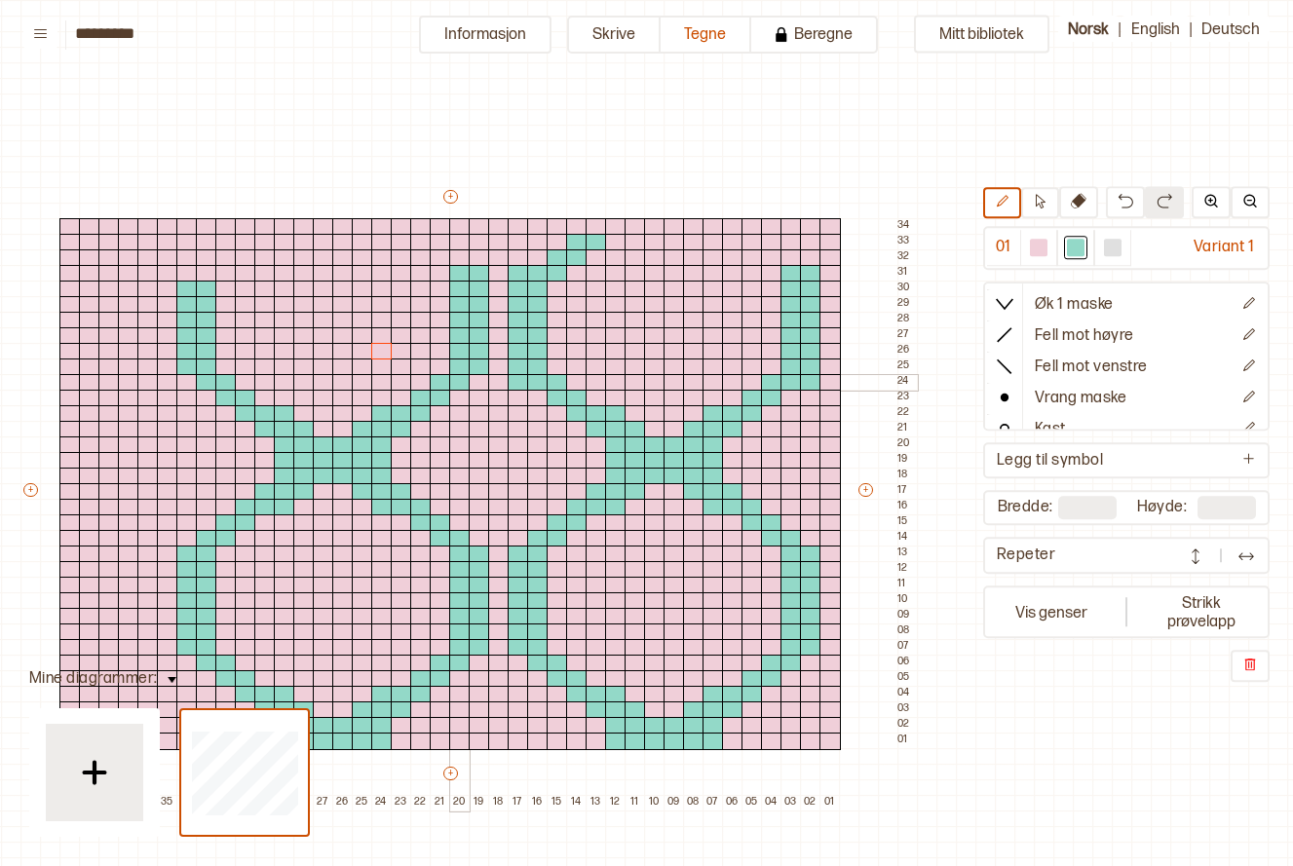
click at [468, 376] on div at bounding box center [459, 383] width 21 height 18
click at [476, 378] on div at bounding box center [479, 383] width 21 height 18
drag, startPoint x: 520, startPoint y: 383, endPoint x: 579, endPoint y: 385, distance: 58.5
click at [520, 384] on div at bounding box center [518, 383] width 21 height 18
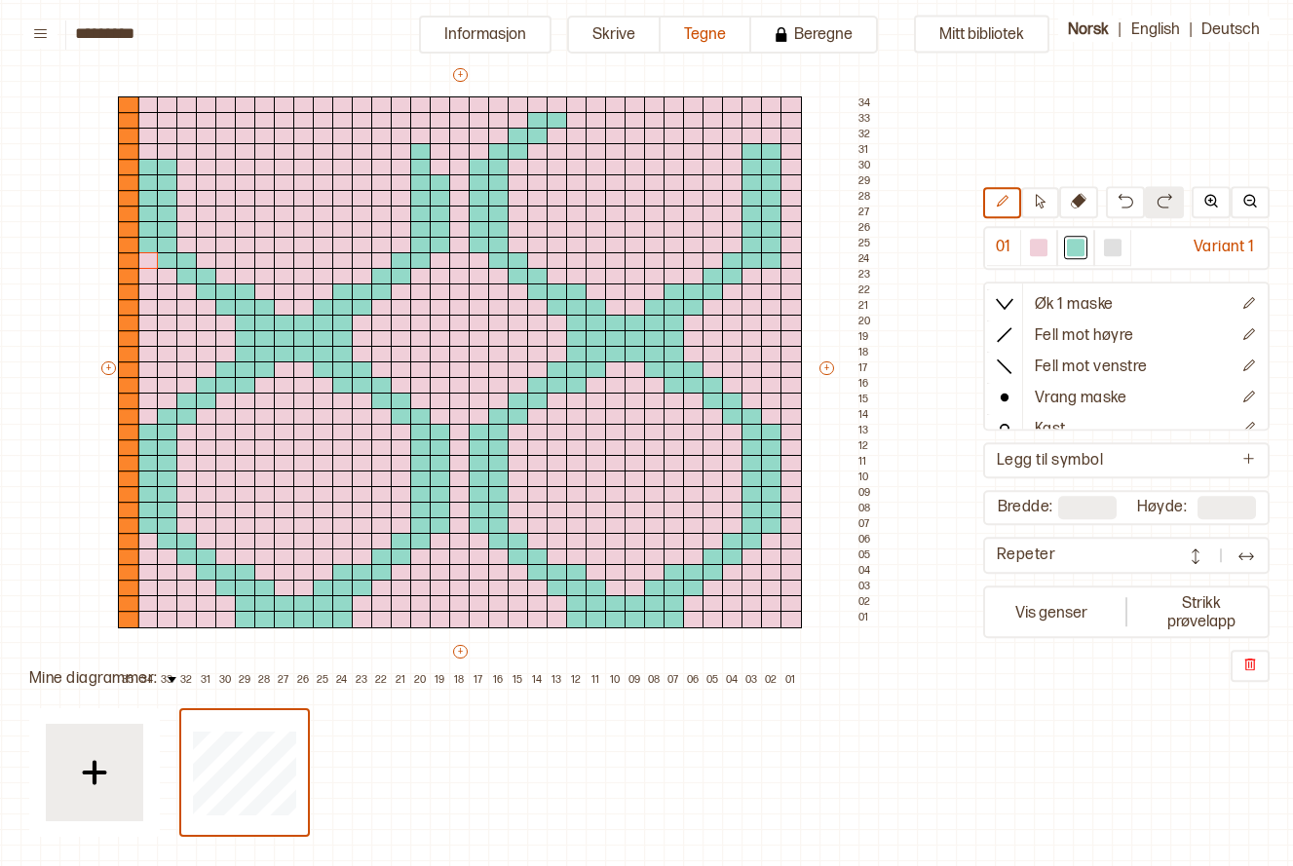
type input "**"
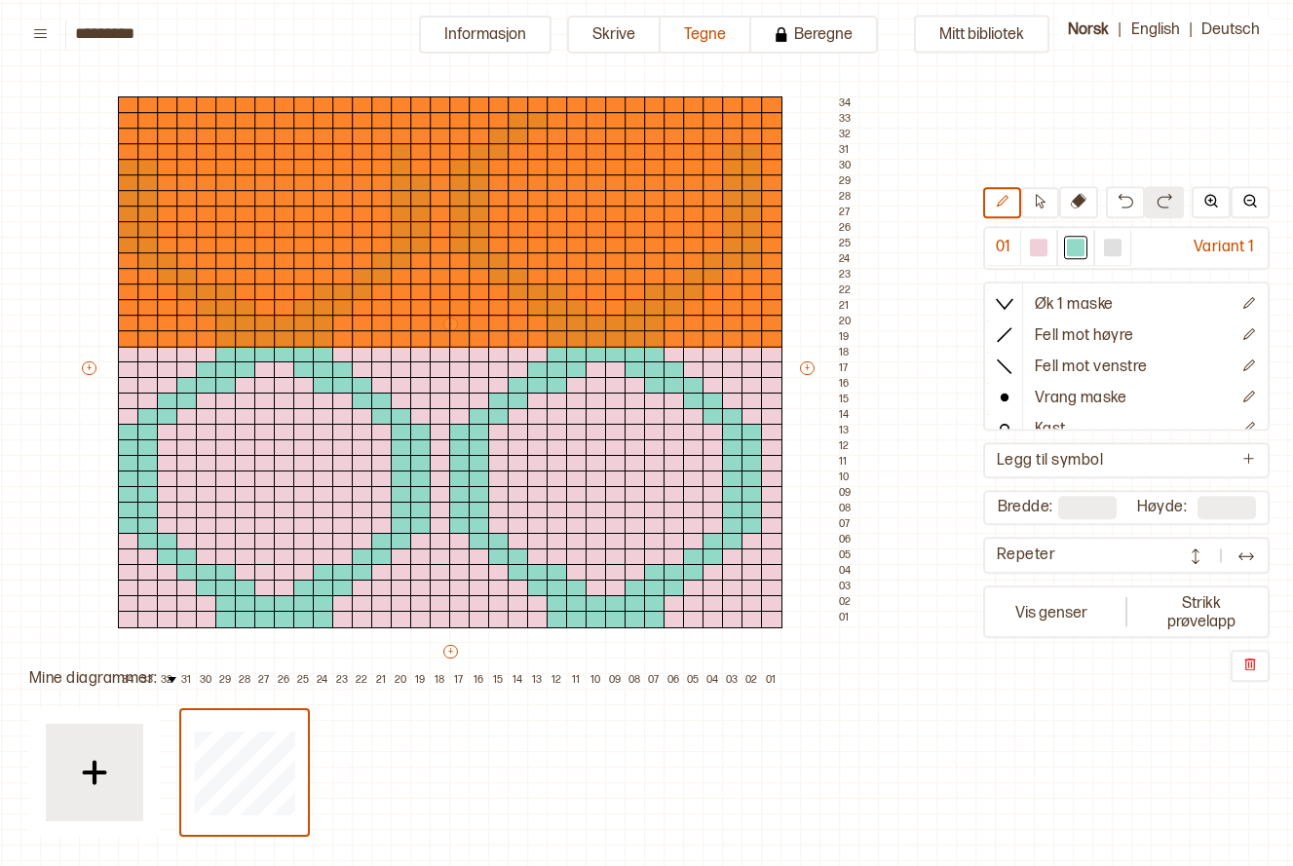
type input "**"
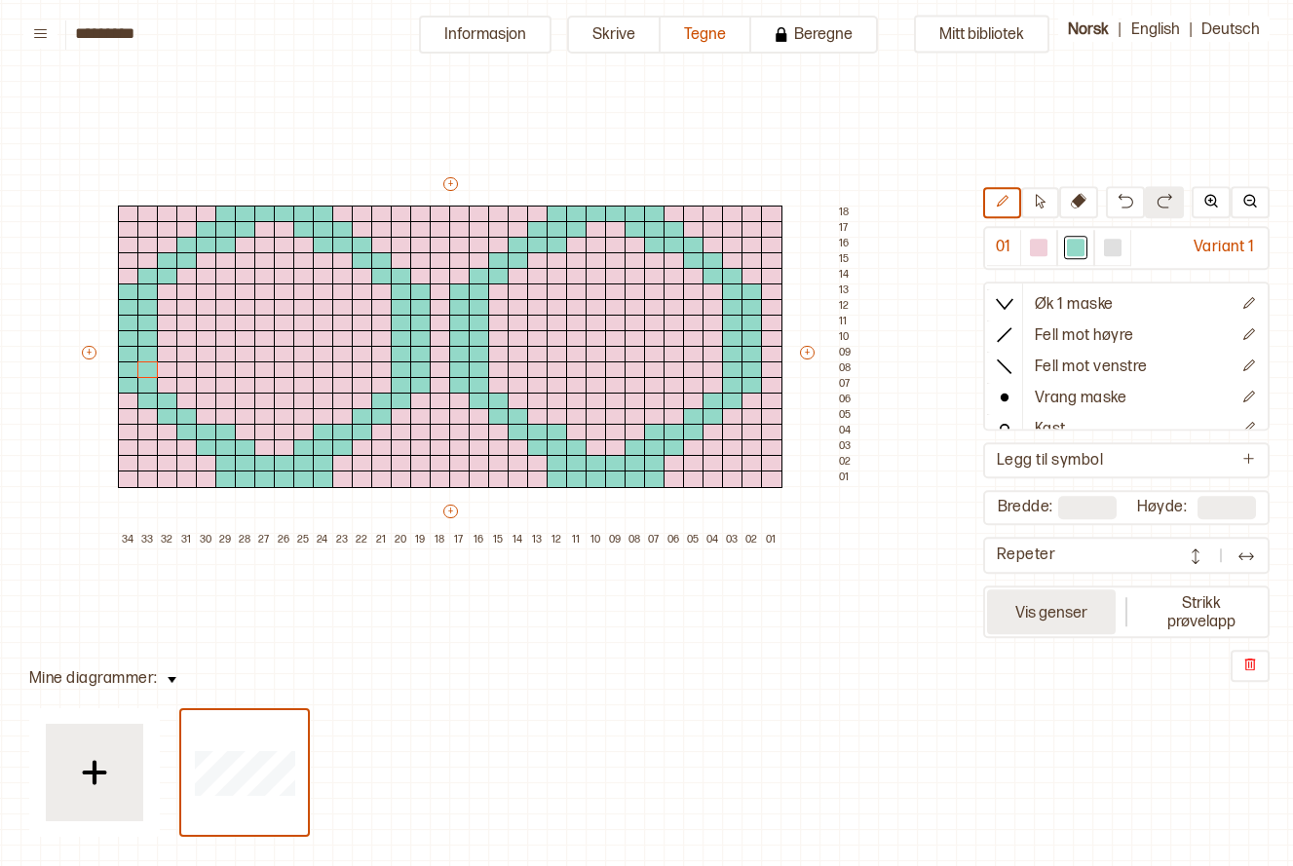
click at [997, 621] on button "Vis genser" at bounding box center [1051, 611] width 129 height 45
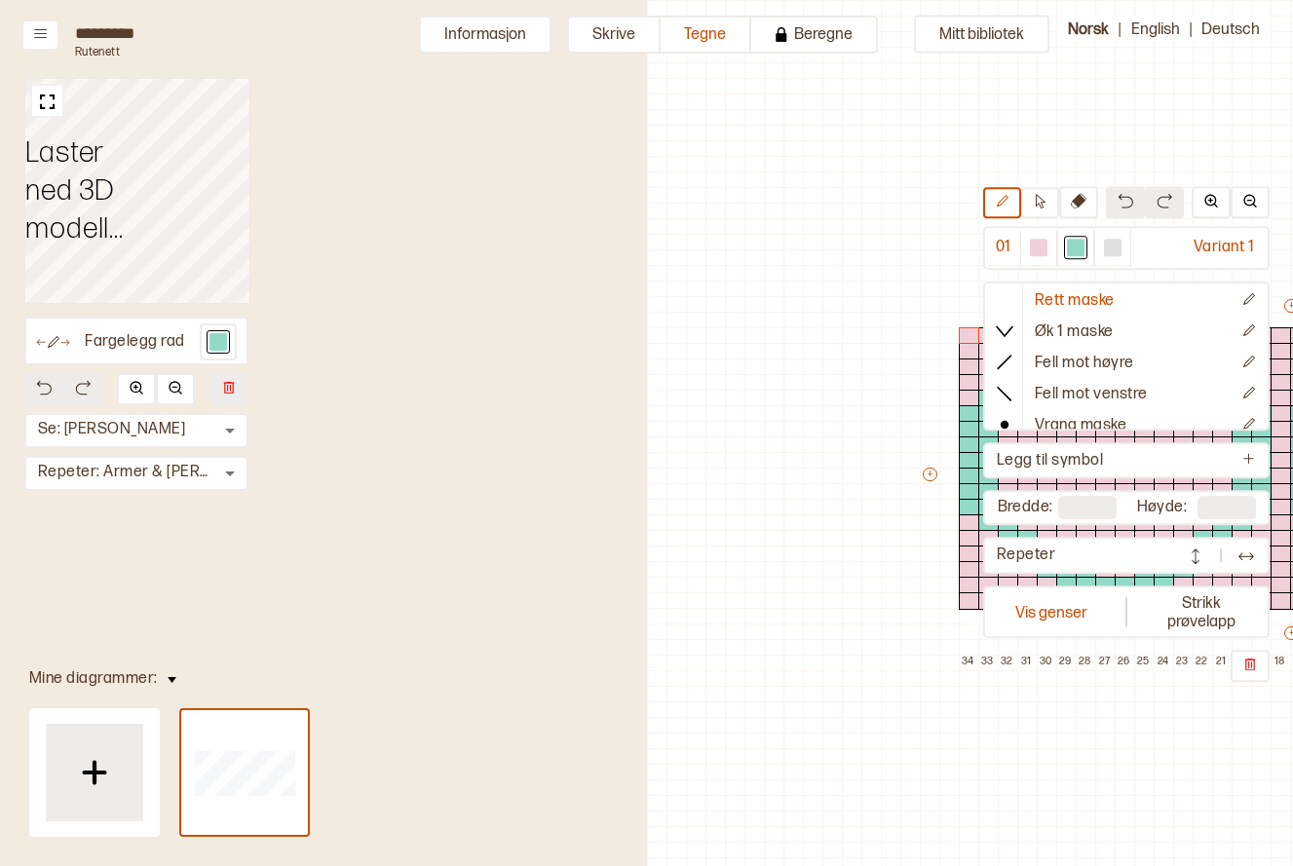
scroll to position [60, 627]
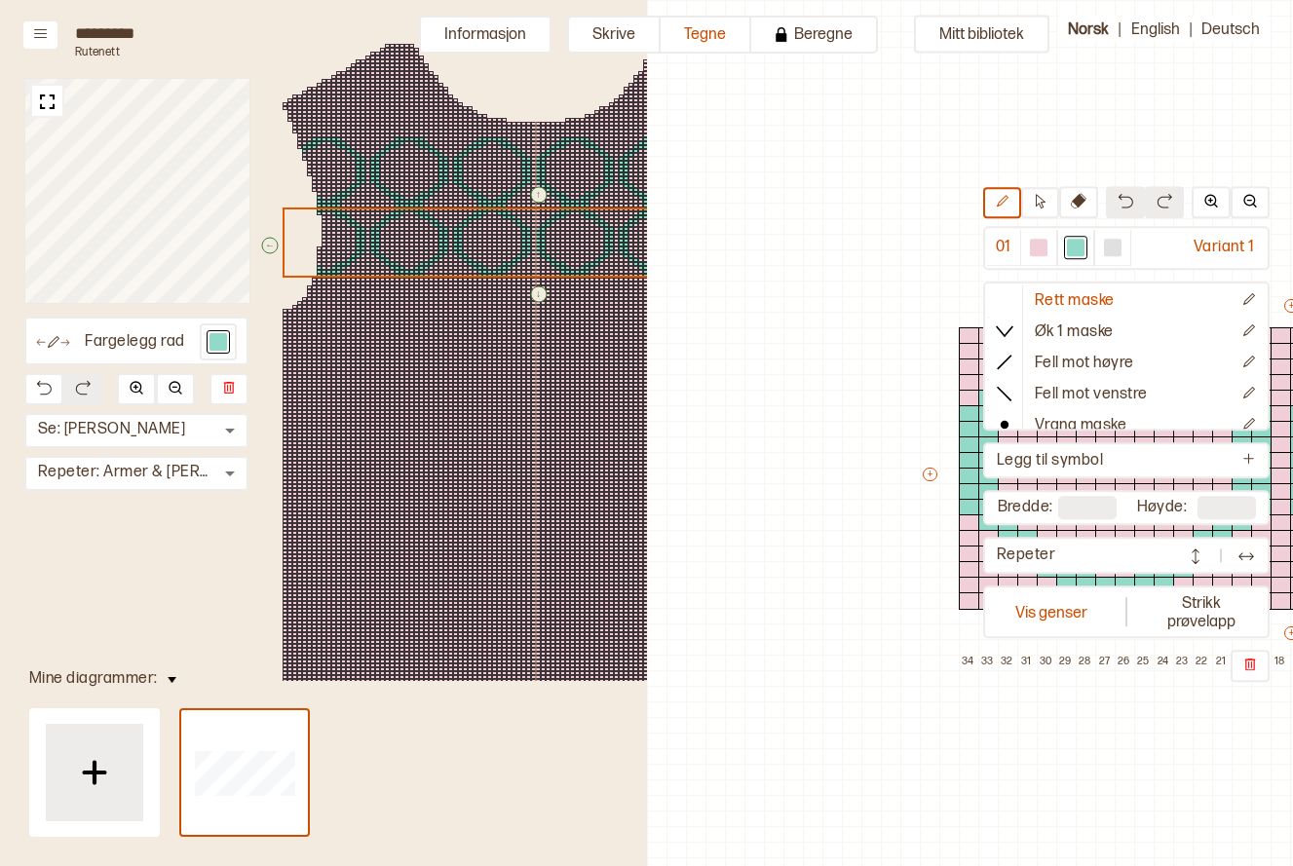
scroll to position [60, 627]
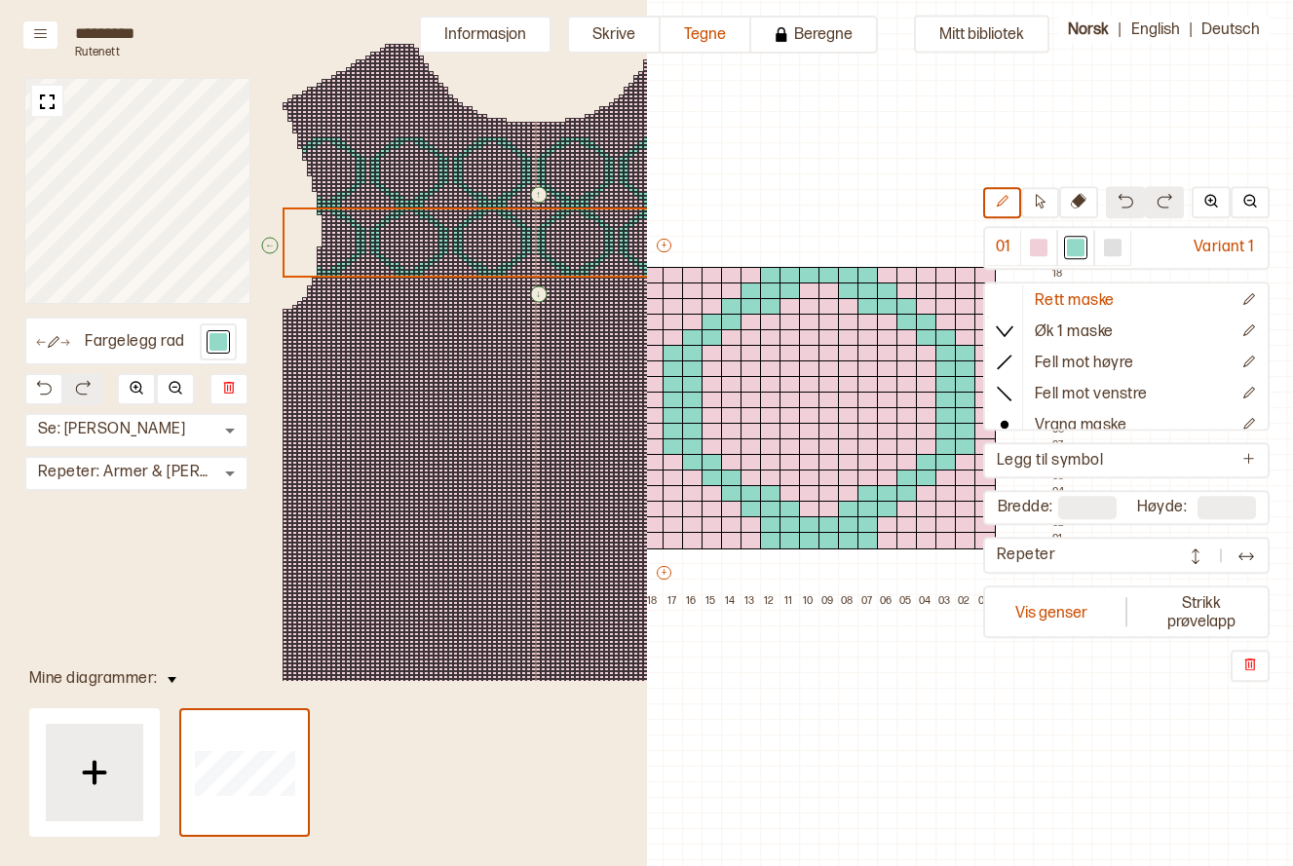
click at [435, 434] on div at bounding box center [436, 436] width 5 height 4
